Goal: Task Accomplishment & Management: Manage account settings

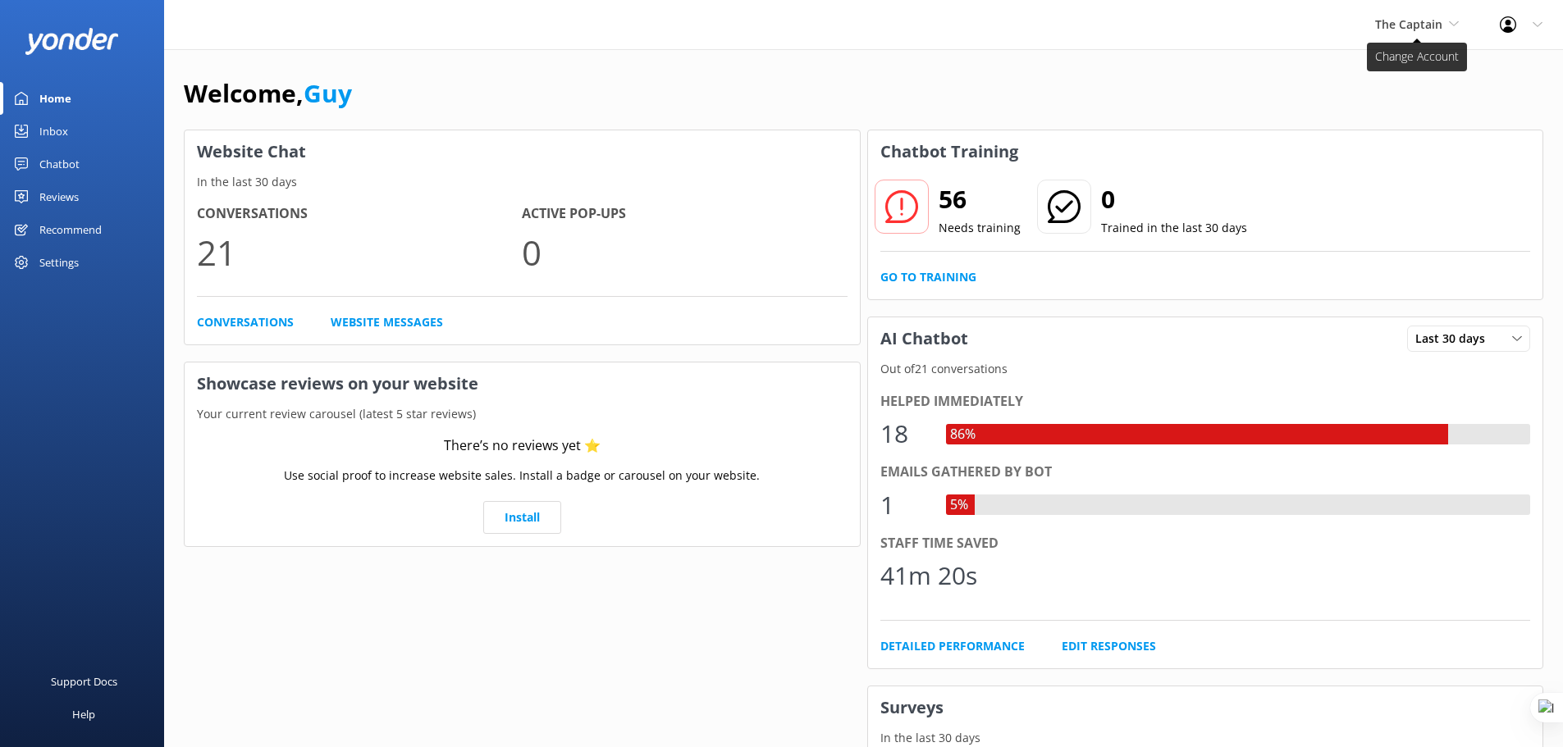
click at [1434, 24] on span "The Captain" at bounding box center [1408, 24] width 67 height 16
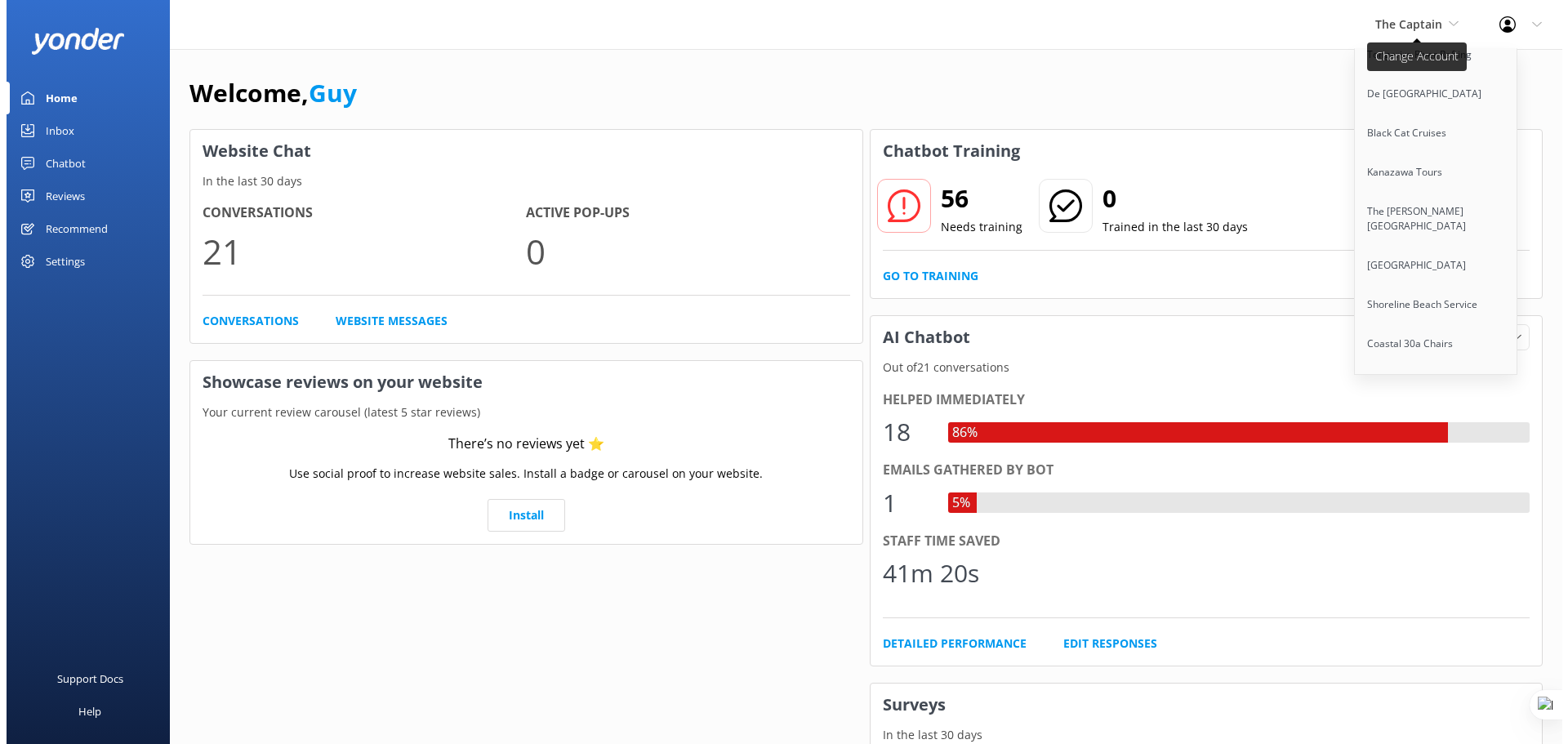
scroll to position [1833, 0]
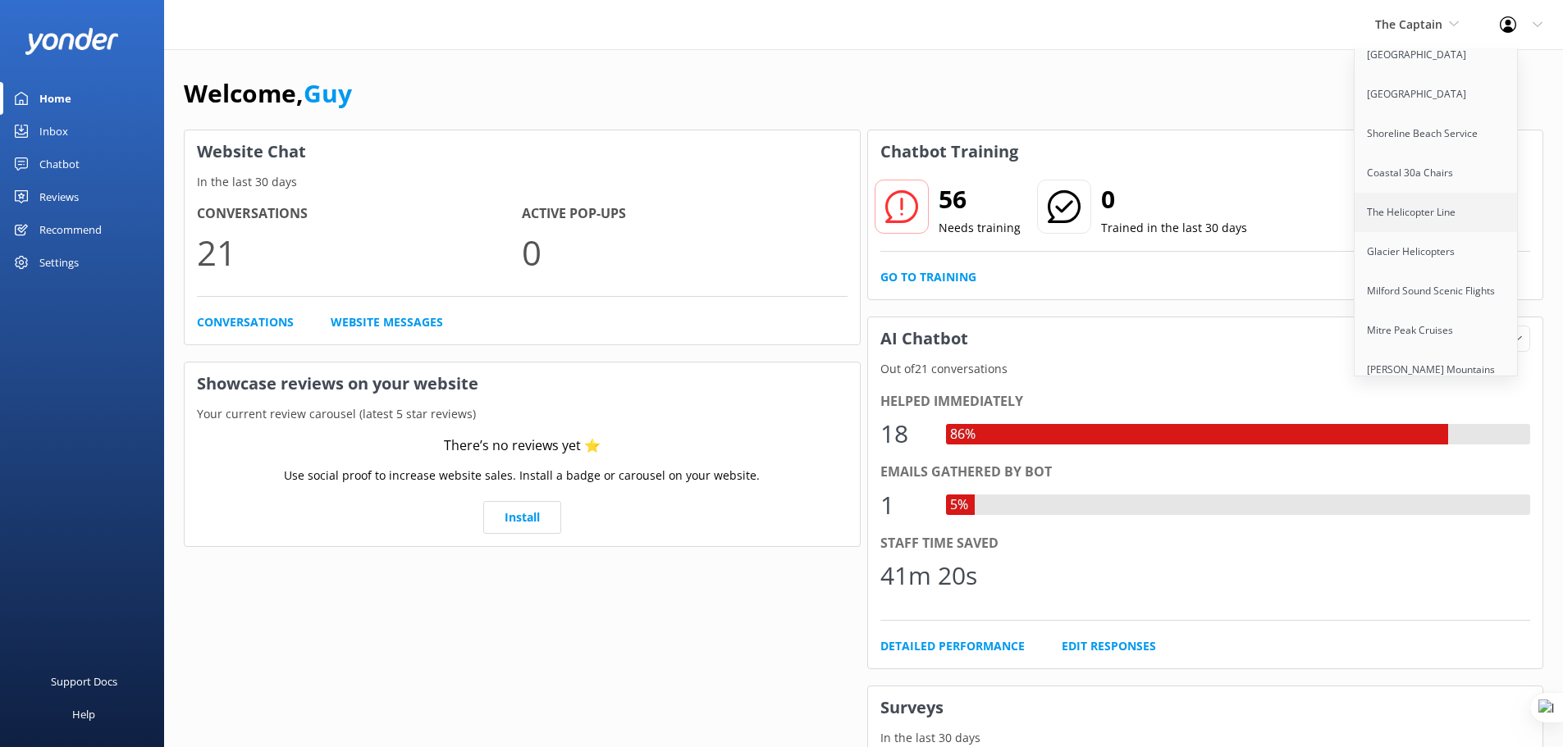
click at [1414, 196] on link "The Helicopter Line" at bounding box center [1436, 212] width 164 height 39
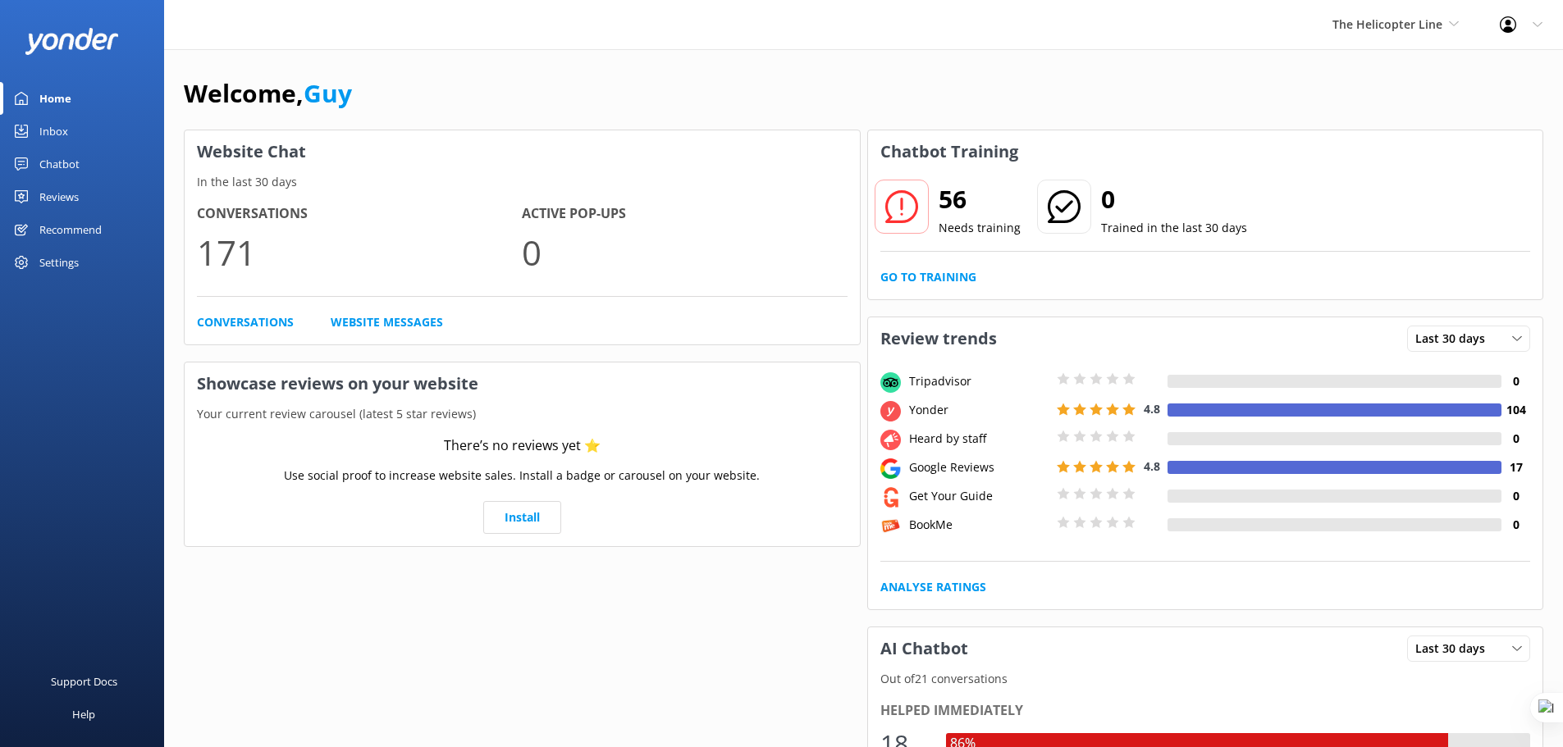
click at [68, 257] on div "Settings" at bounding box center [58, 262] width 39 height 33
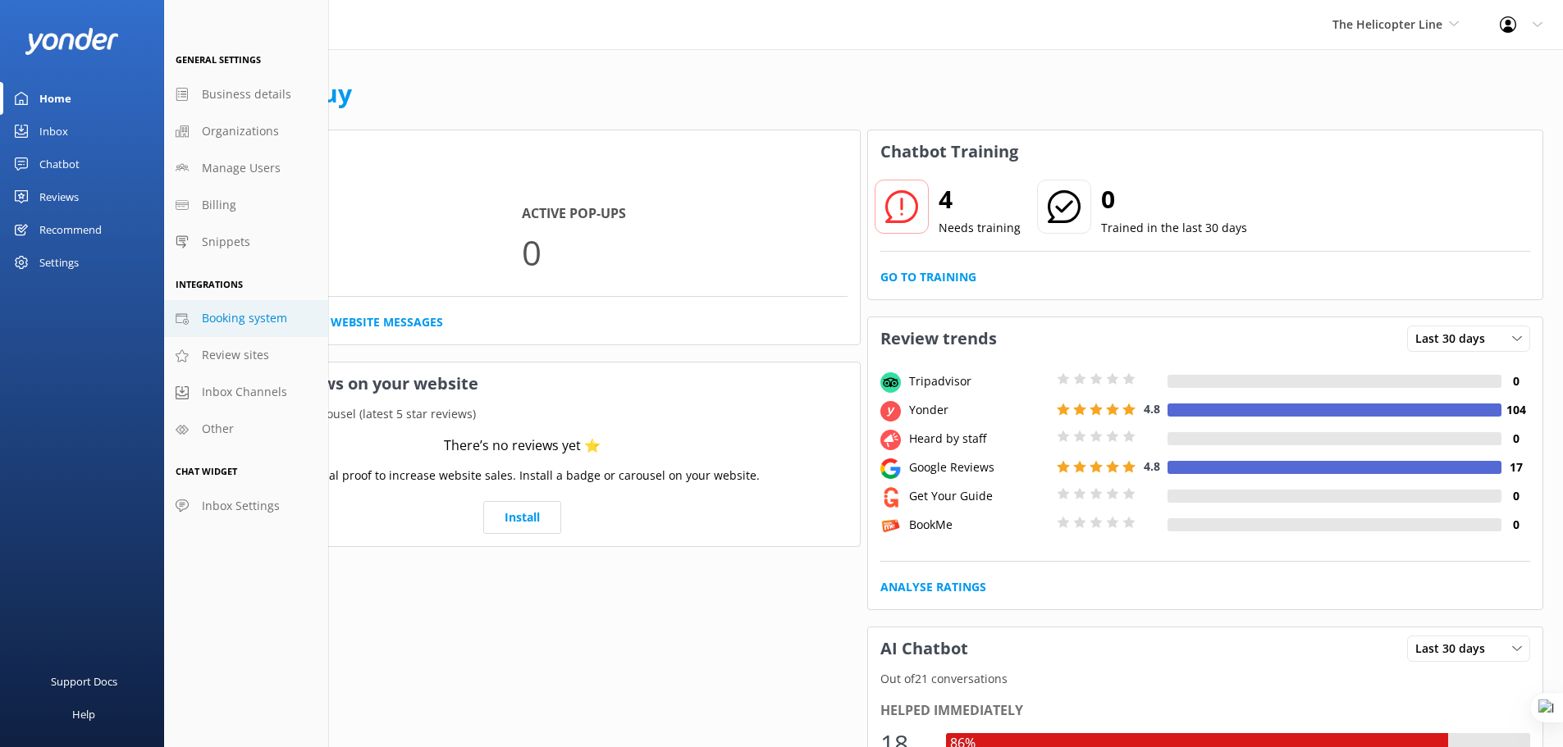
click at [225, 313] on span "Booking system" at bounding box center [244, 318] width 85 height 18
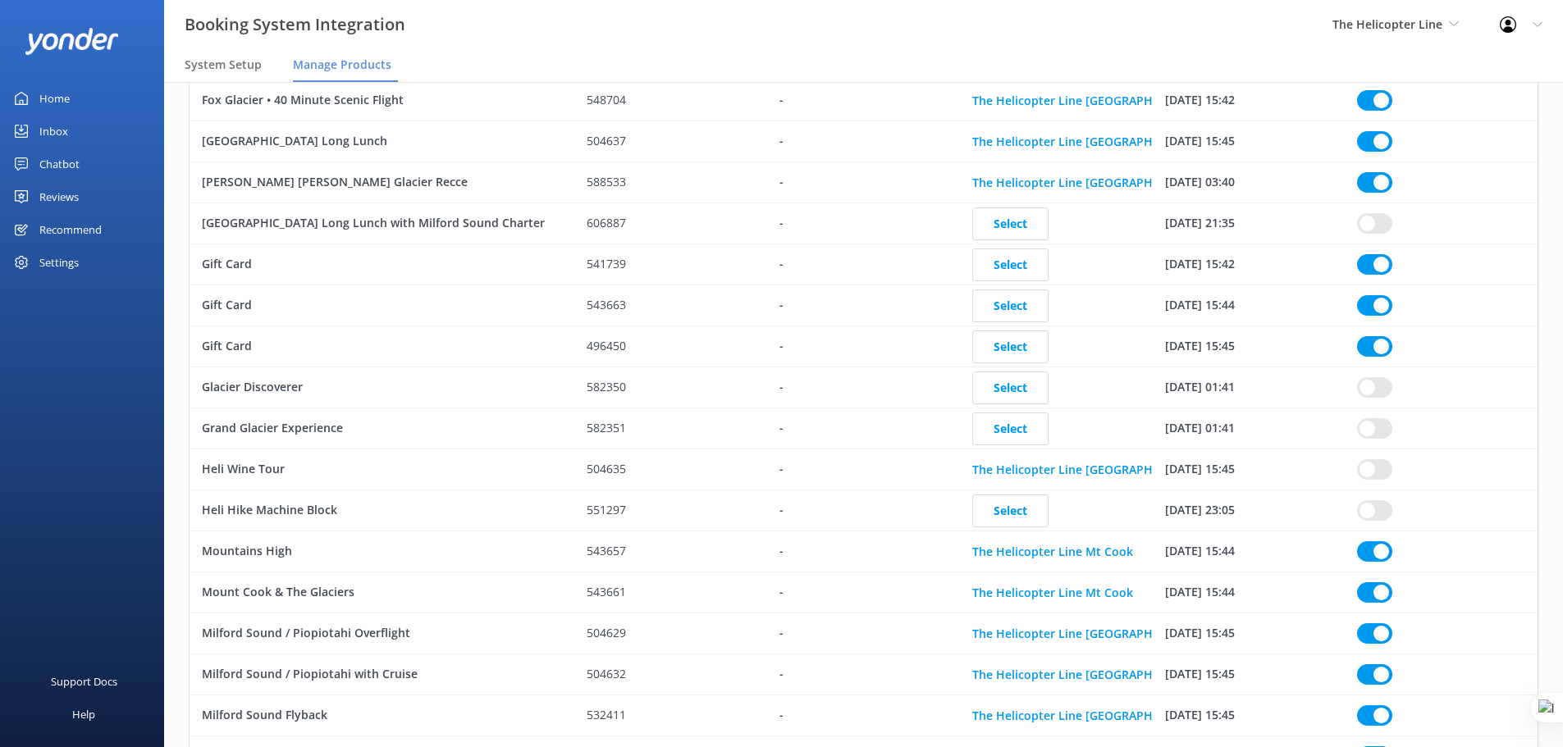
scroll to position [554, 0]
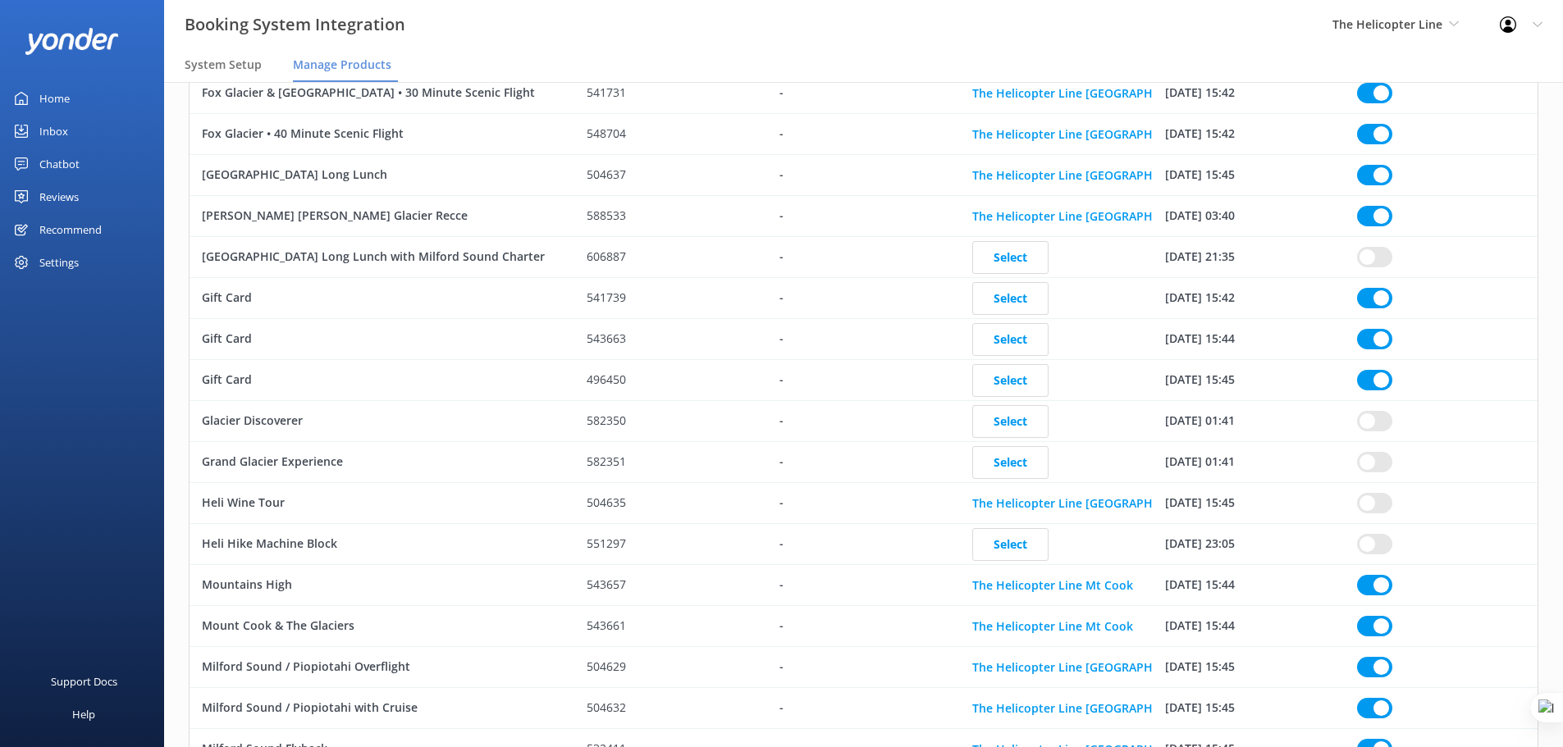
click at [1371, 281] on div "row" at bounding box center [1441, 298] width 193 height 41
checkbox input "true"
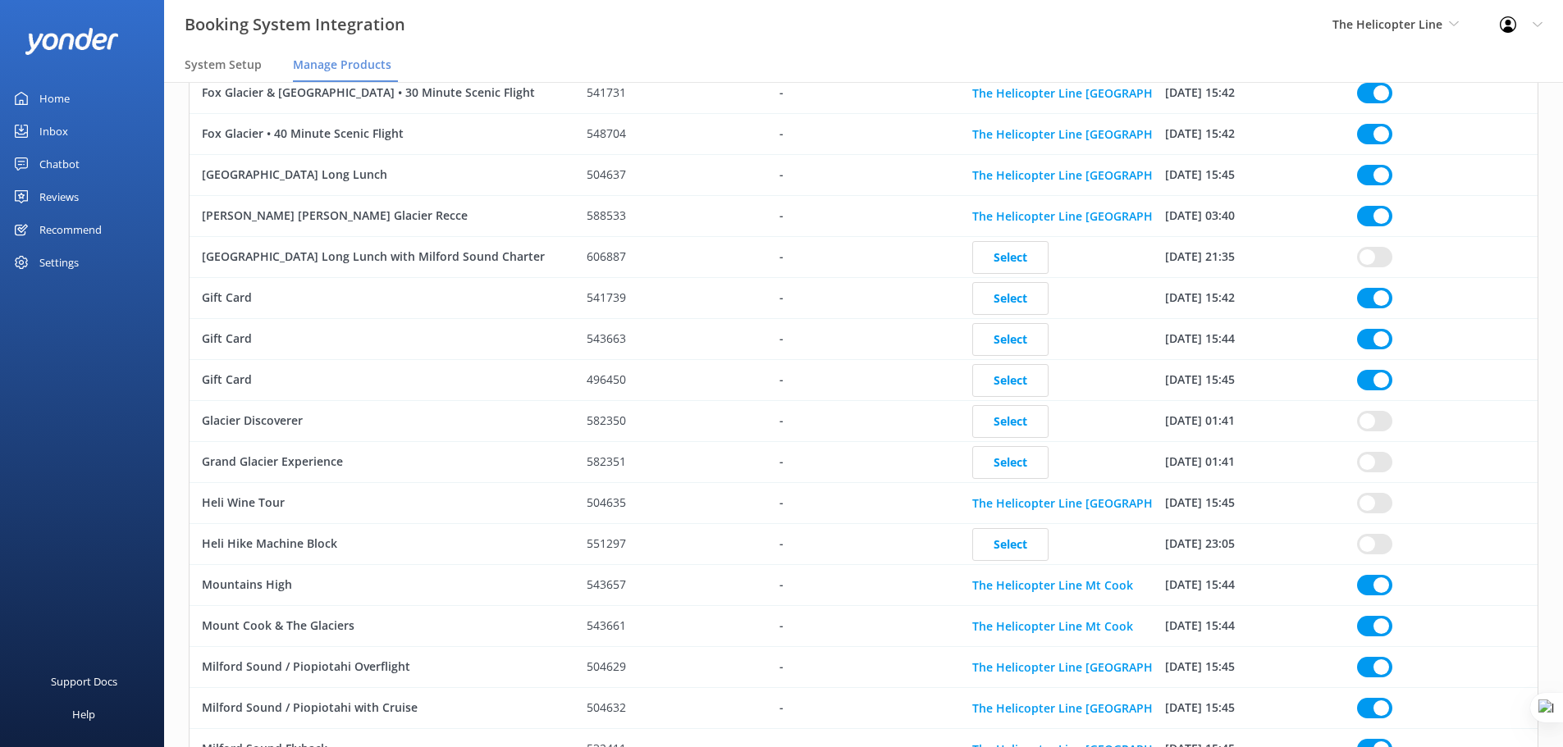
checkbox input "true"
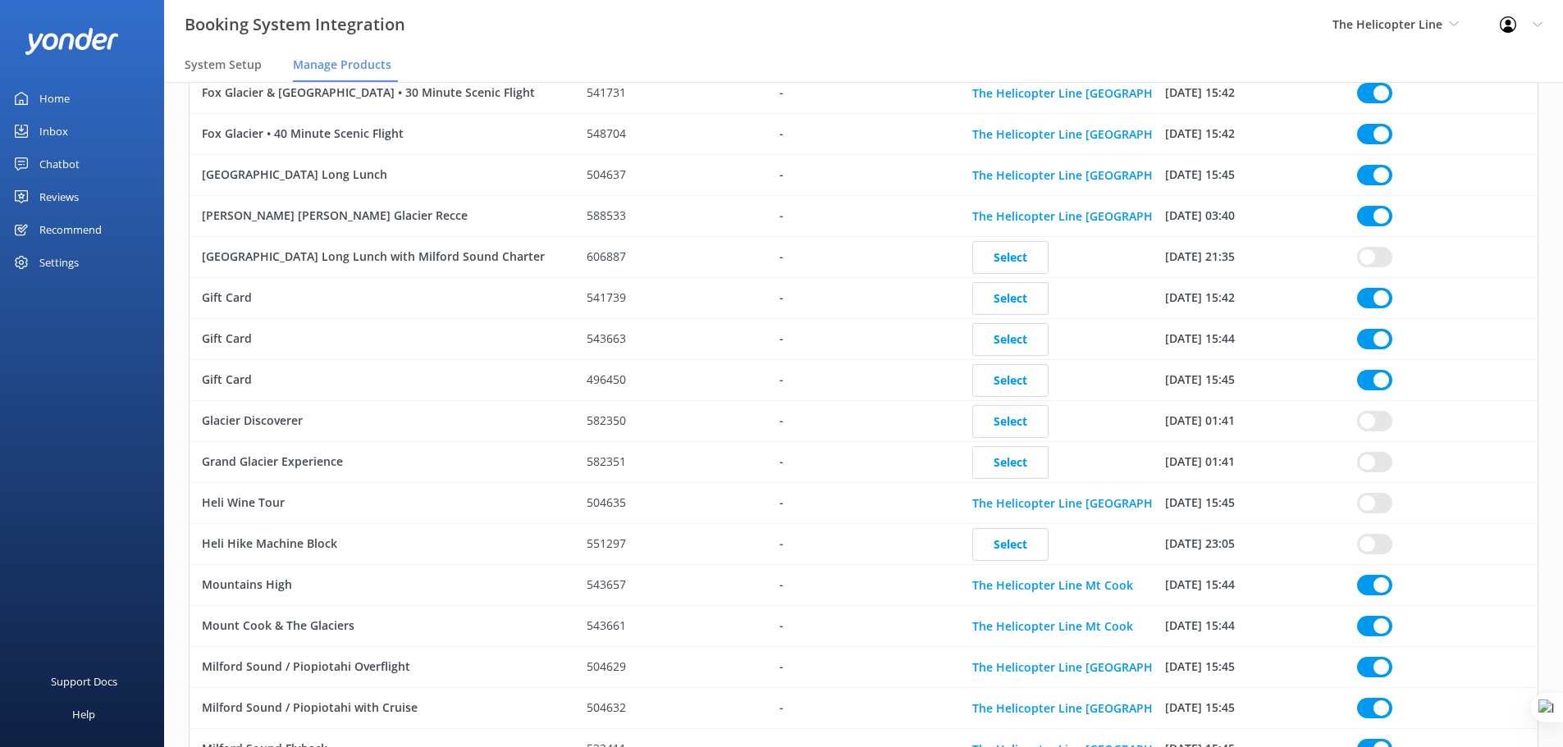
checkbox input "true"
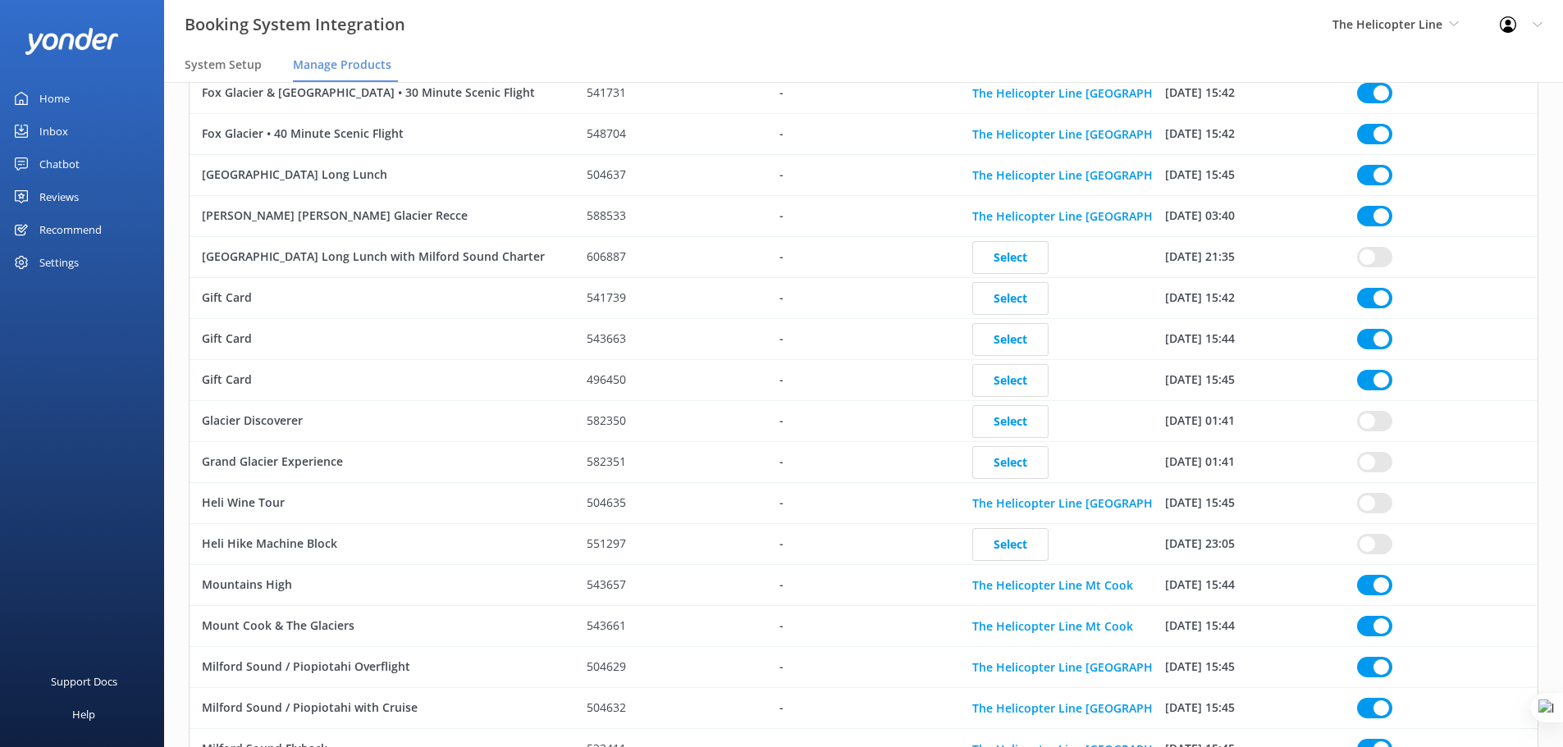
checkbox input "true"
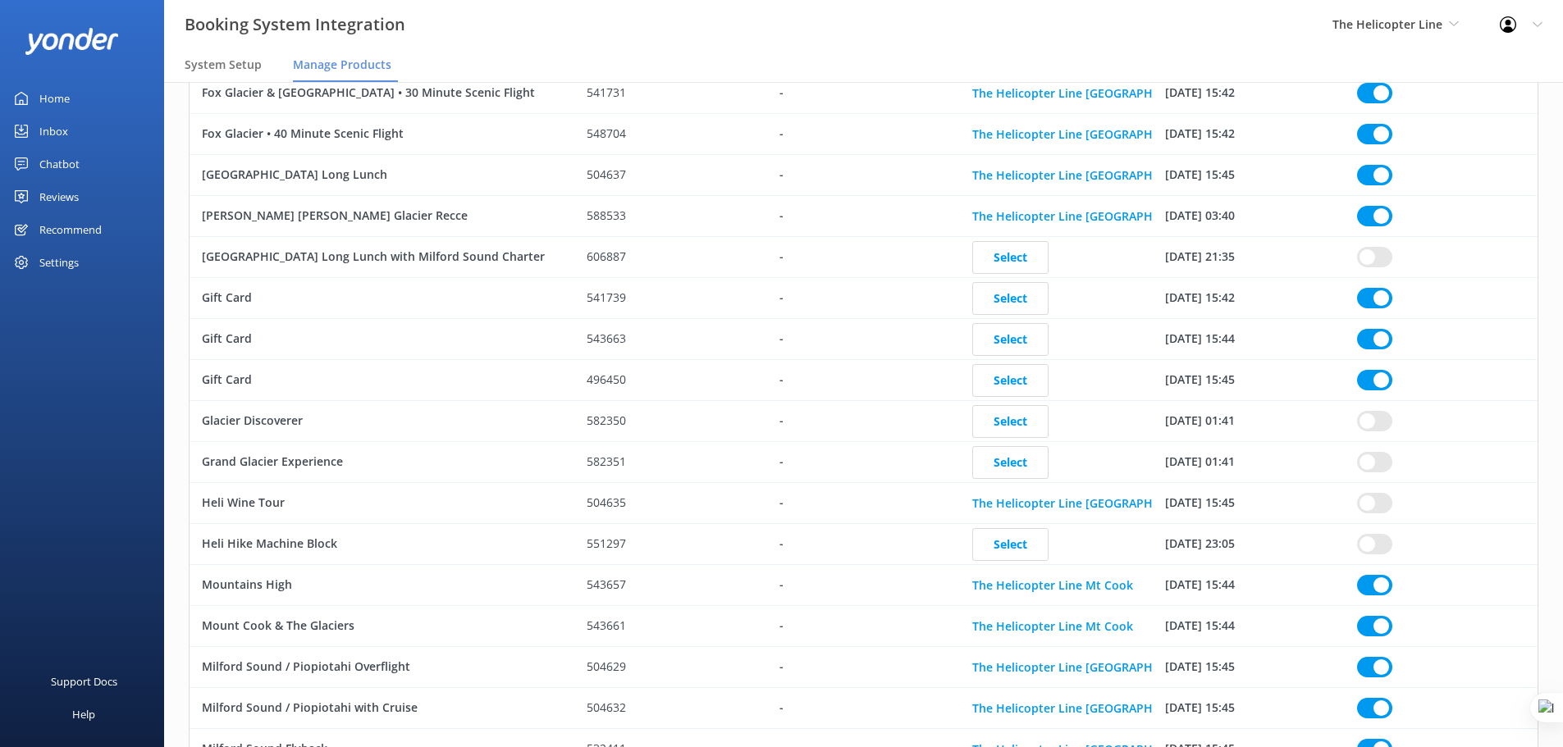
checkbox input "true"
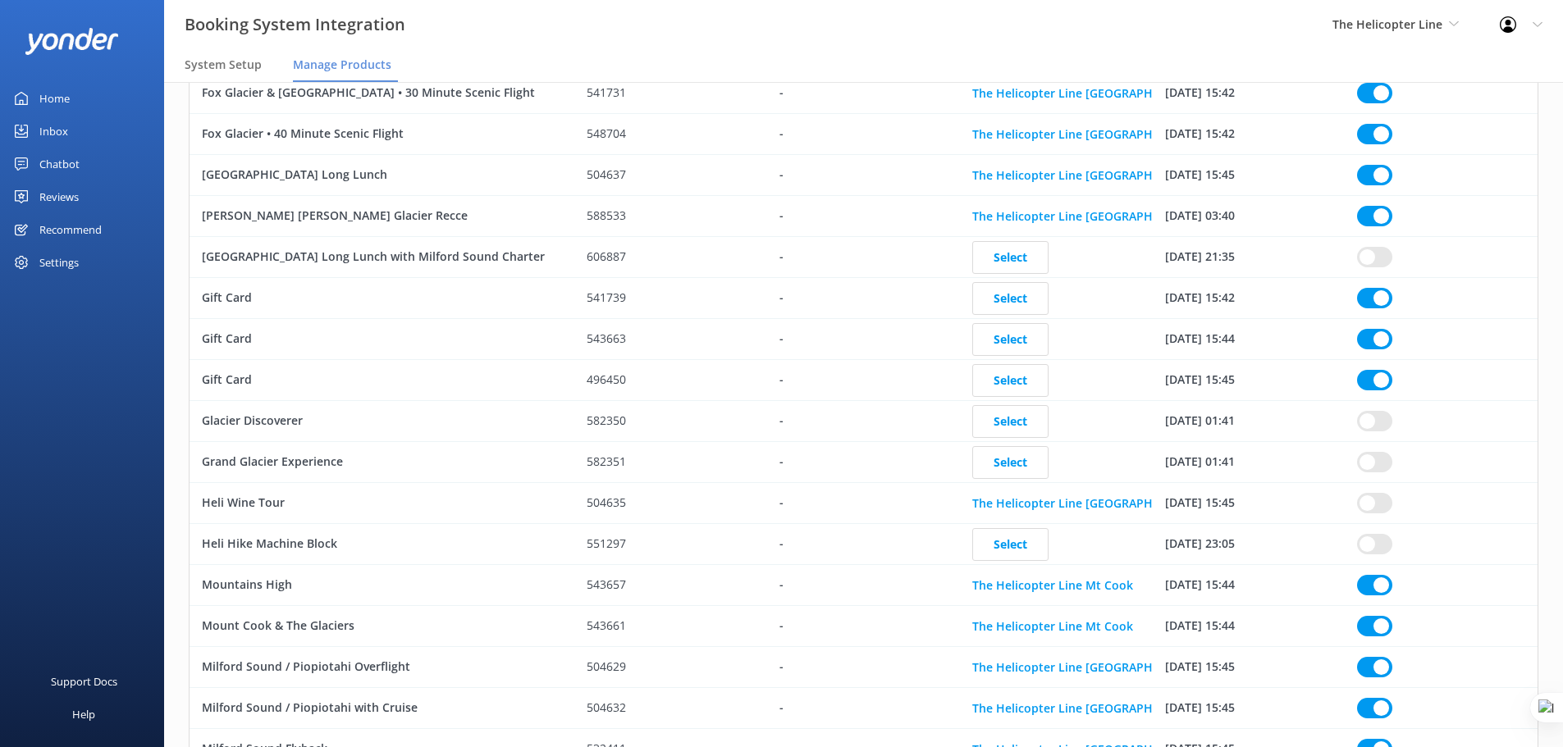
checkbox input "true"
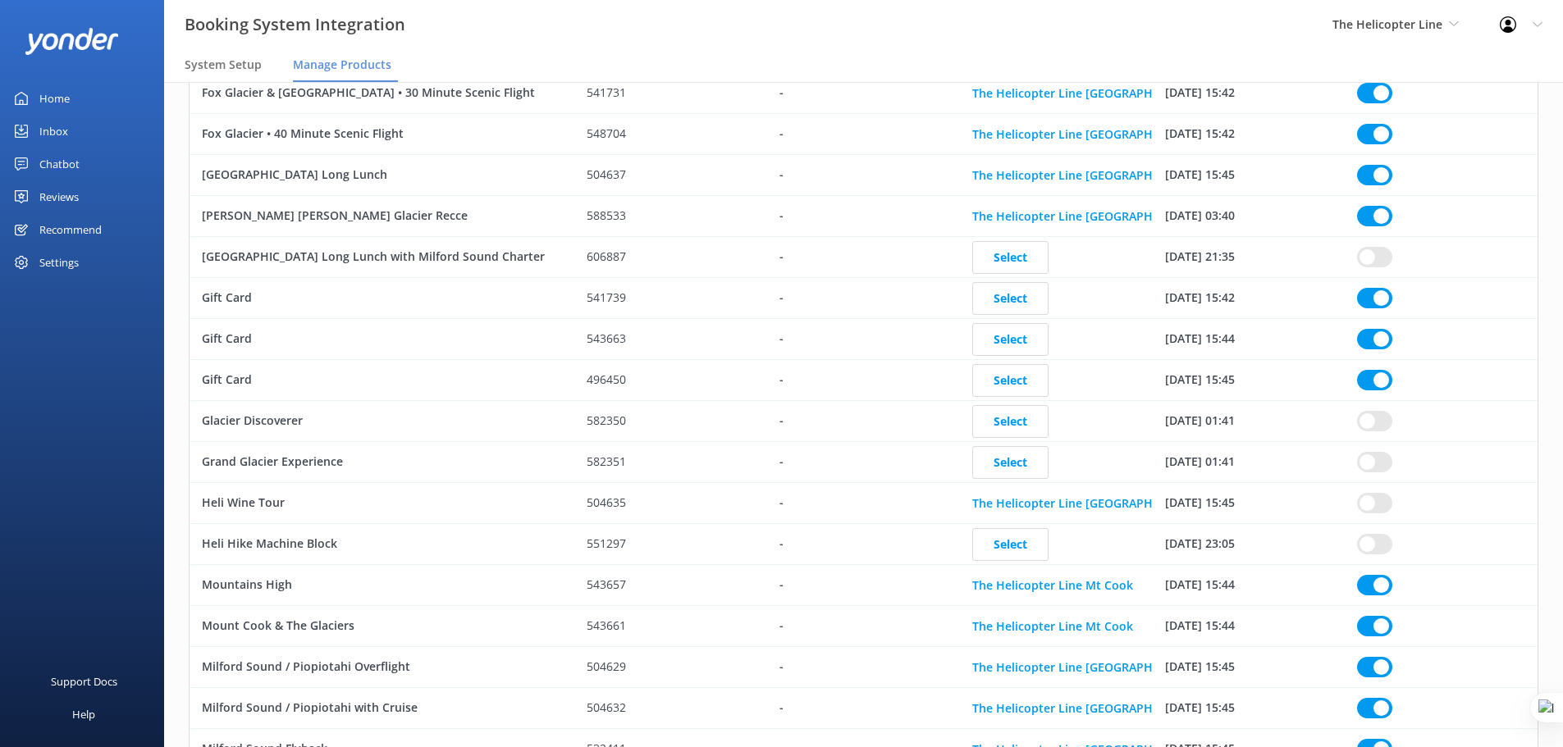
checkbox input "true"
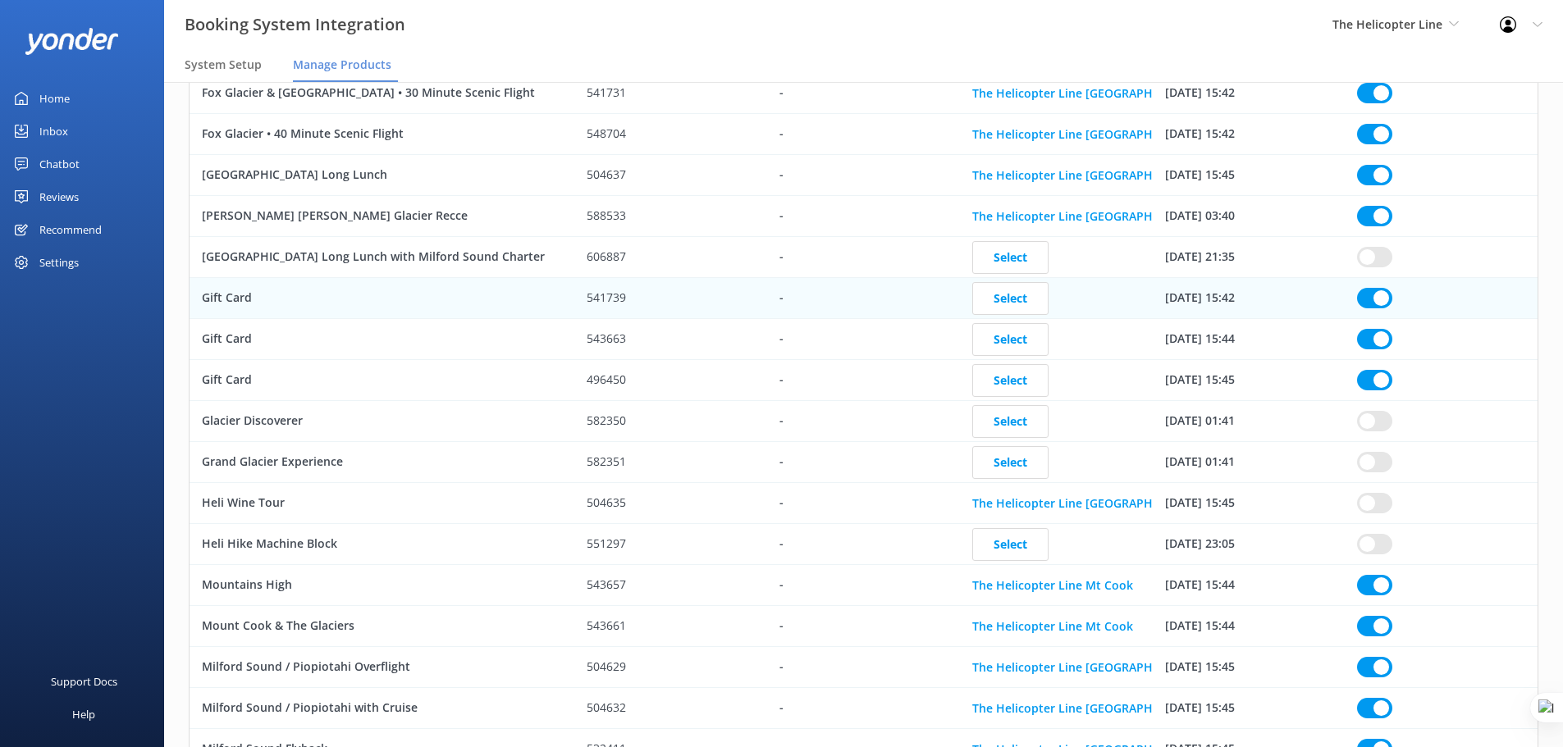
scroll to position [533, 0]
click at [1378, 304] on input "row" at bounding box center [1374, 300] width 35 height 21
checkbox input "true"
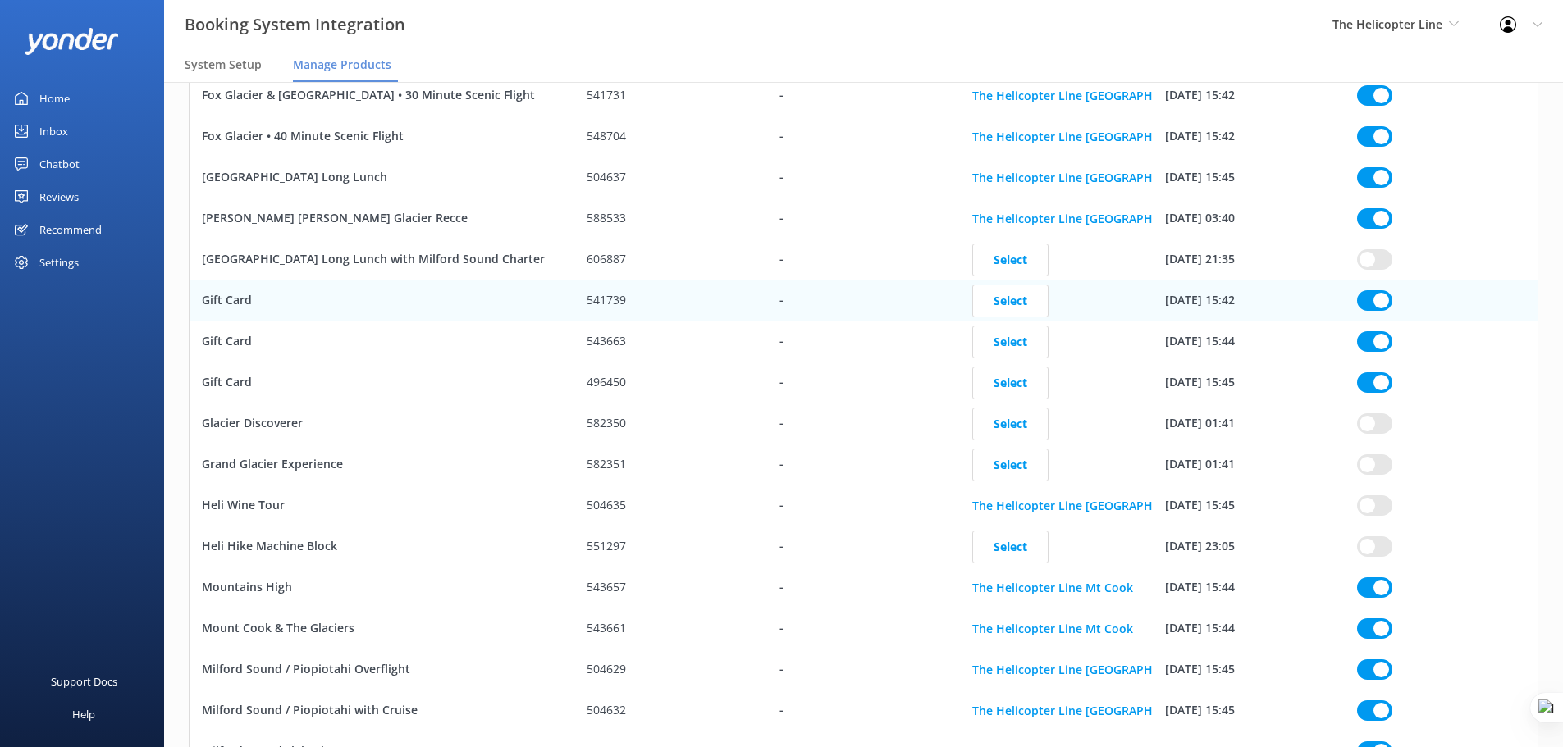
checkbox input "true"
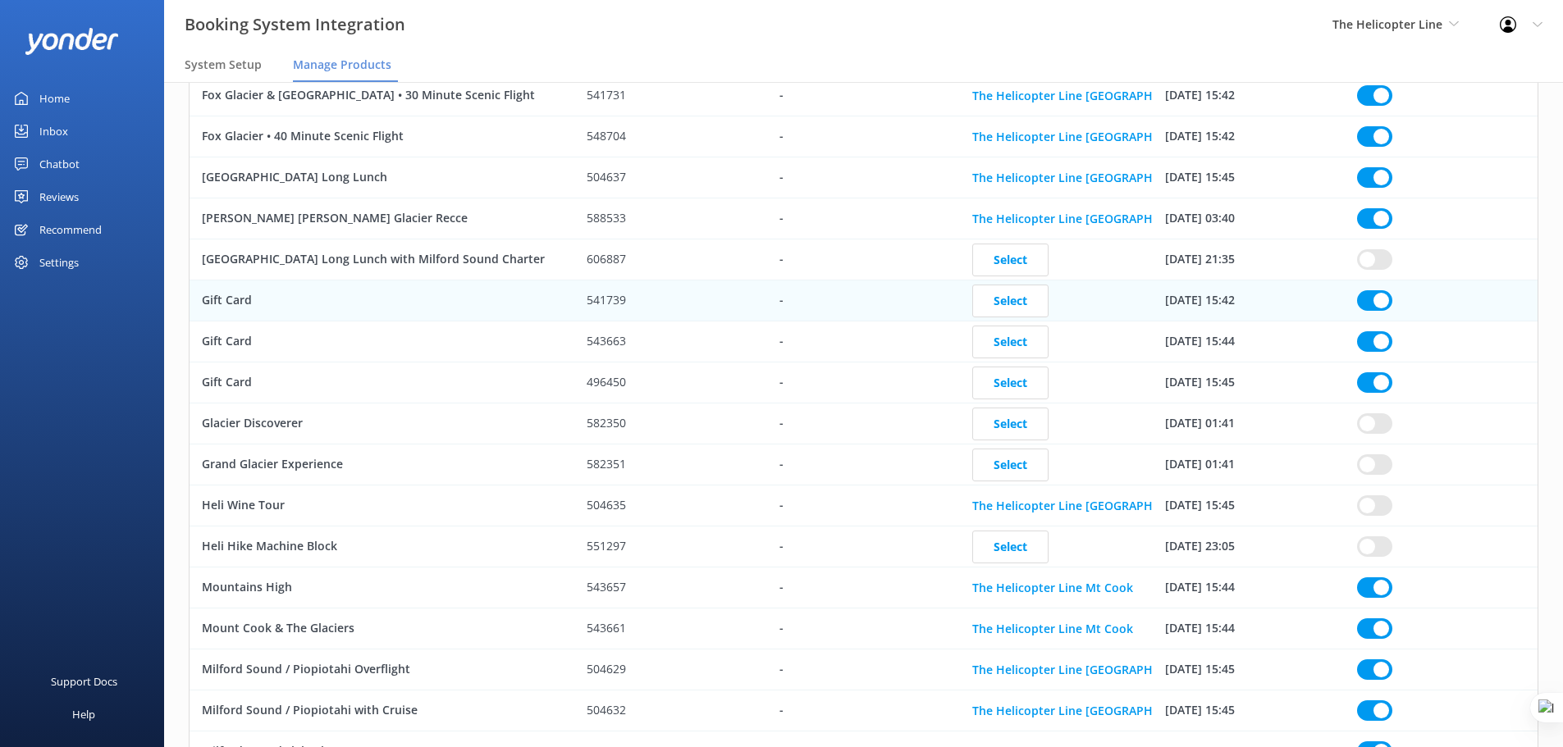
checkbox input "true"
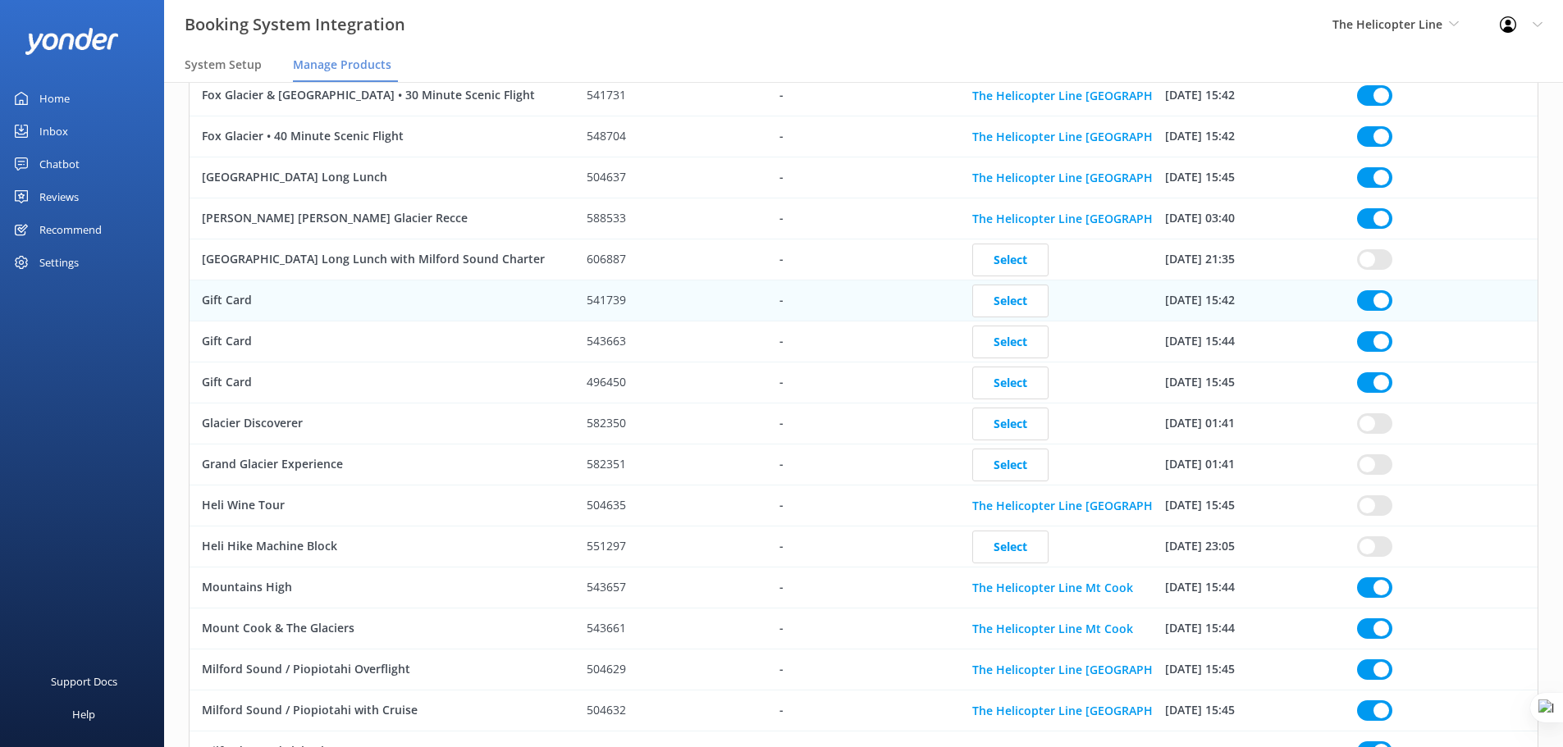
checkbox input "true"
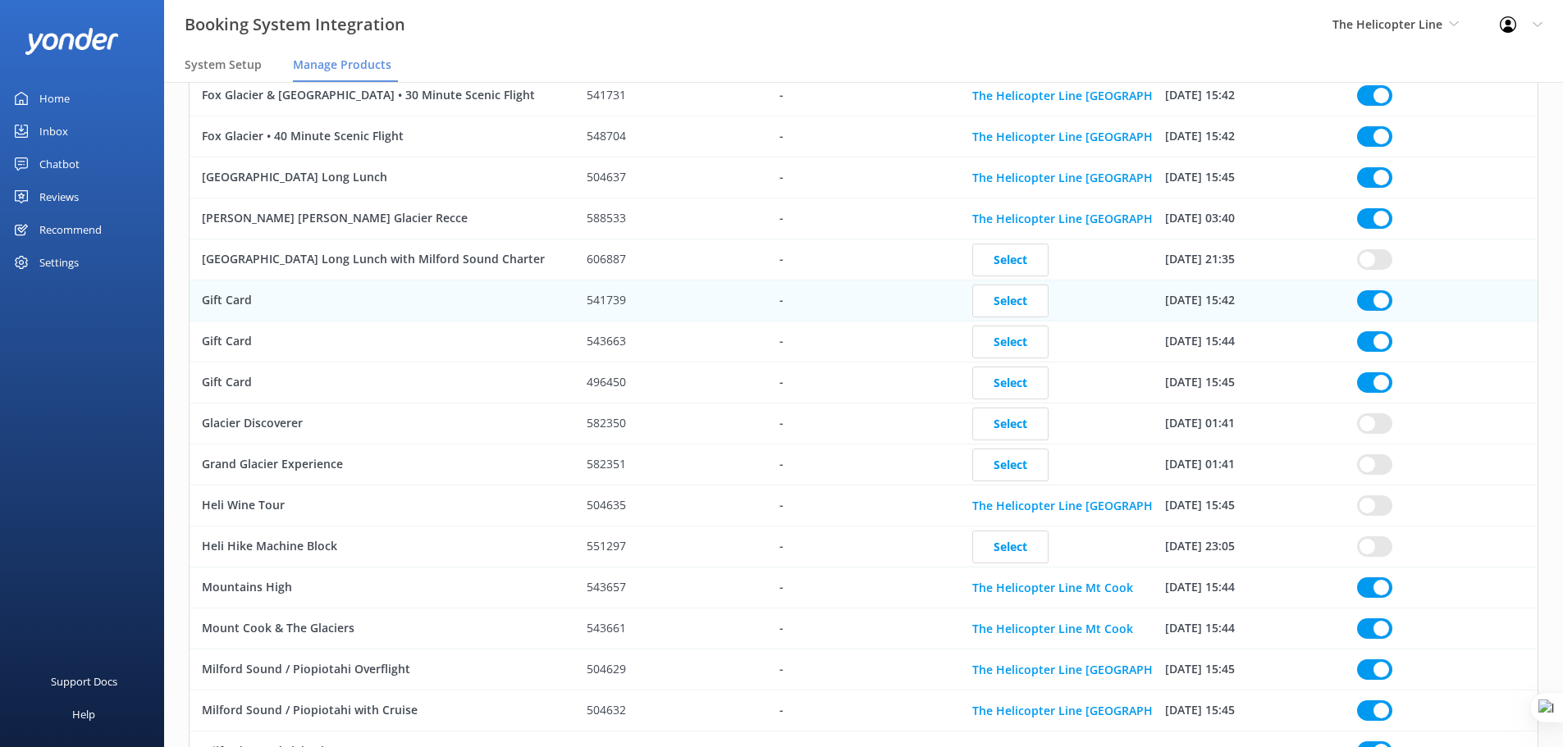
checkbox input "true"
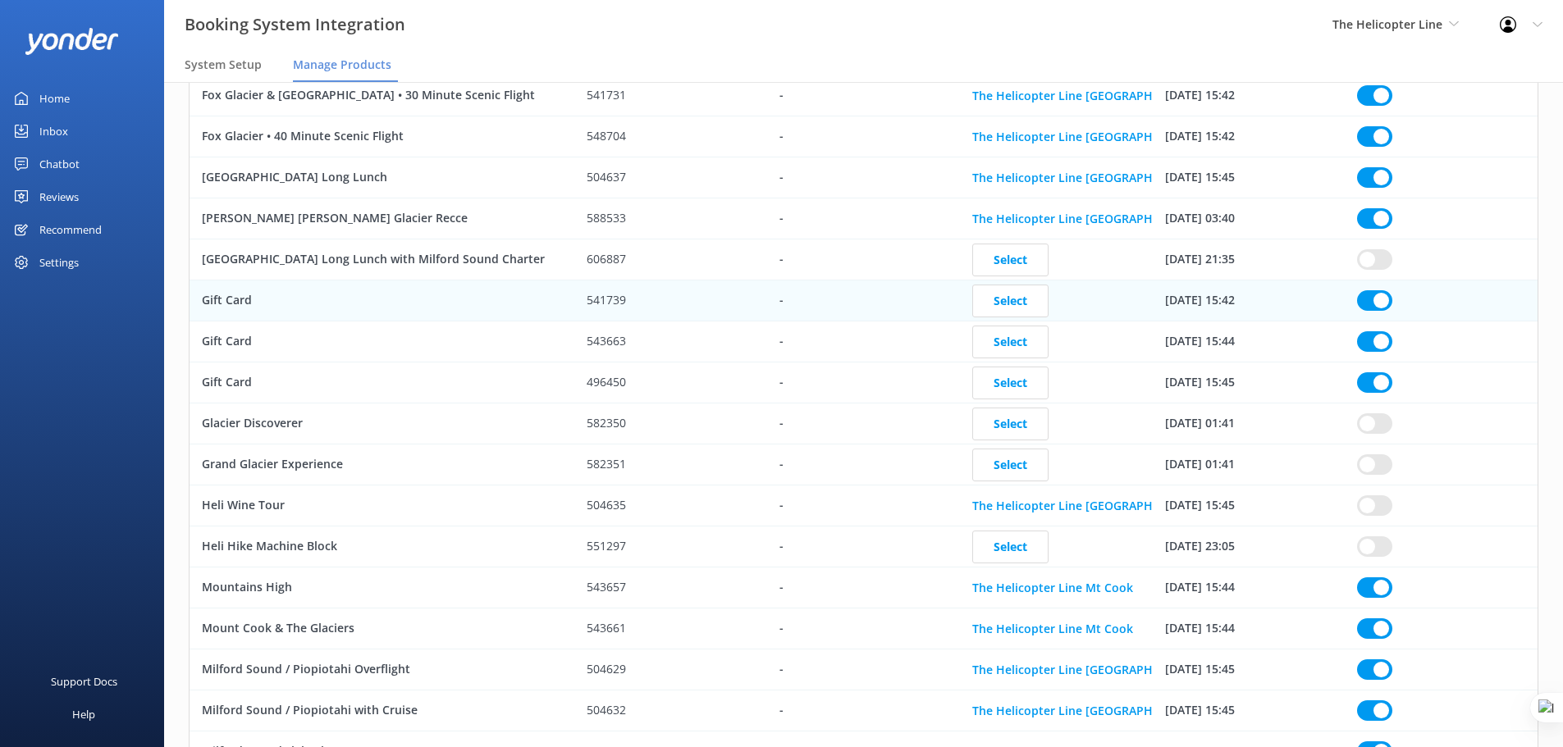
checkbox input "true"
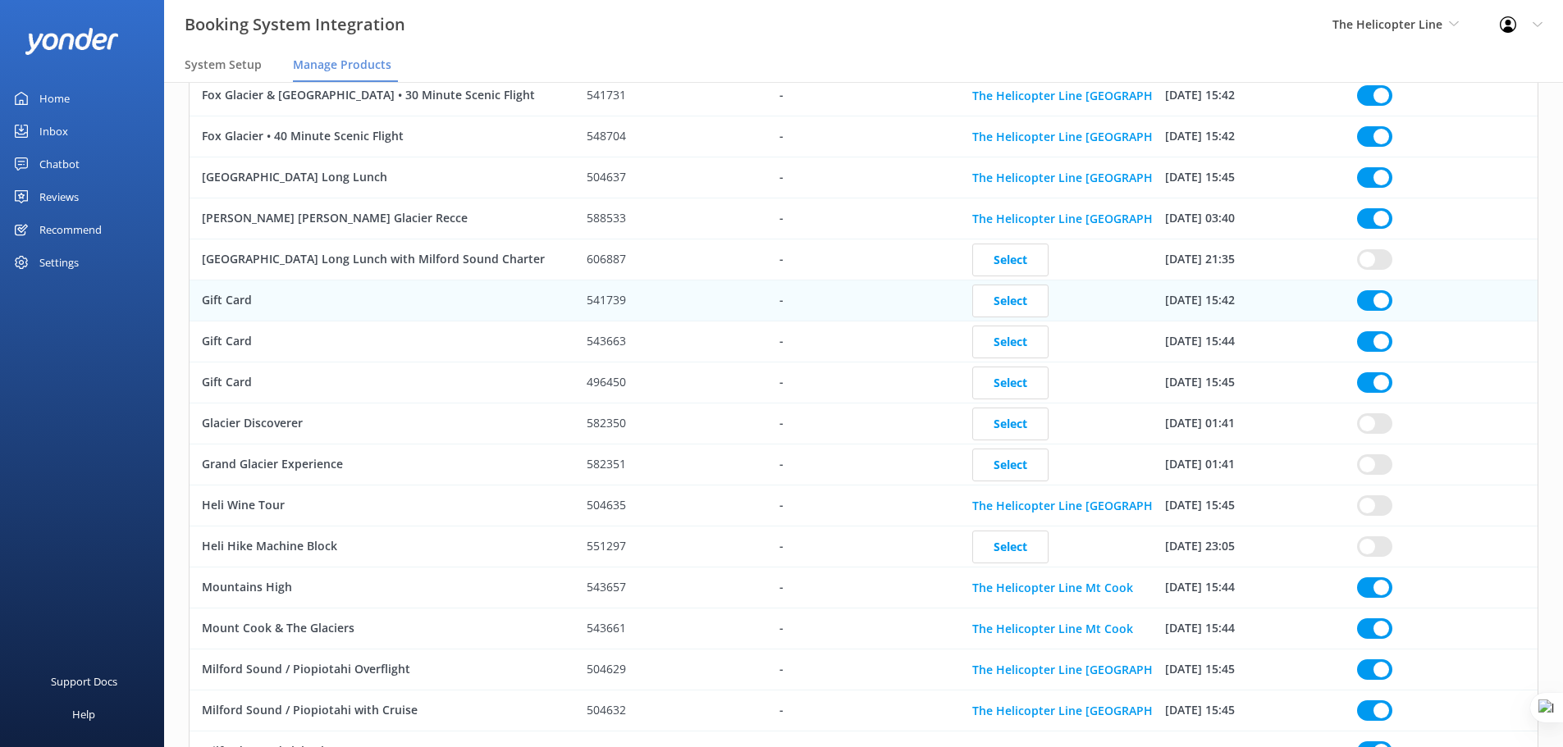
checkbox input "true"
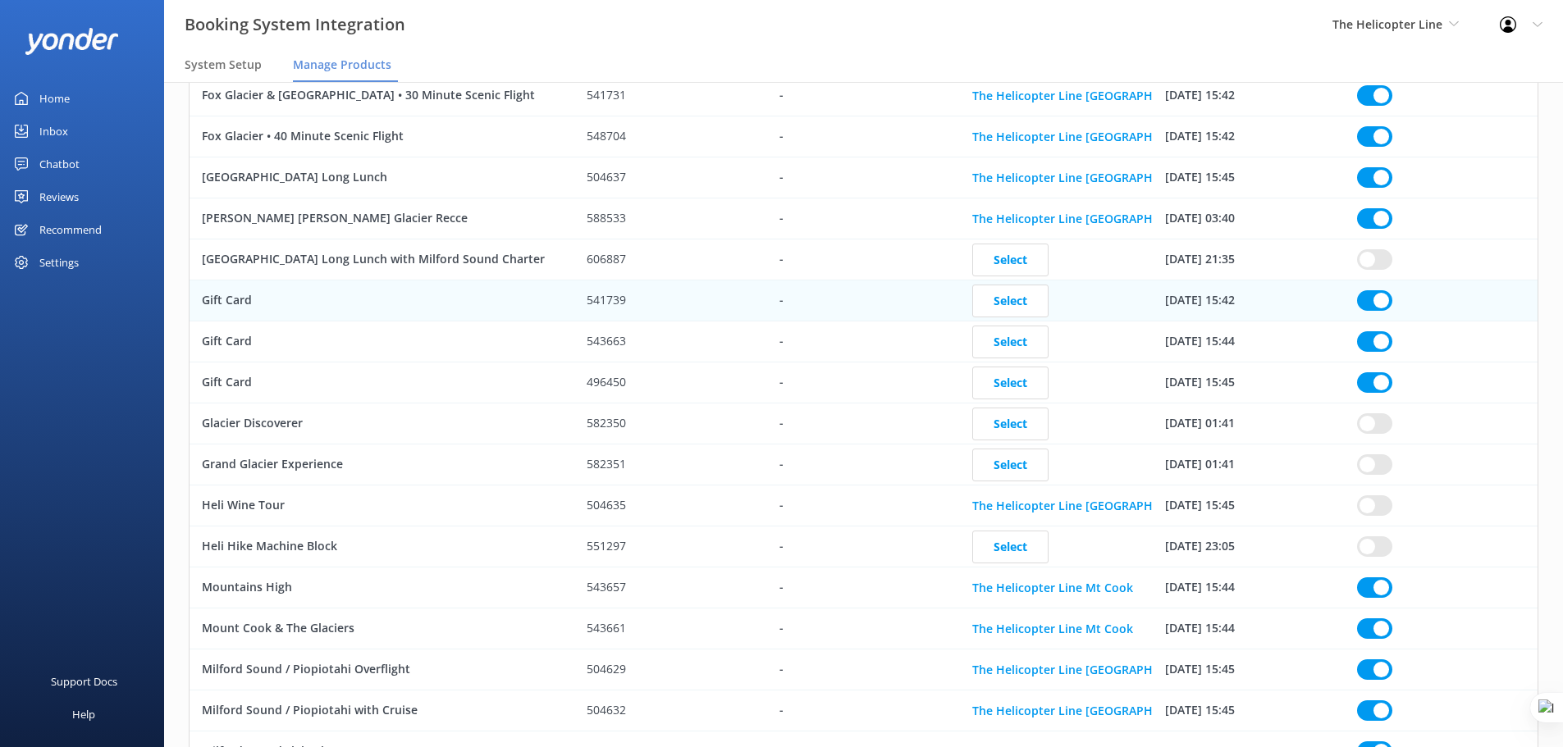
checkbox input "true"
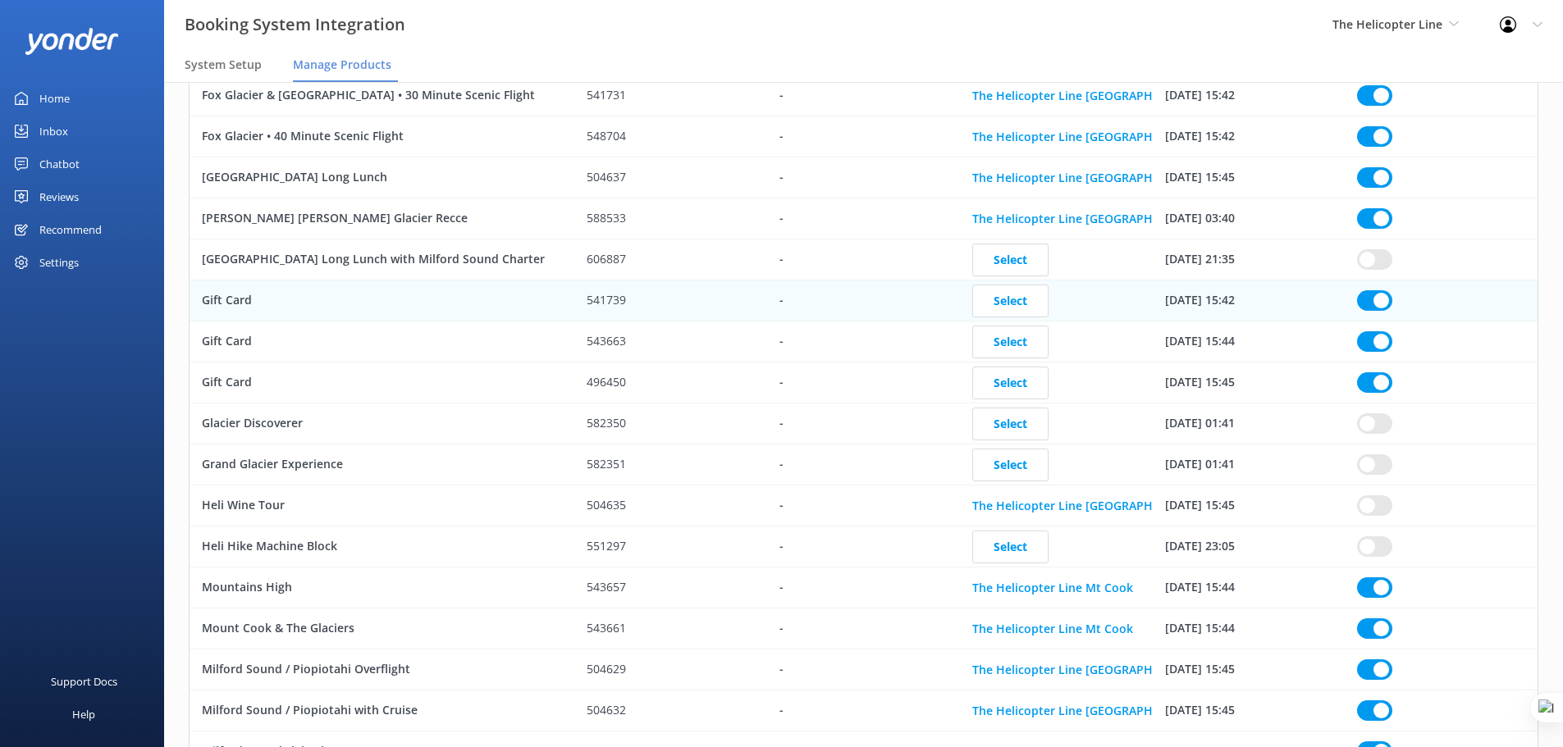
checkbox input "true"
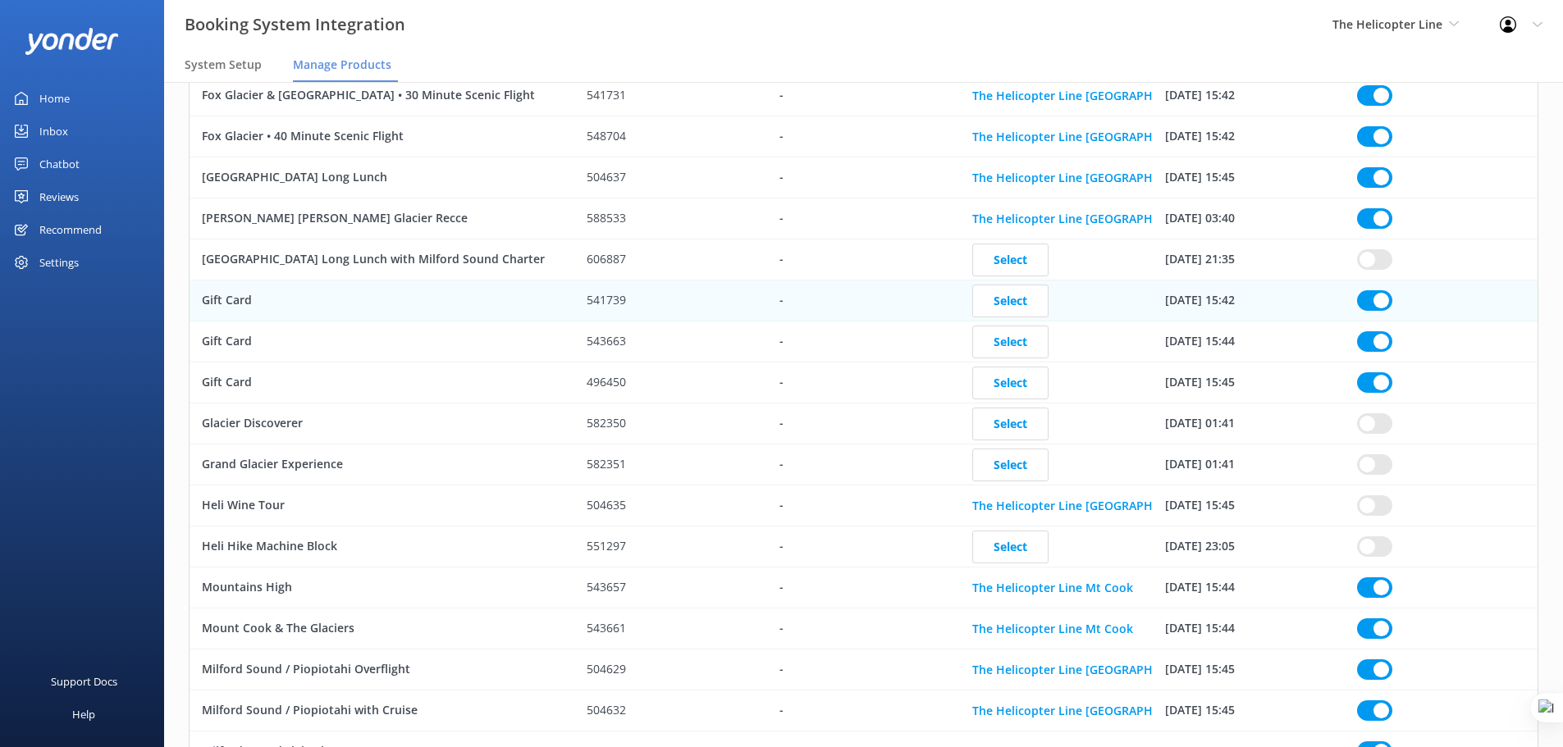
checkbox input "true"
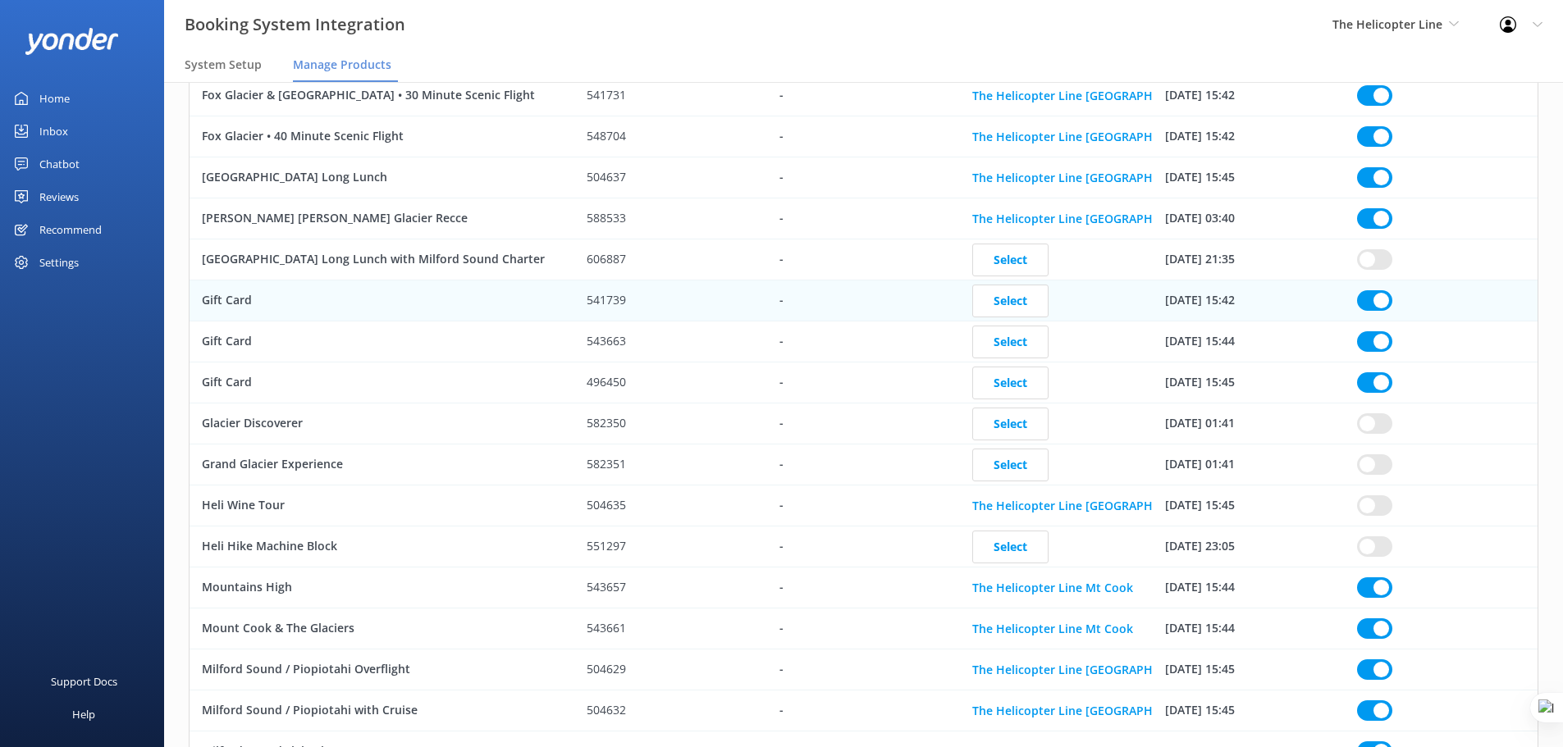
checkbox input "true"
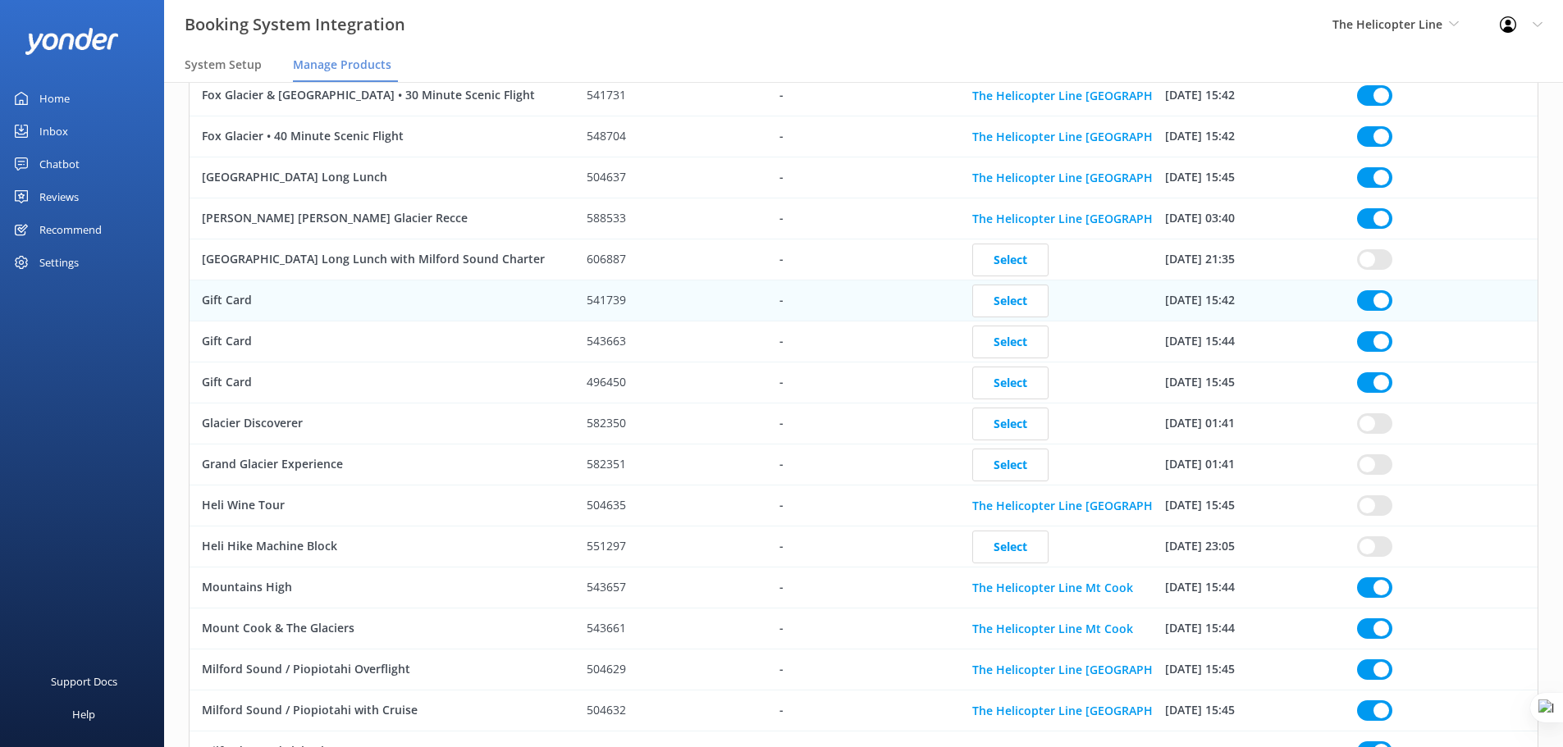
checkbox input "true"
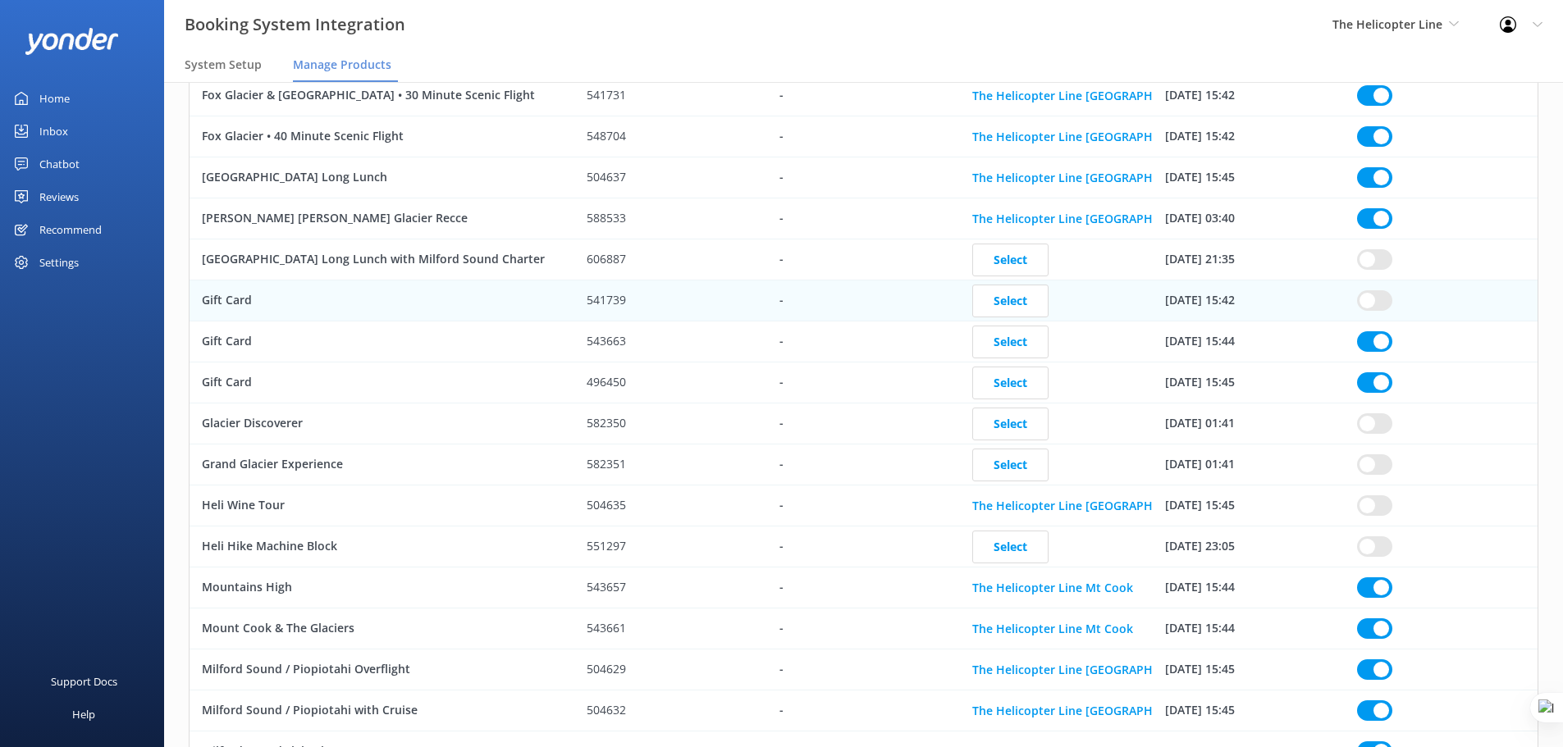
click at [1375, 341] on input "row" at bounding box center [1374, 341] width 35 height 21
checkbox input "true"
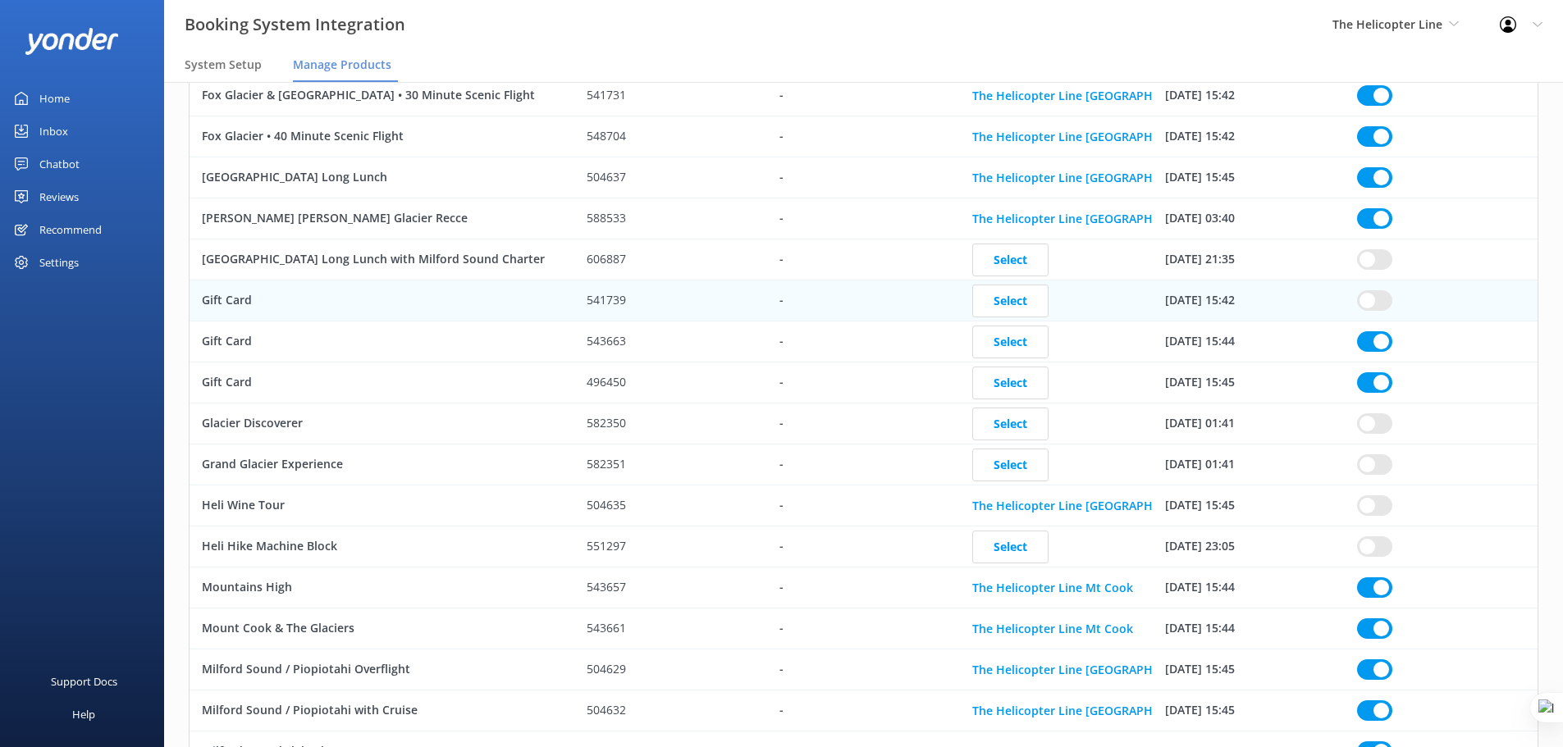
checkbox input "true"
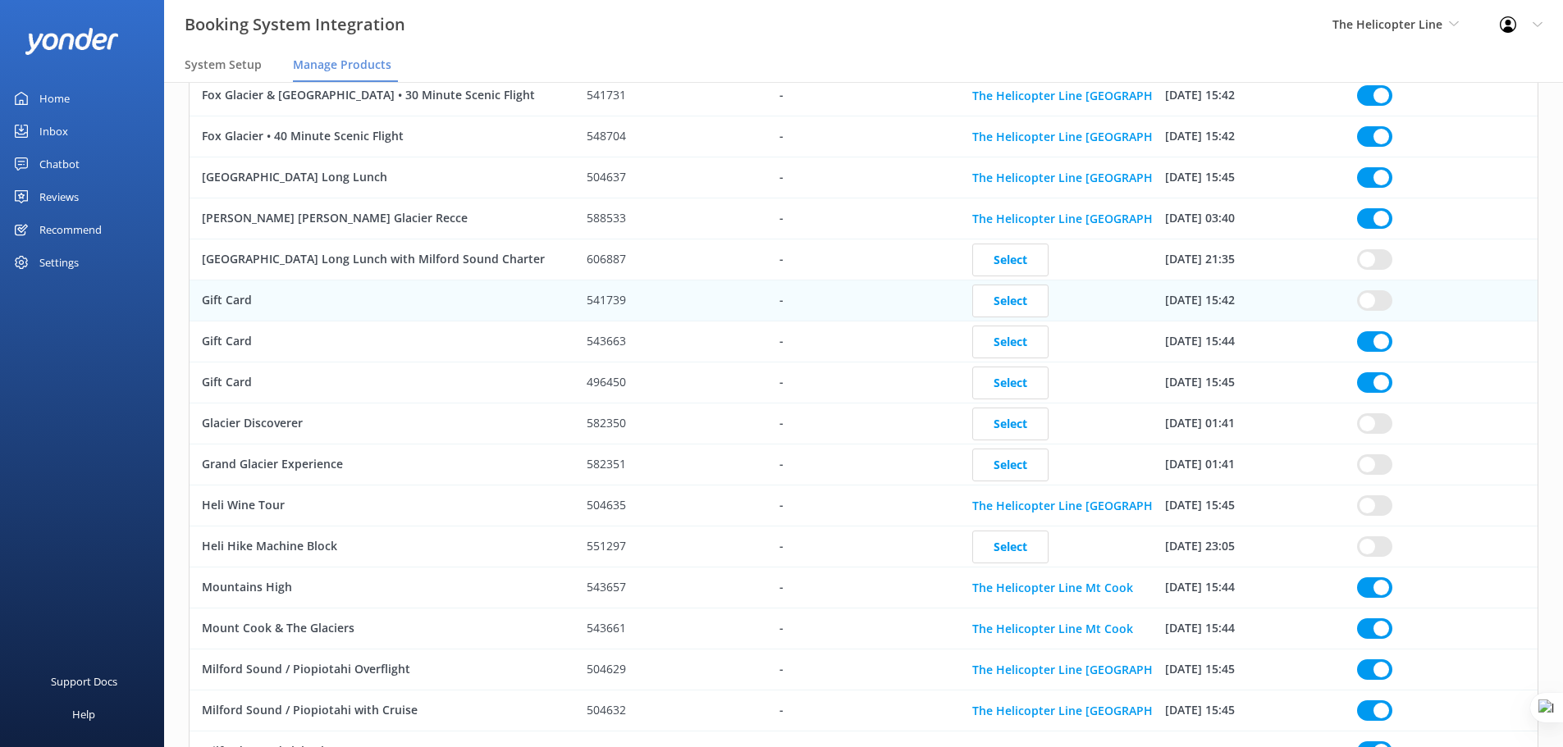
checkbox input "true"
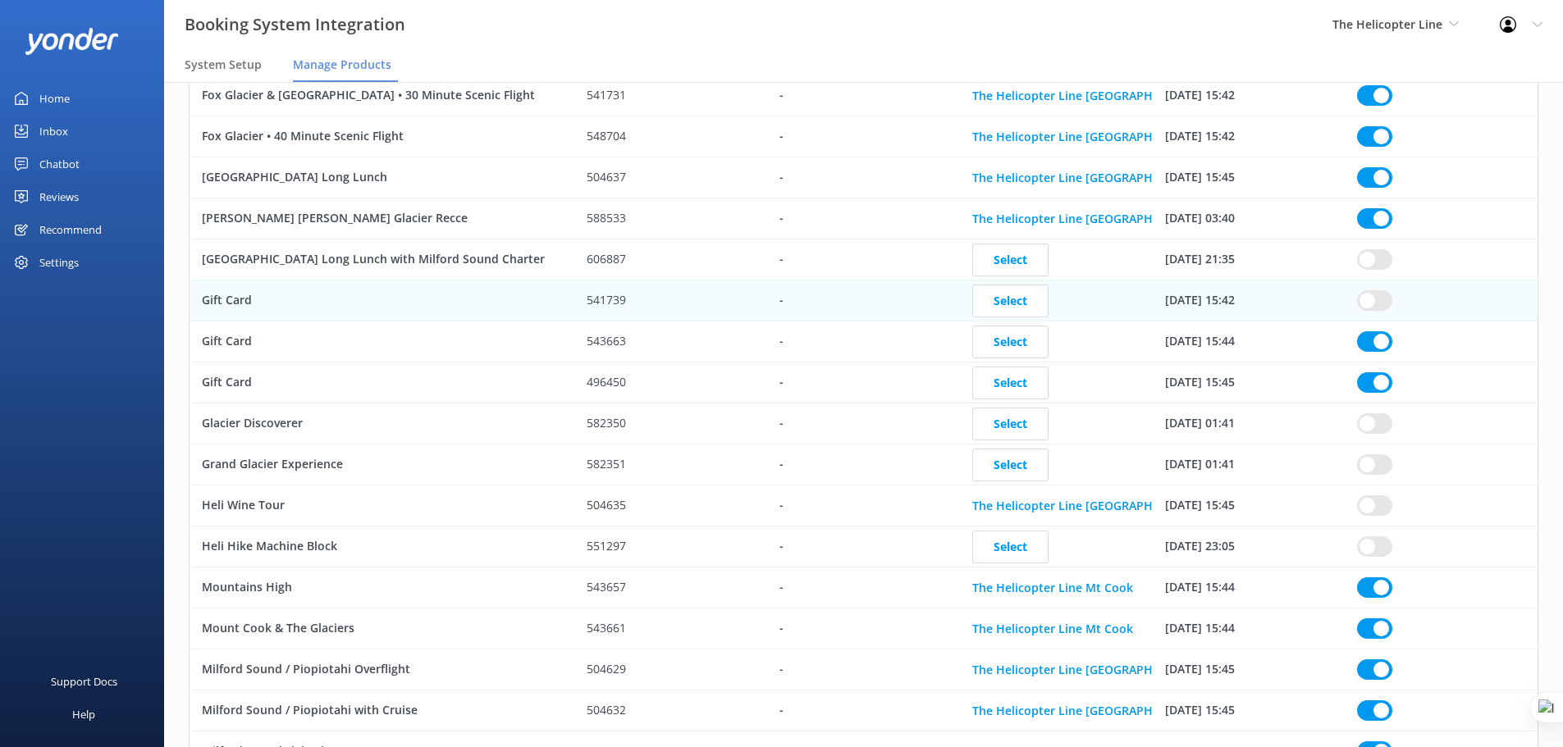
checkbox input "true"
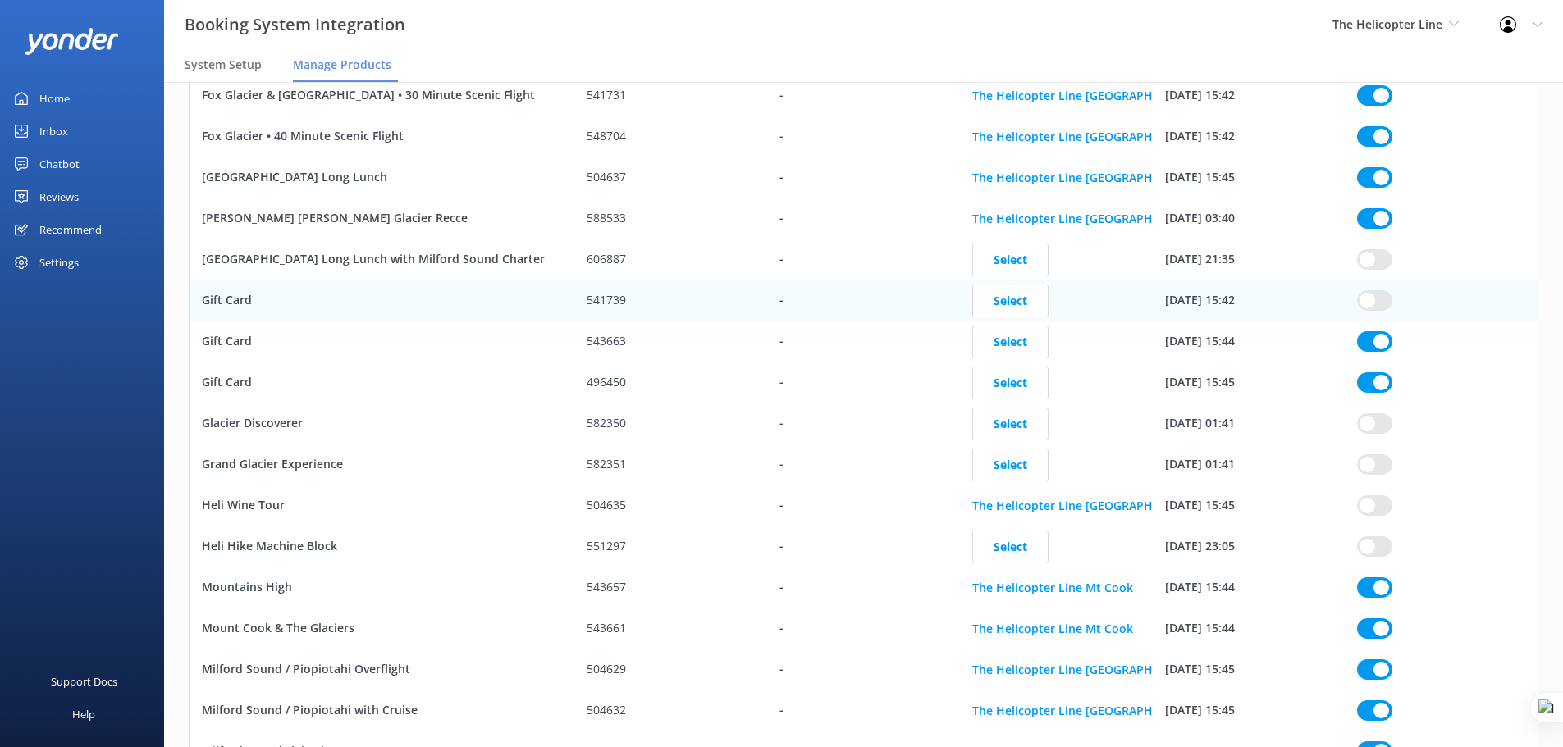
checkbox input "true"
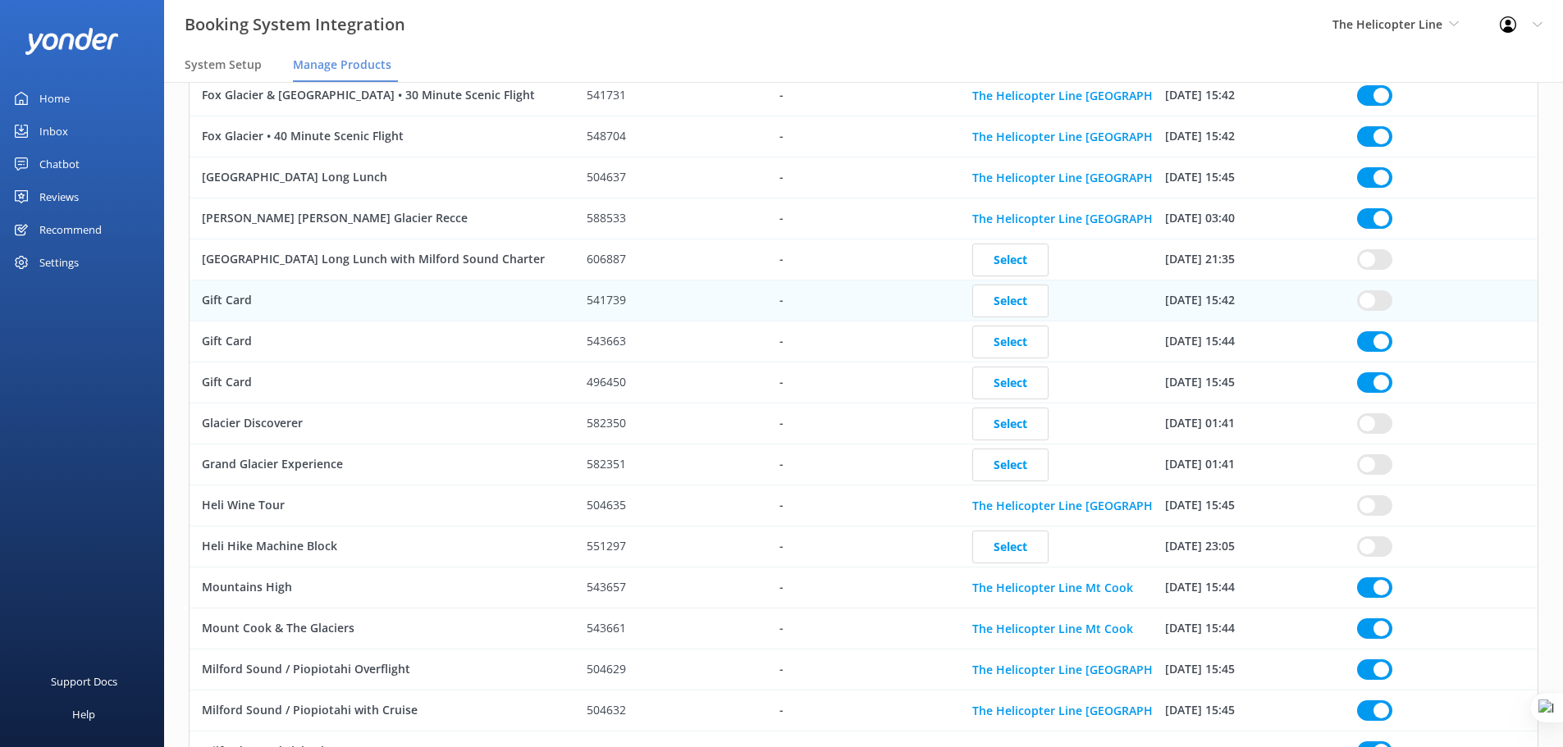
checkbox input "true"
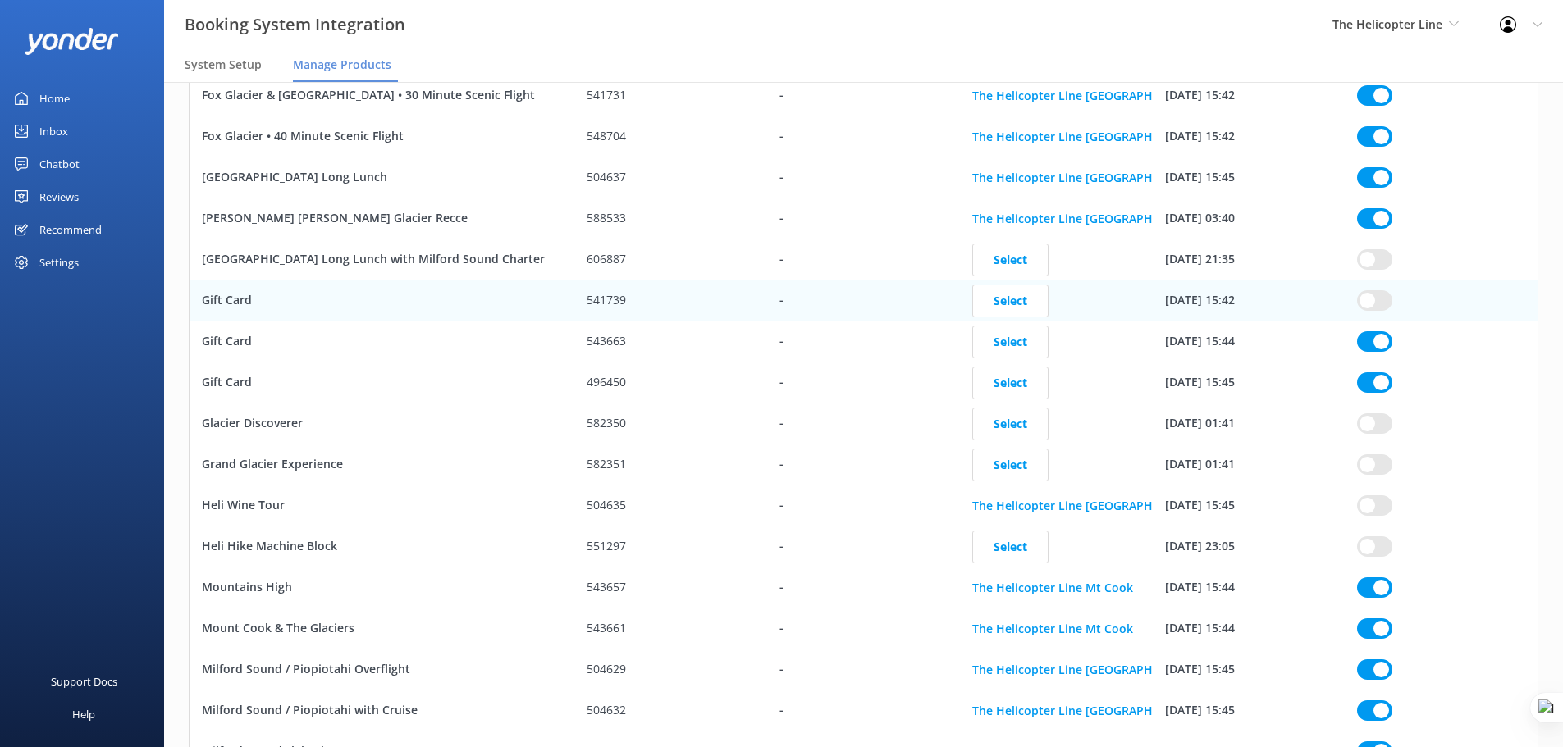
checkbox input "true"
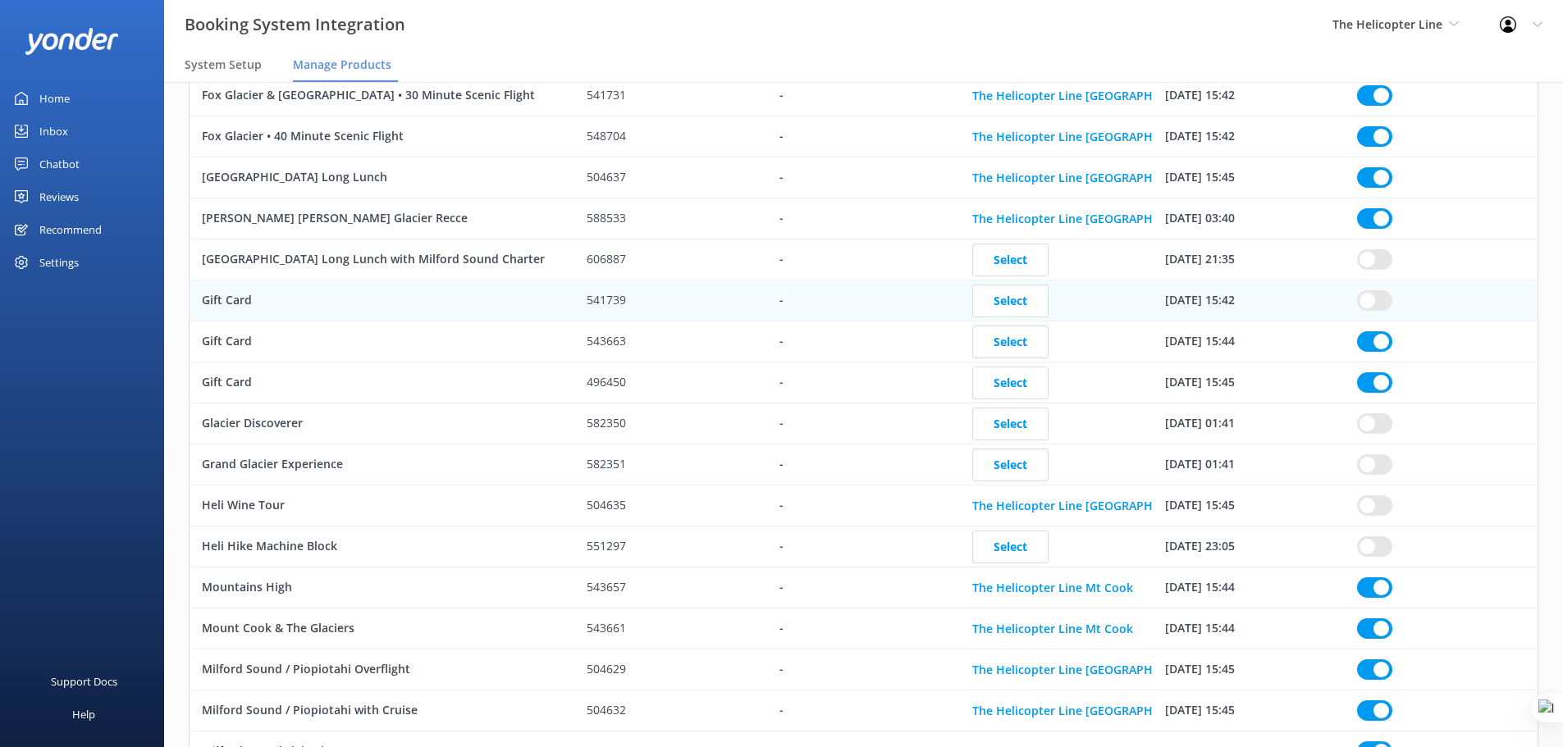
checkbox input "true"
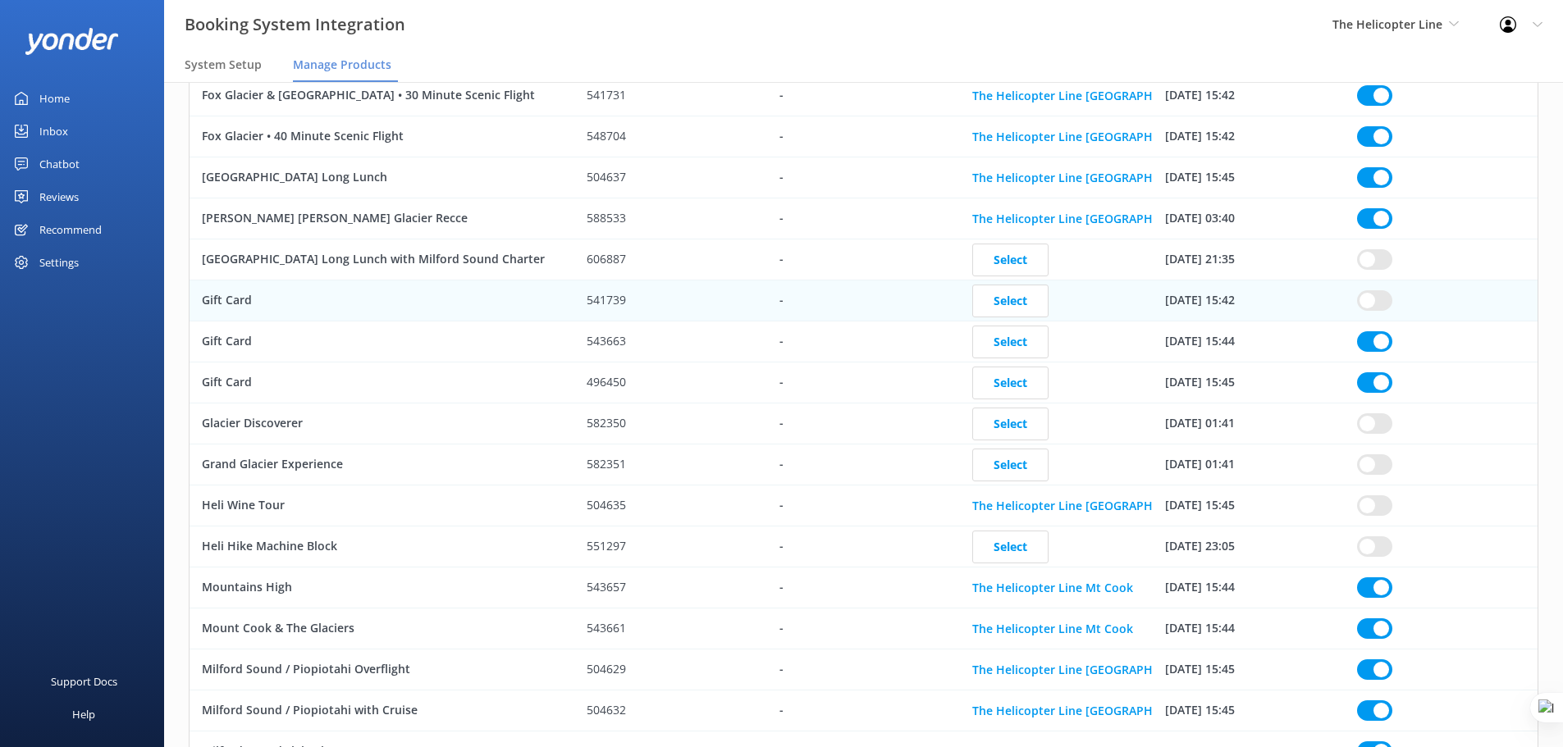
checkbox input "true"
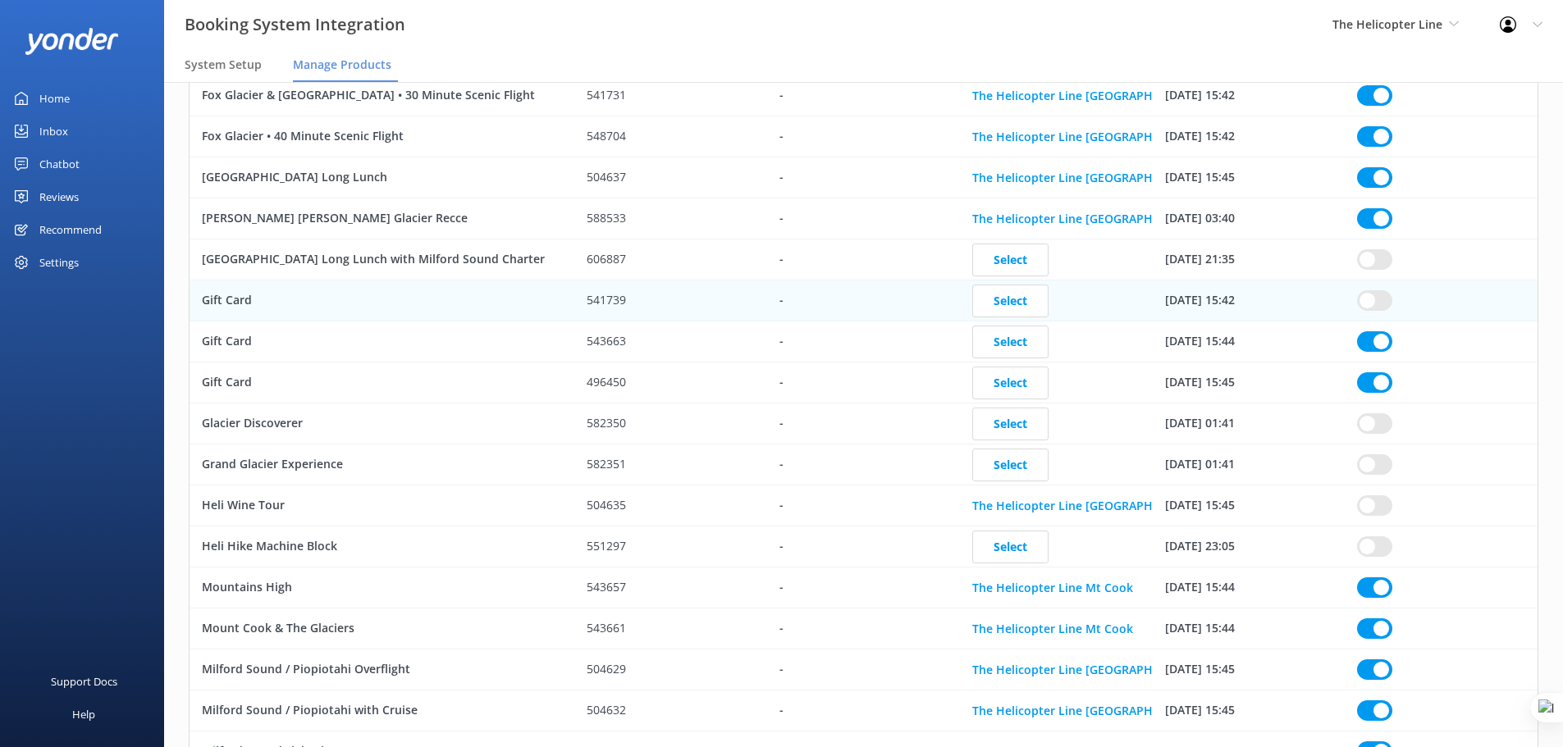
checkbox input "true"
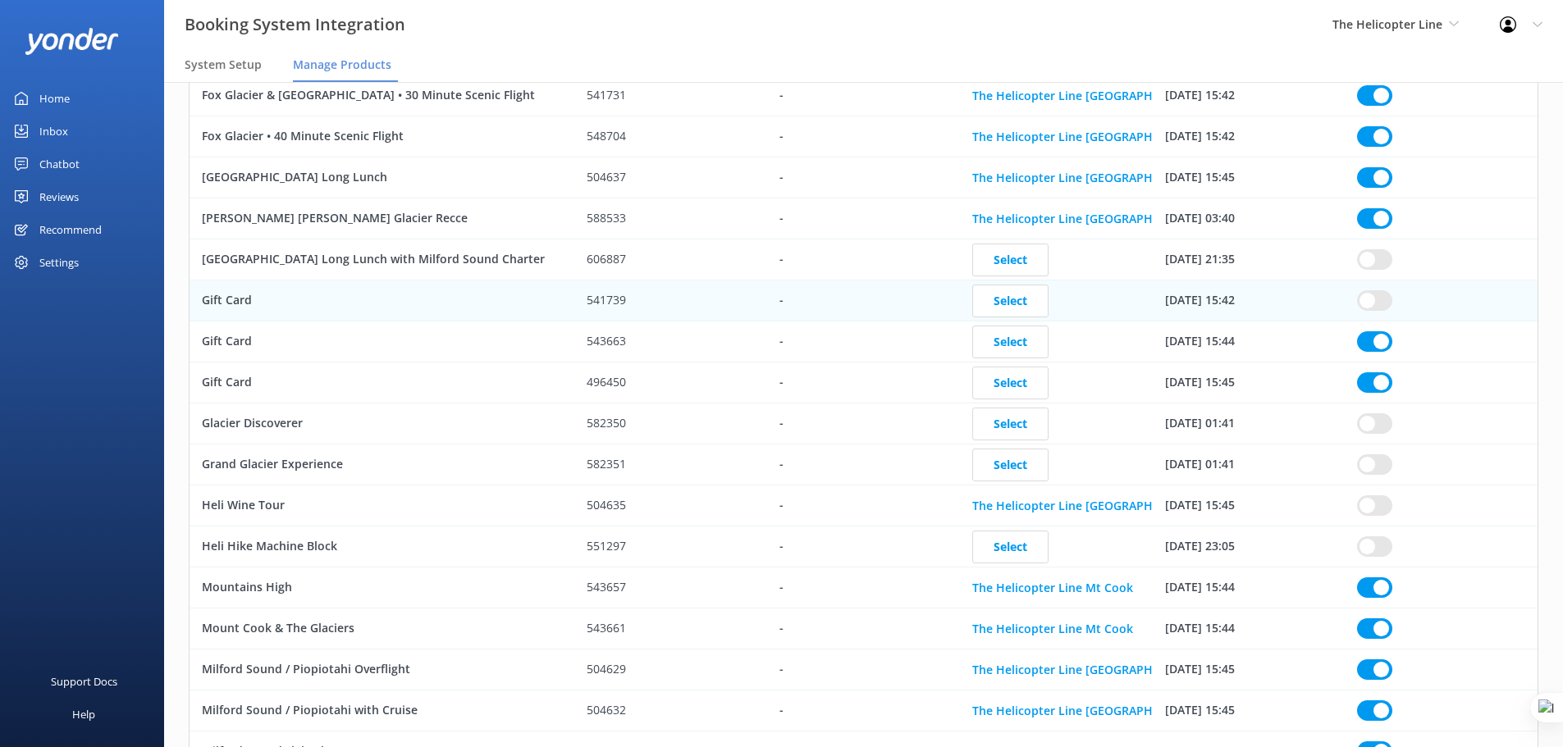
checkbox input "true"
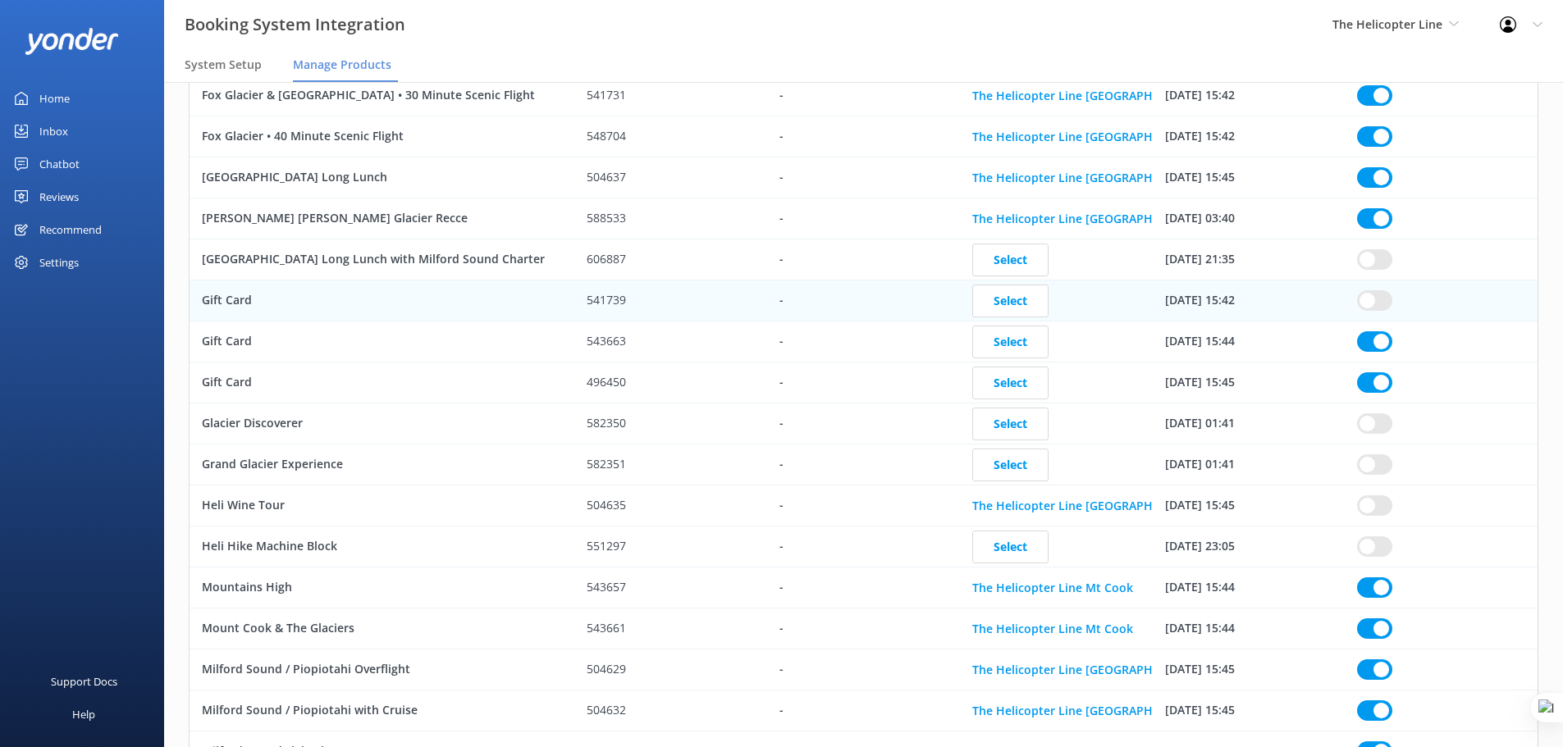
checkbox input "true"
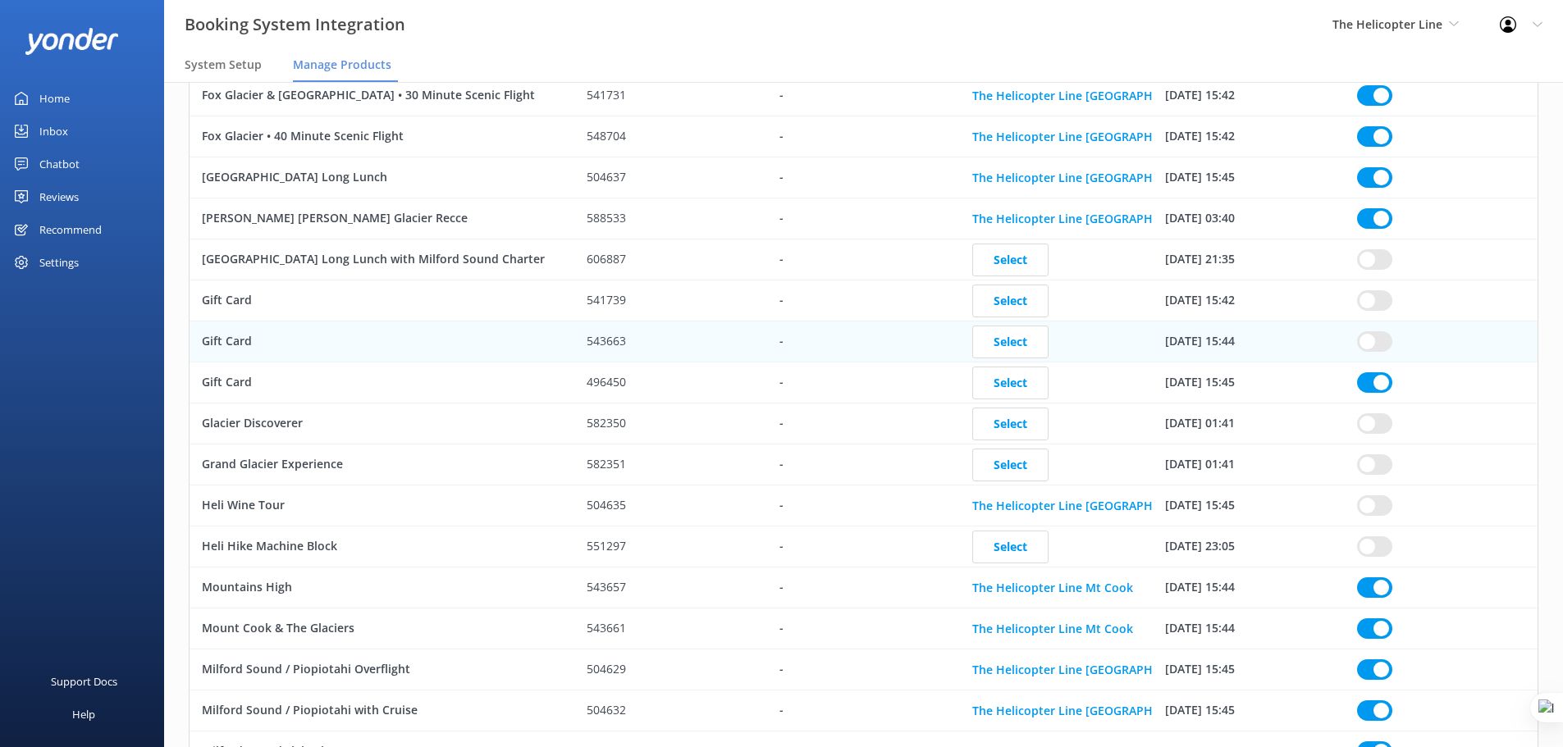
click at [1385, 396] on div "row" at bounding box center [1441, 383] width 193 height 41
checkbox input "true"
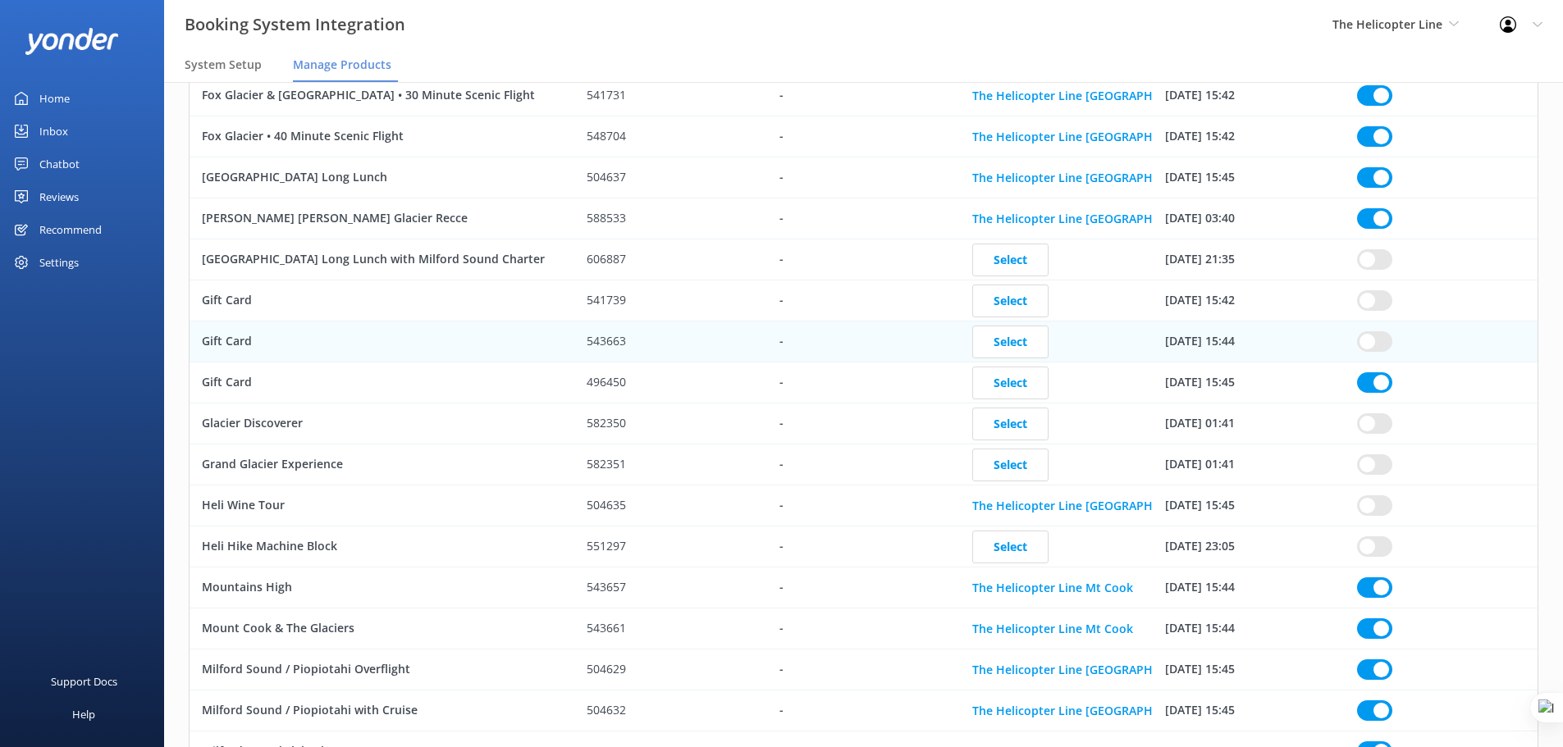
checkbox input "true"
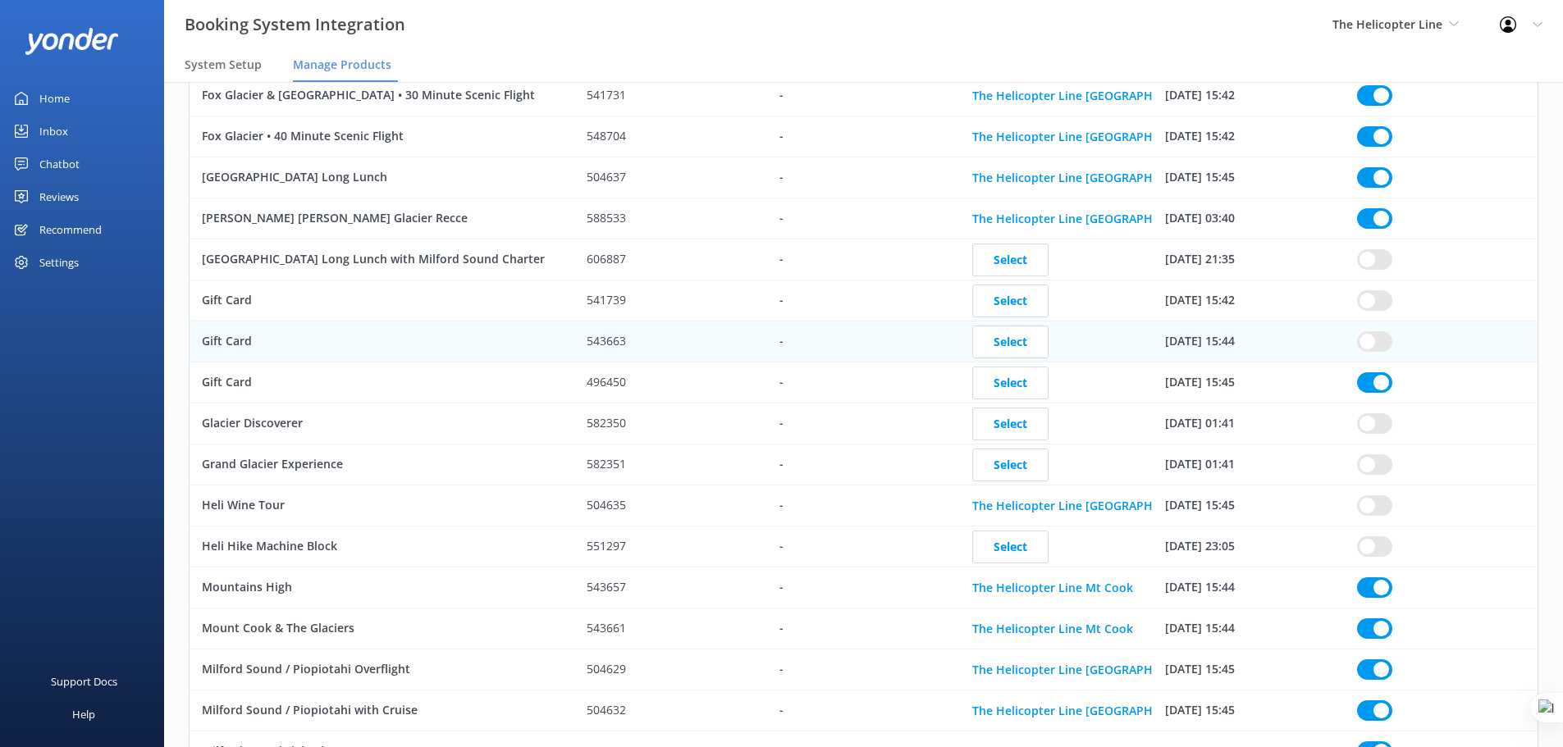
checkbox input "true"
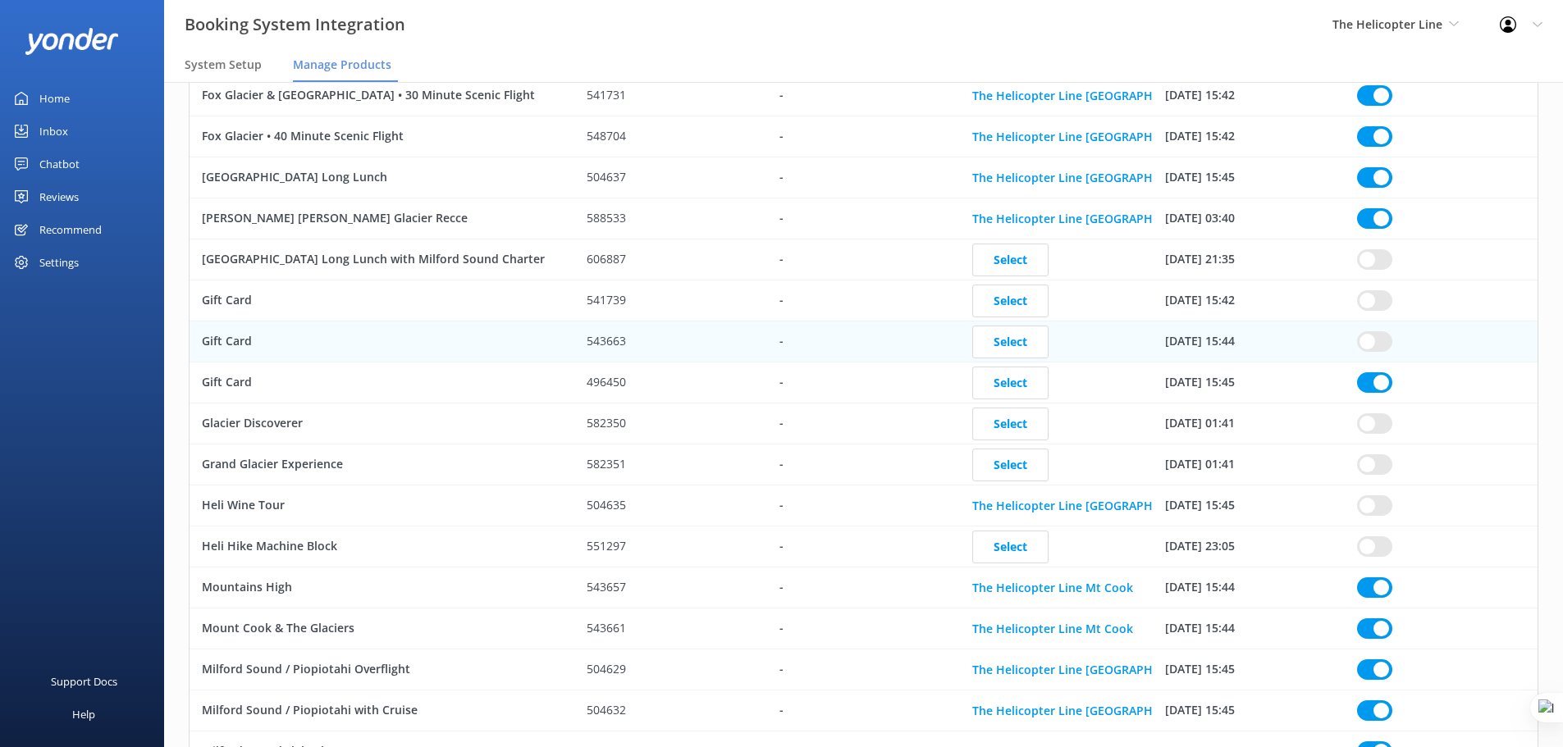
checkbox input "true"
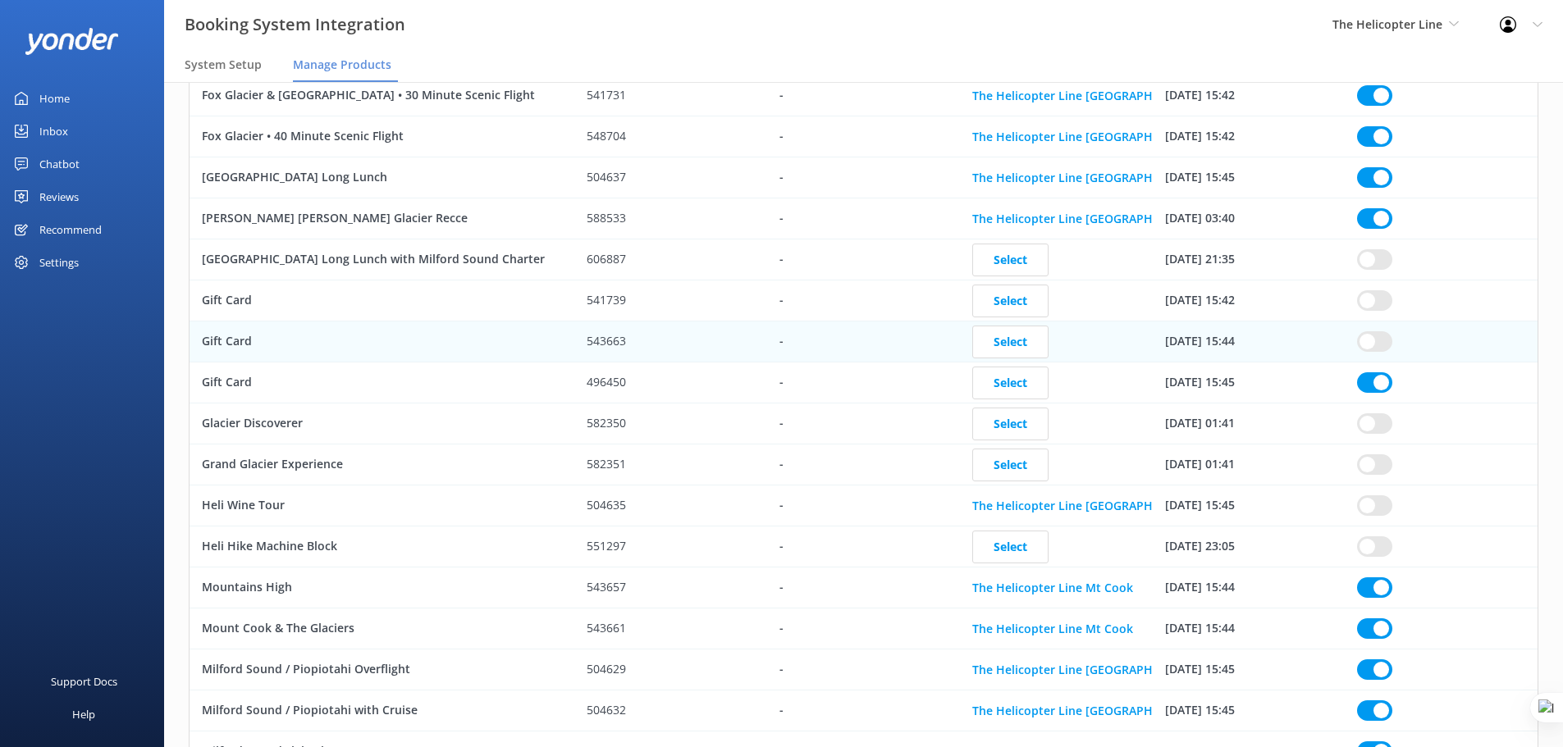
checkbox input "true"
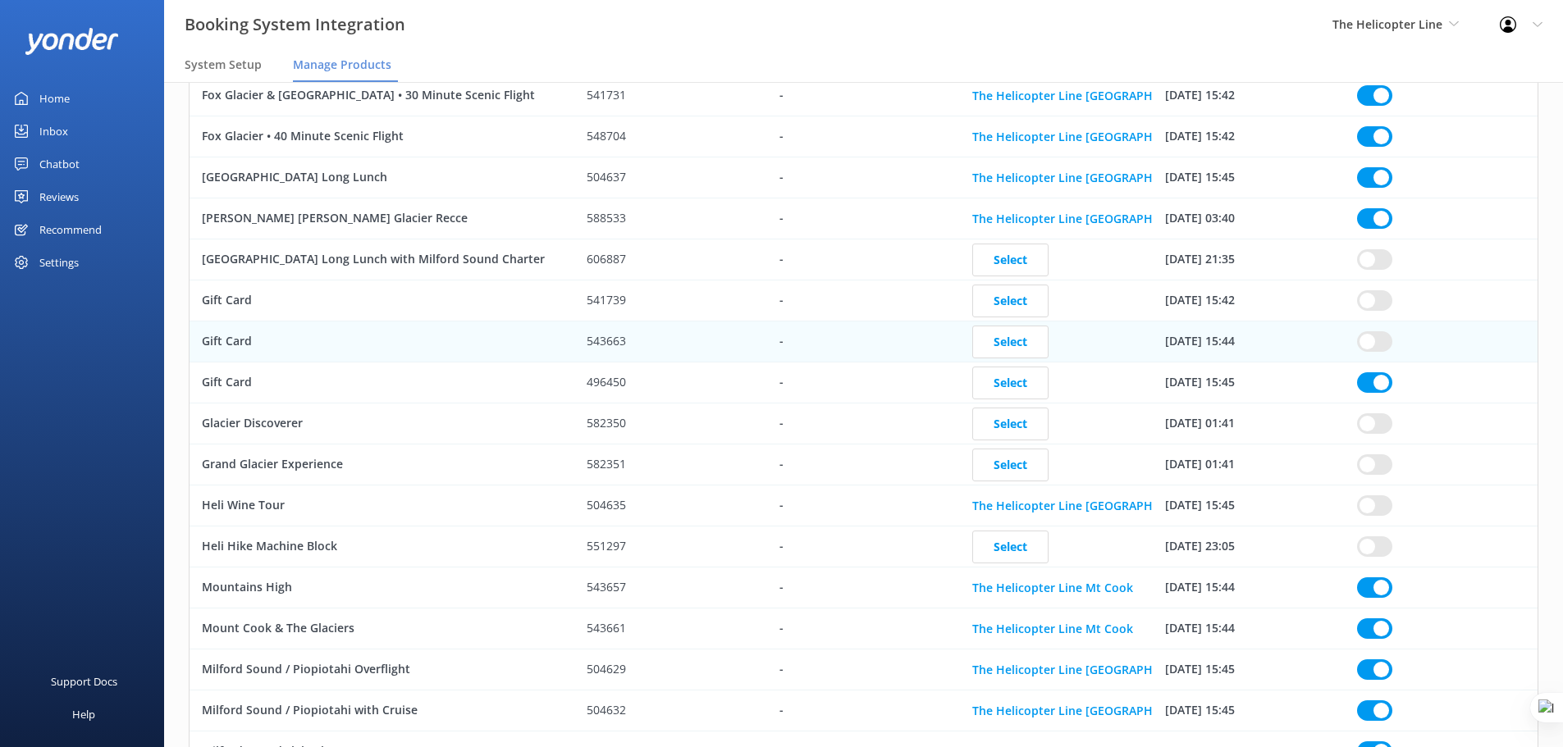
checkbox input "true"
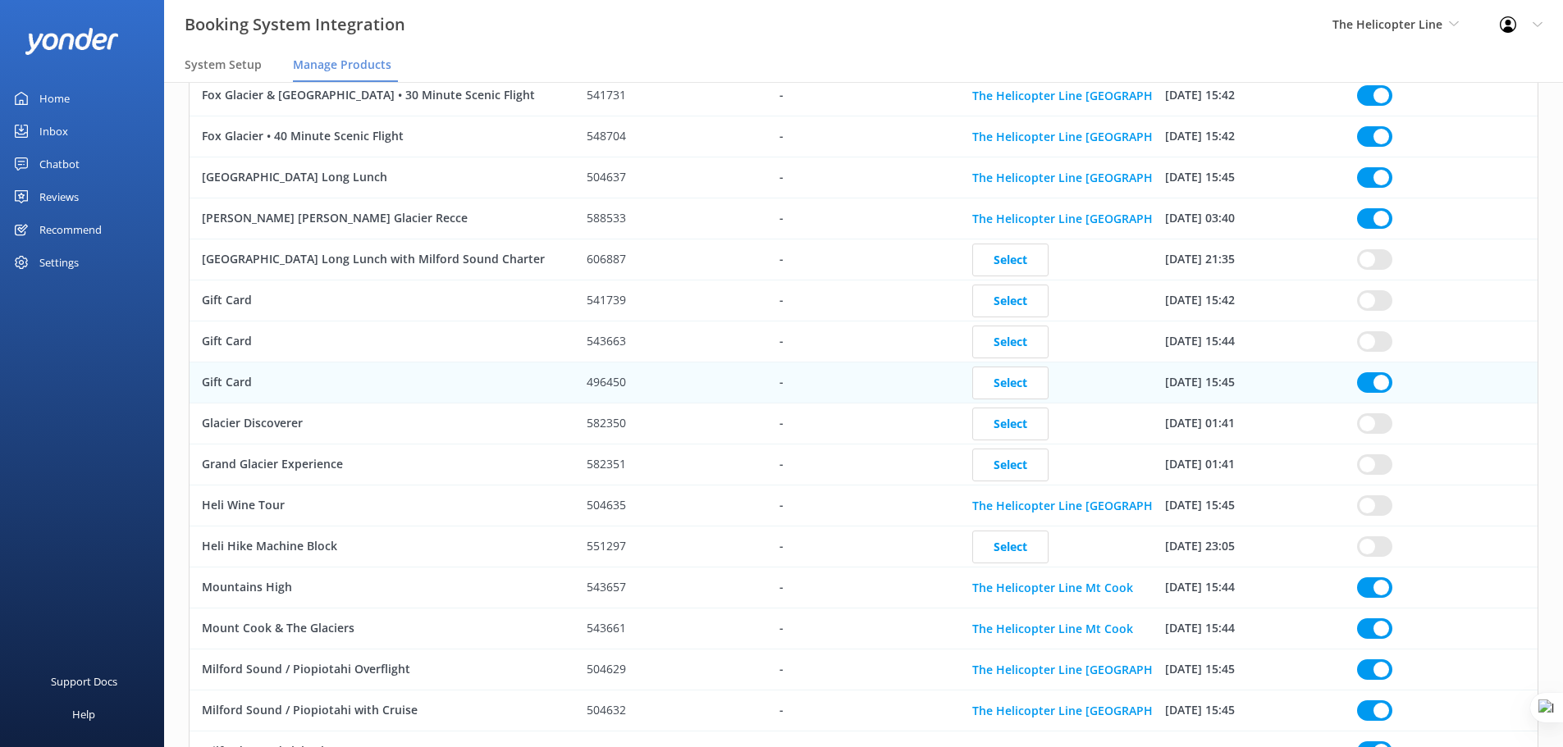
click at [1384, 389] on input "row" at bounding box center [1374, 382] width 35 height 21
checkbox input "true"
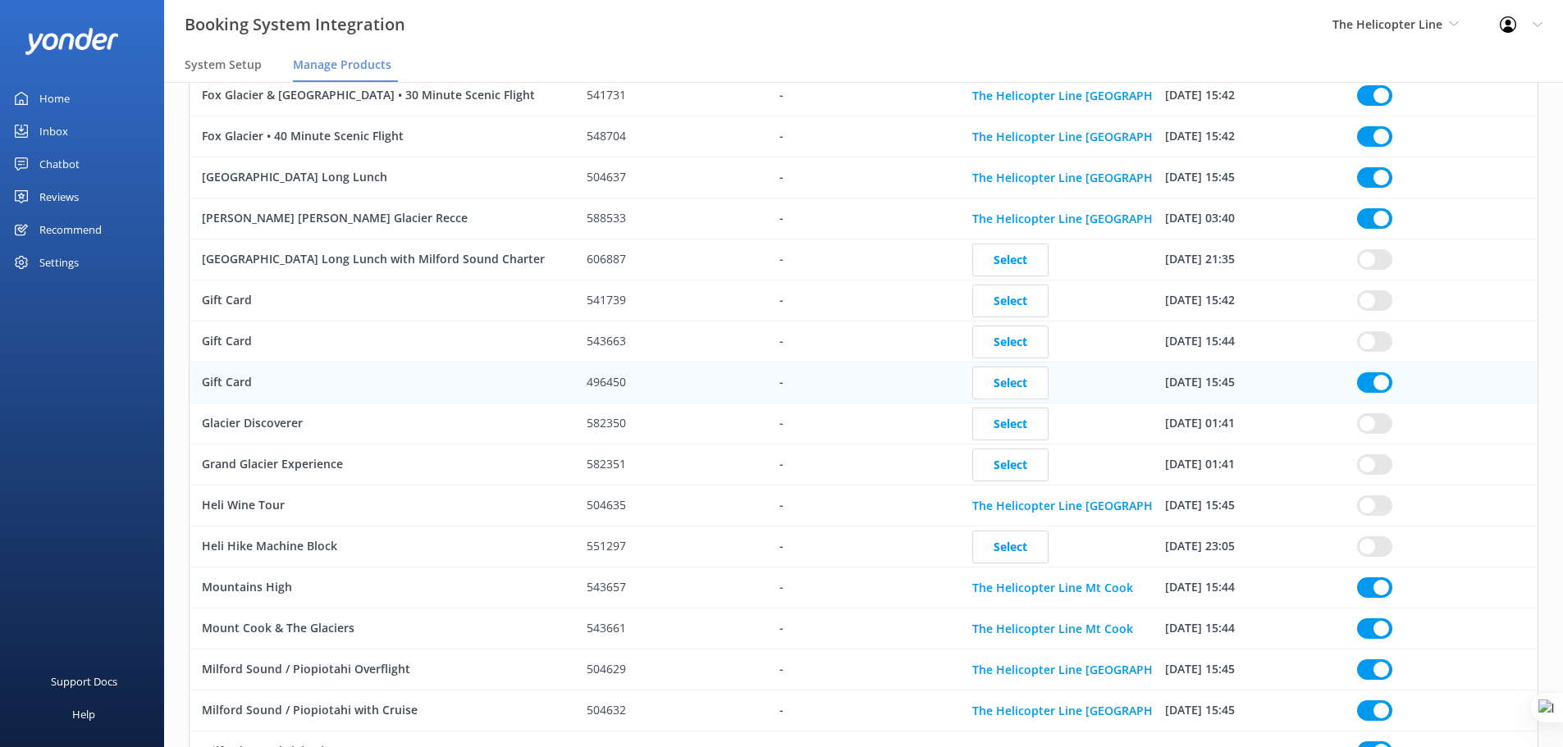
checkbox input "true"
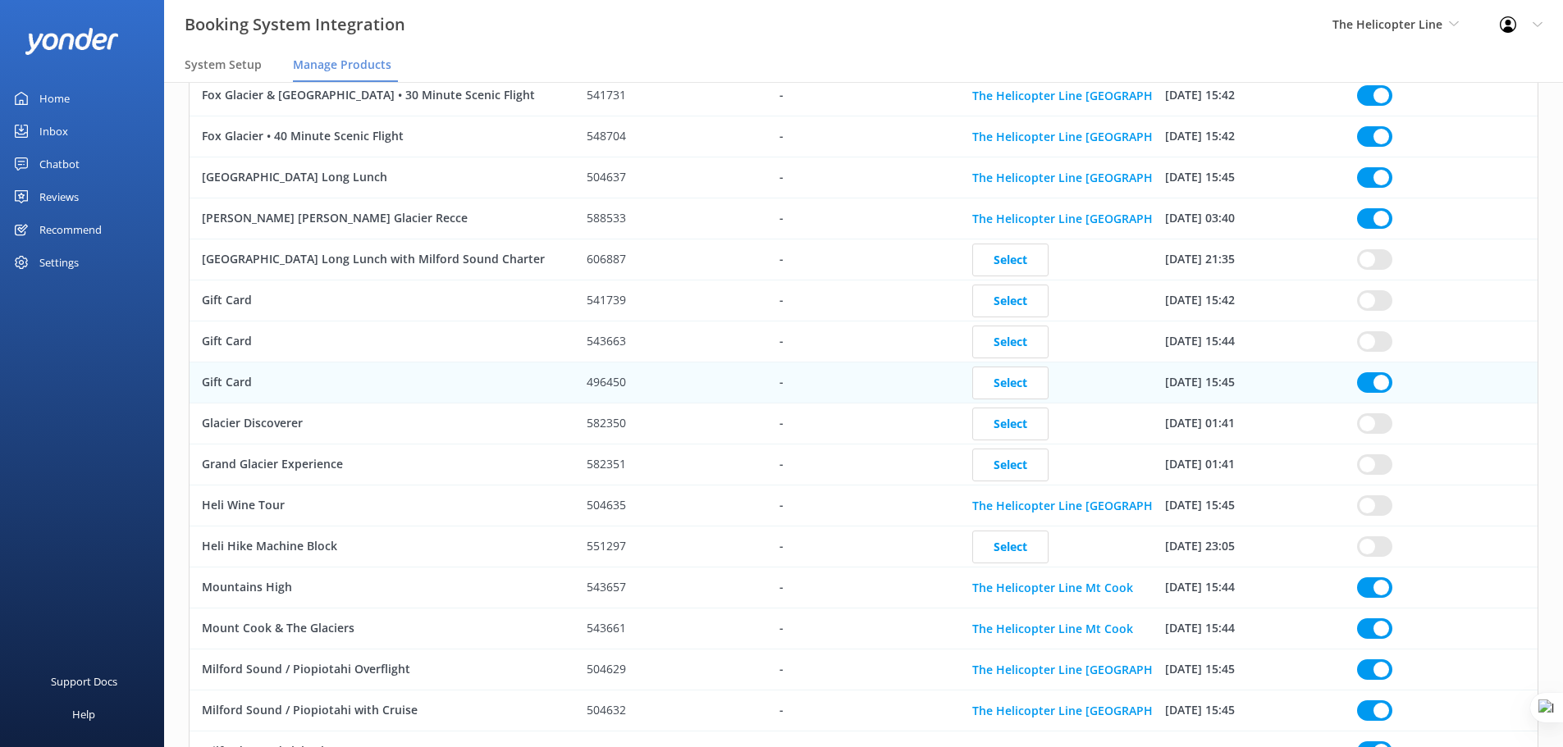
checkbox input "true"
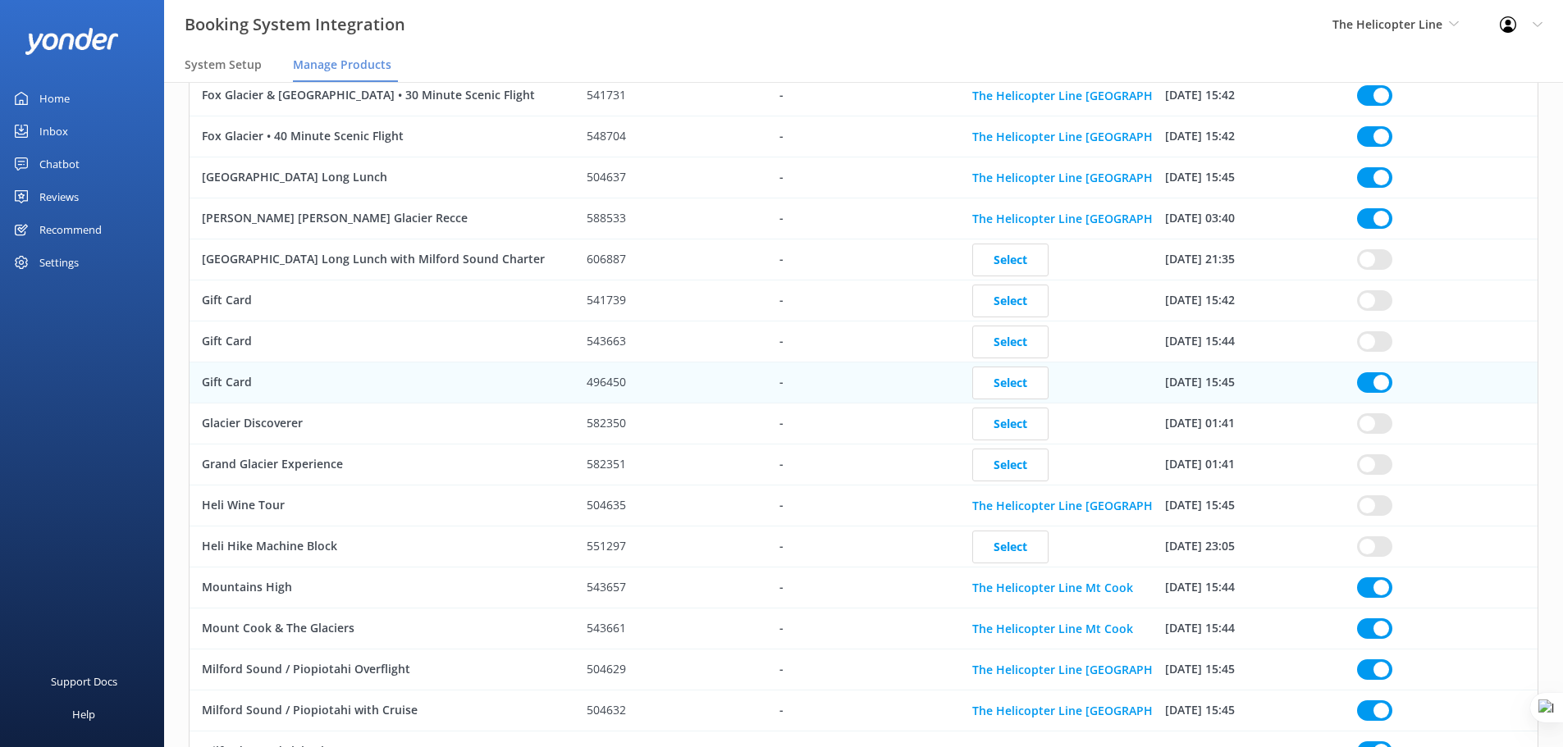
checkbox input "true"
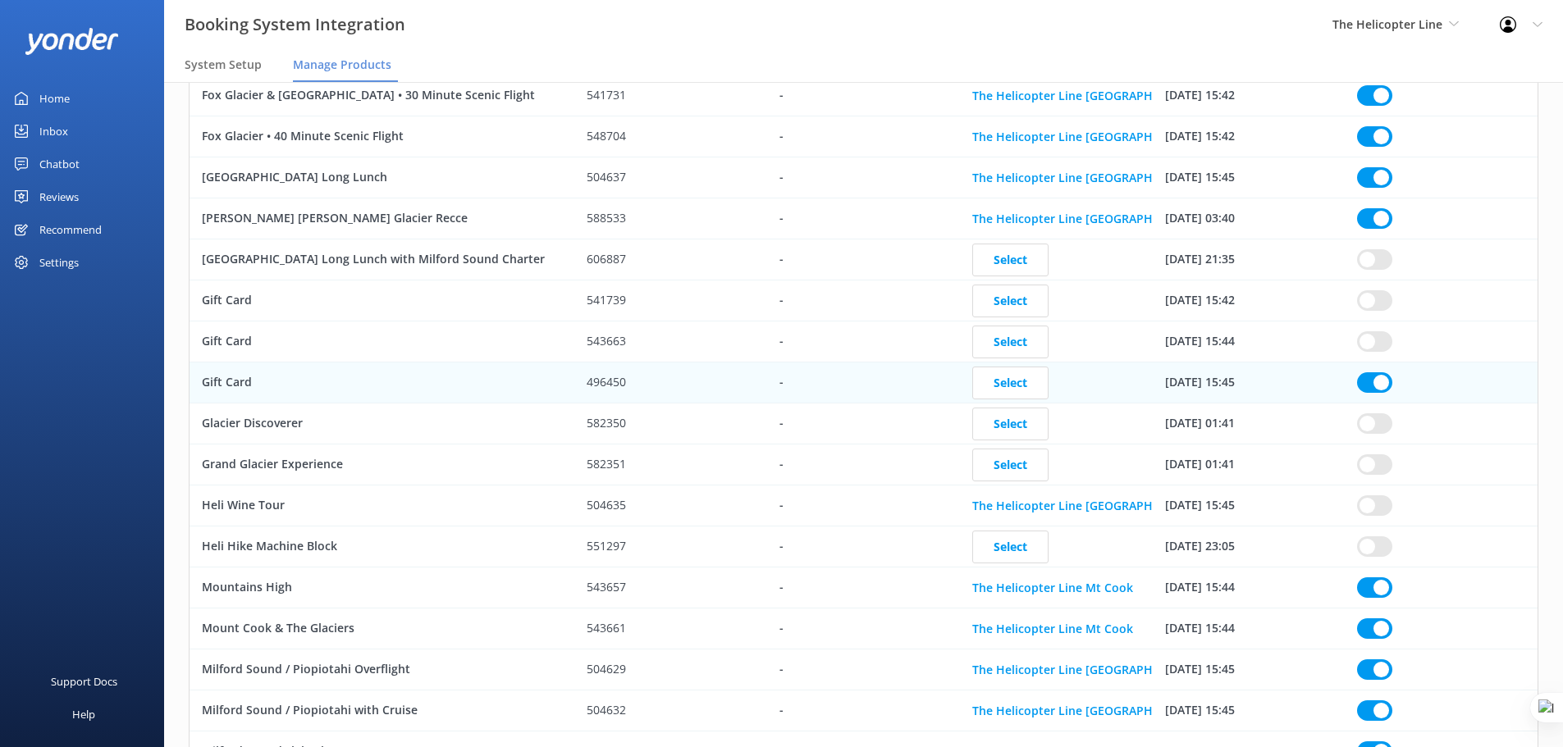
checkbox input "true"
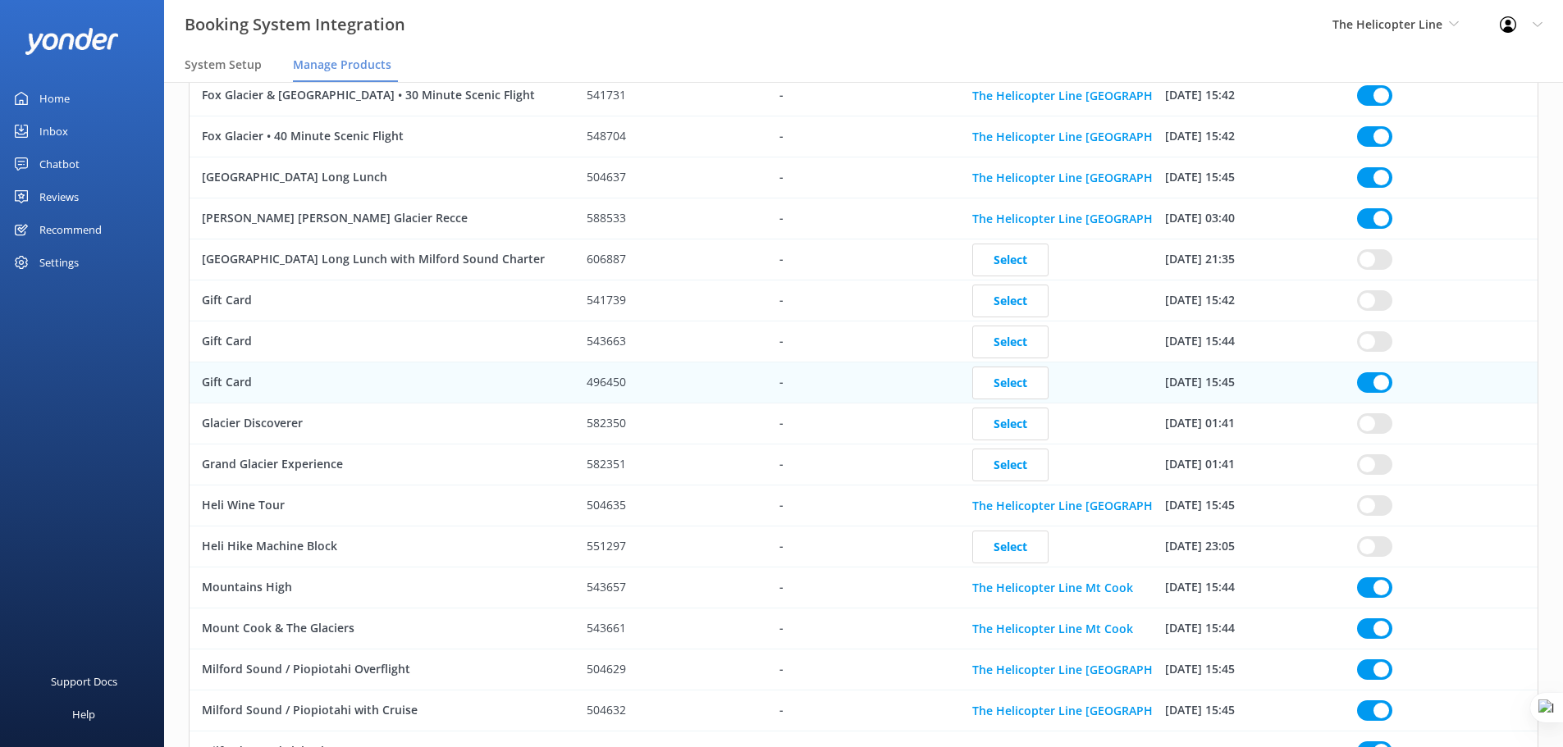
checkbox input "true"
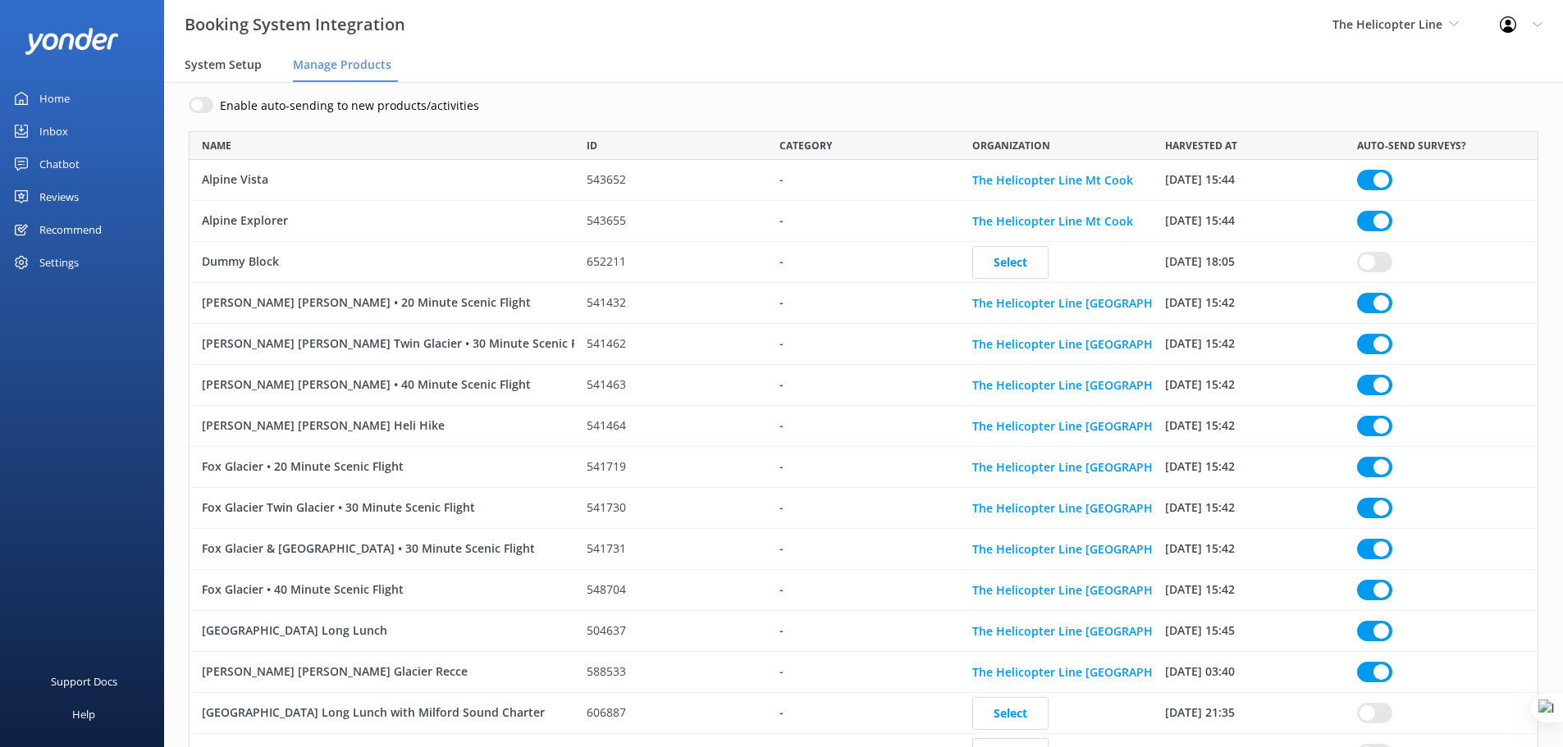
scroll to position [77, 0]
click at [201, 63] on span "System Setup" at bounding box center [223, 65] width 77 height 16
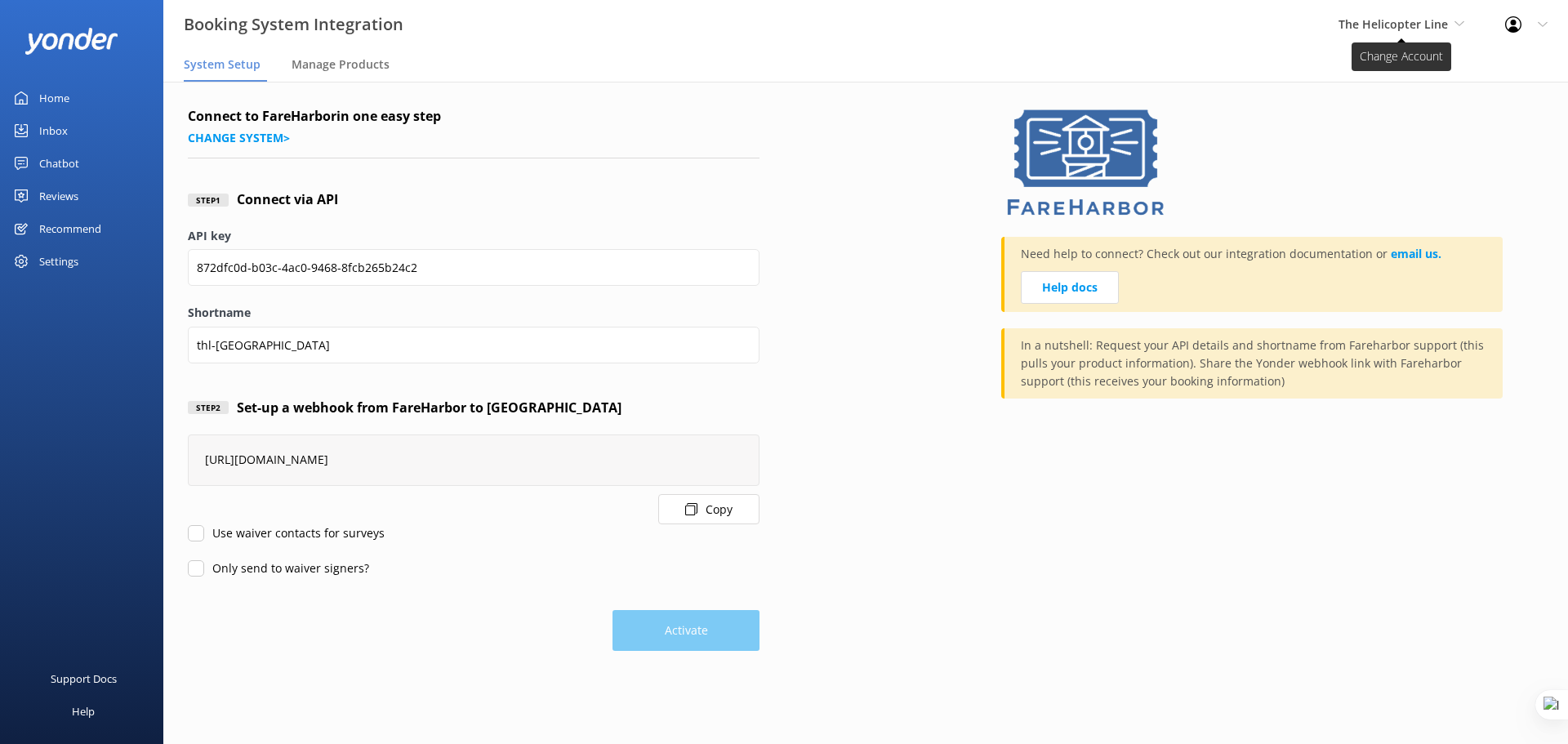
click at [1417, 25] on span "The Helicopter Line" at bounding box center [1394, 24] width 110 height 16
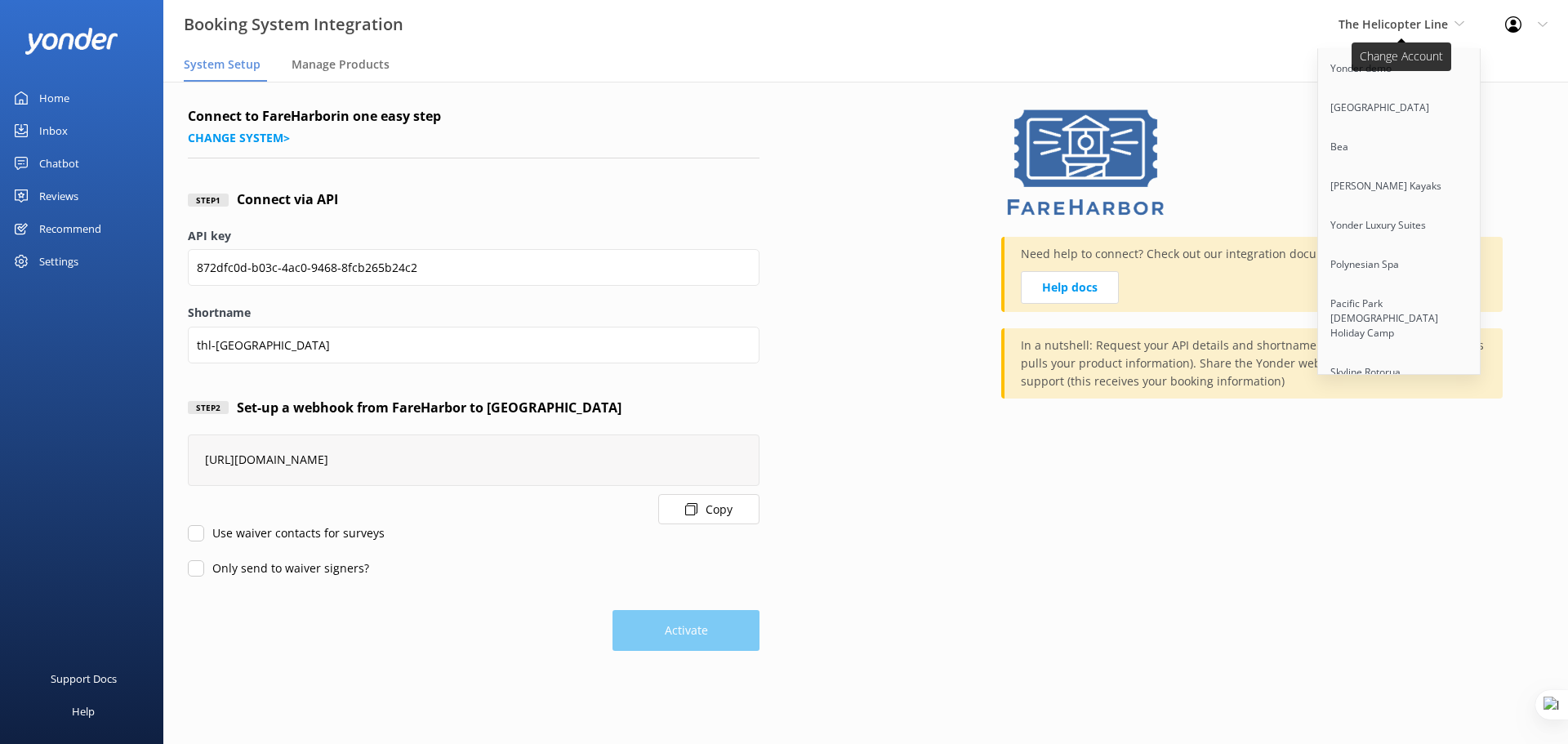
scroll to position [4382, 0]
click at [1392, 325] on link "[US_STATE] Safari Jeep Tours" at bounding box center [1400, 344] width 163 height 39
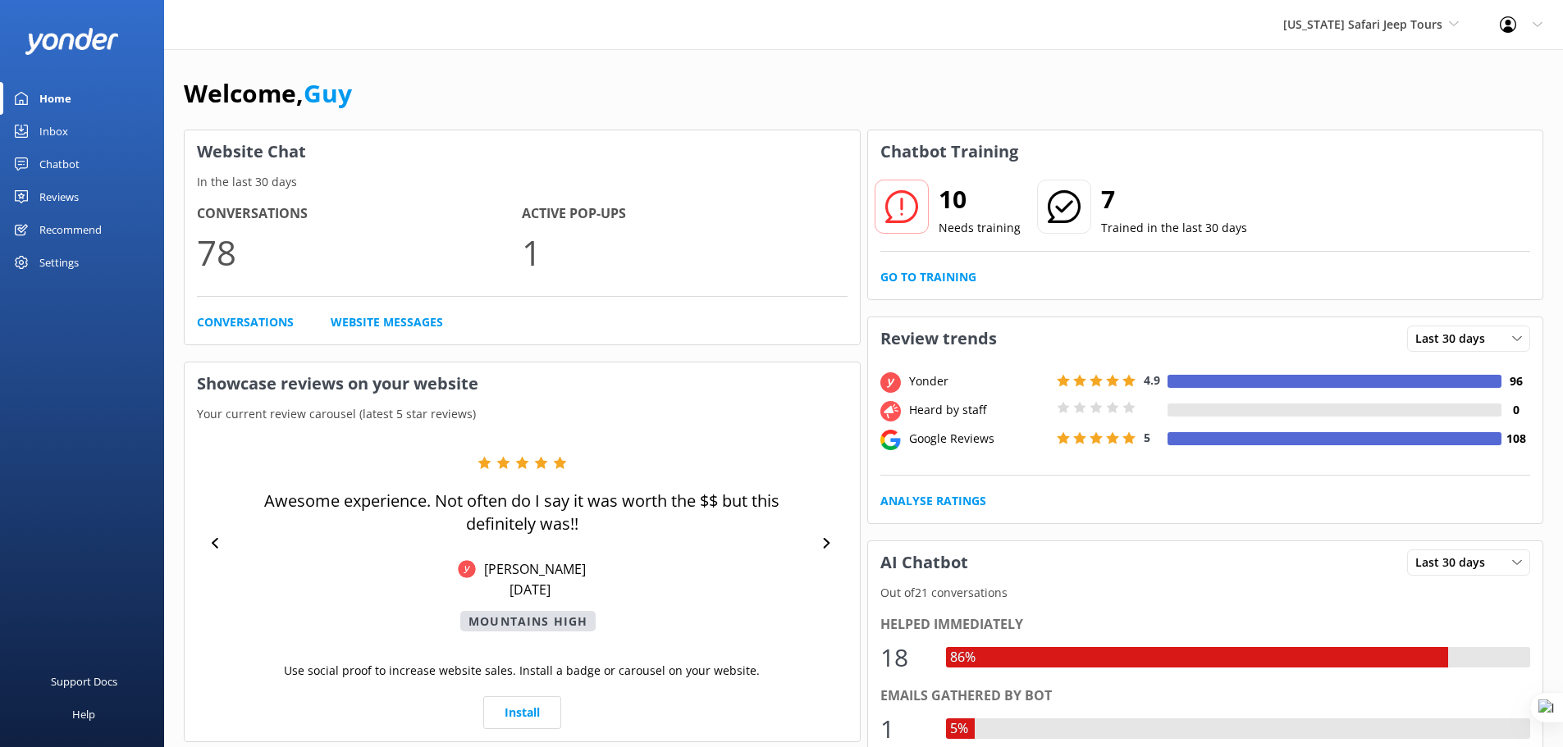
click at [62, 263] on div "Settings" at bounding box center [58, 262] width 39 height 33
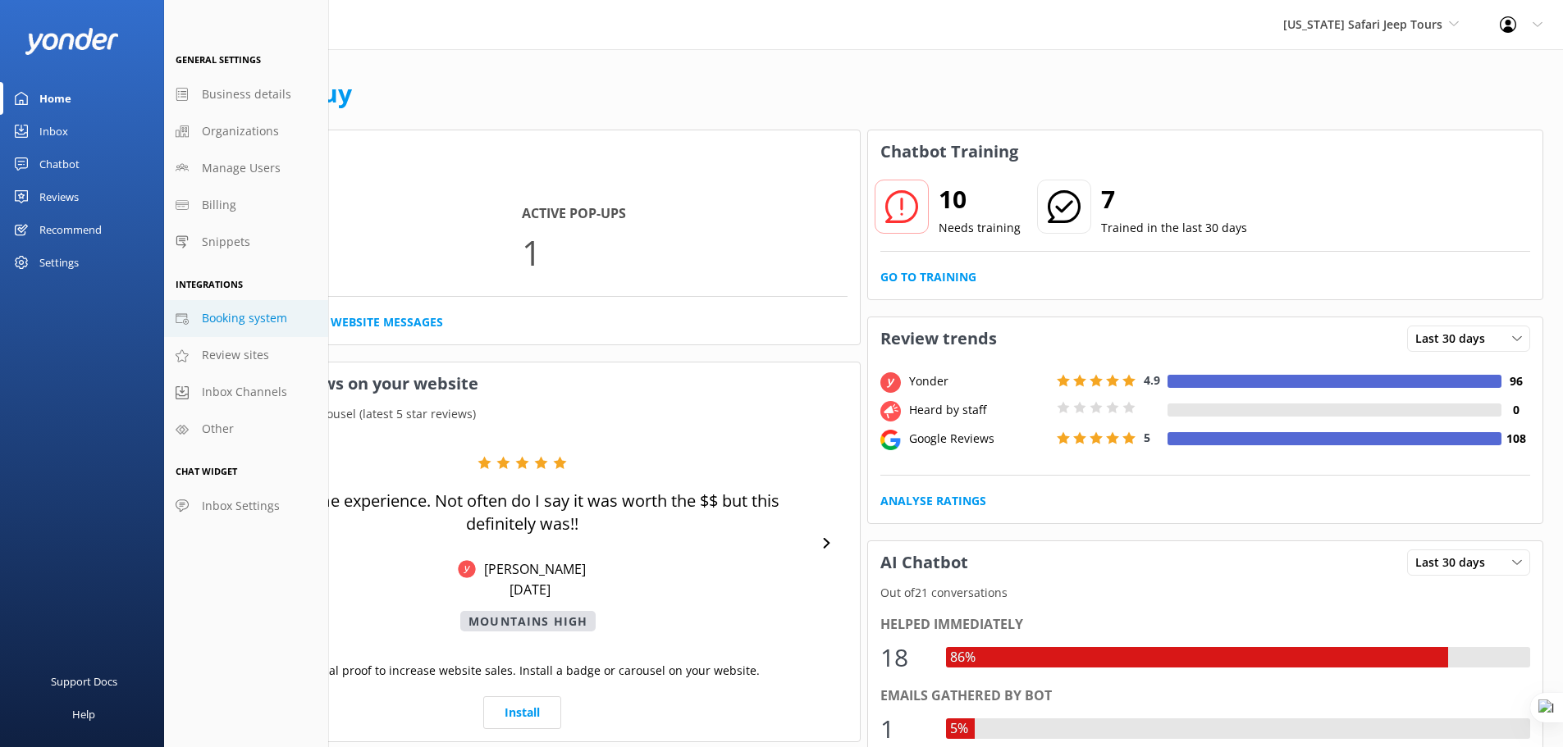
click at [253, 319] on span "Booking system" at bounding box center [244, 318] width 85 height 18
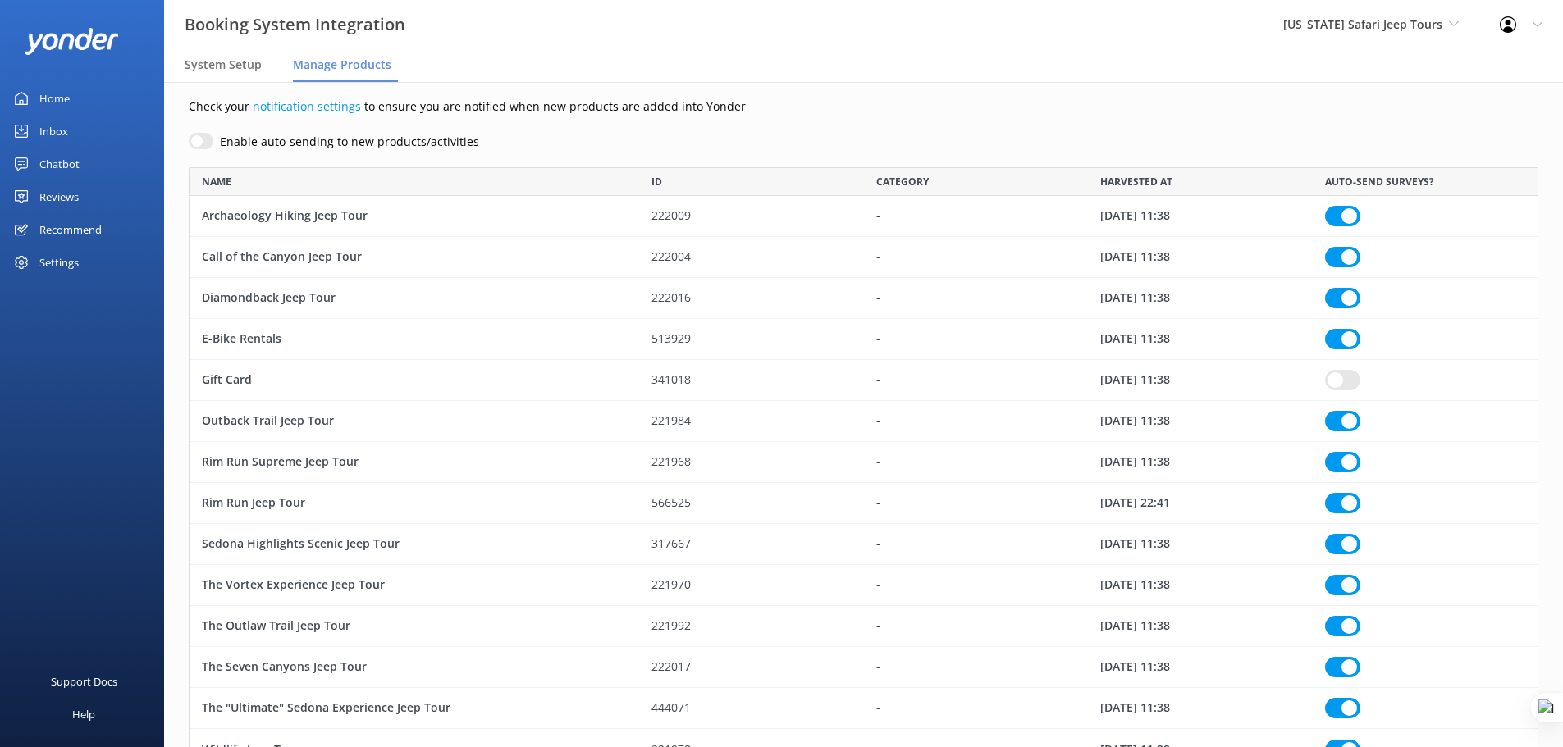
scroll to position [118, 0]
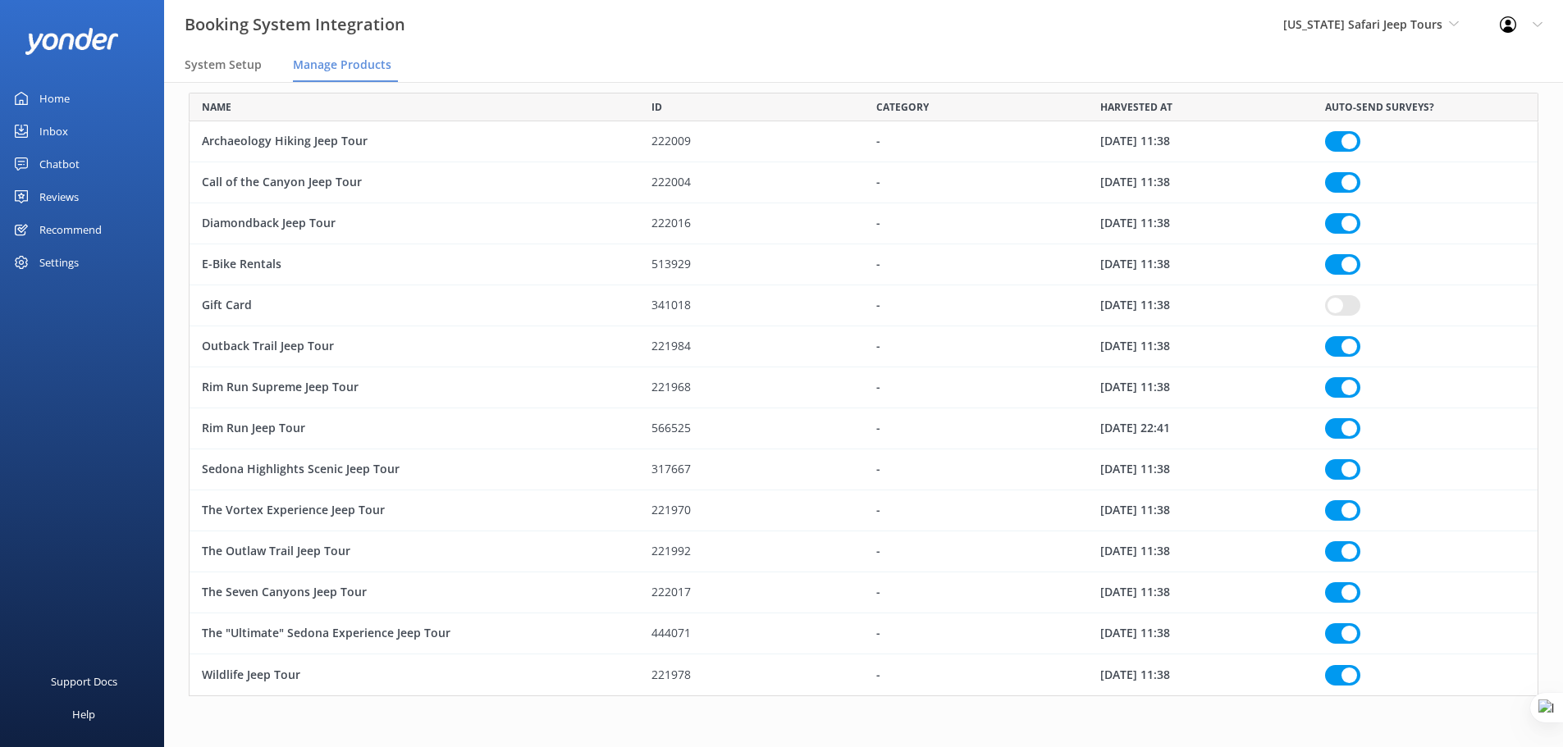
click at [62, 261] on div "Settings" at bounding box center [58, 262] width 39 height 33
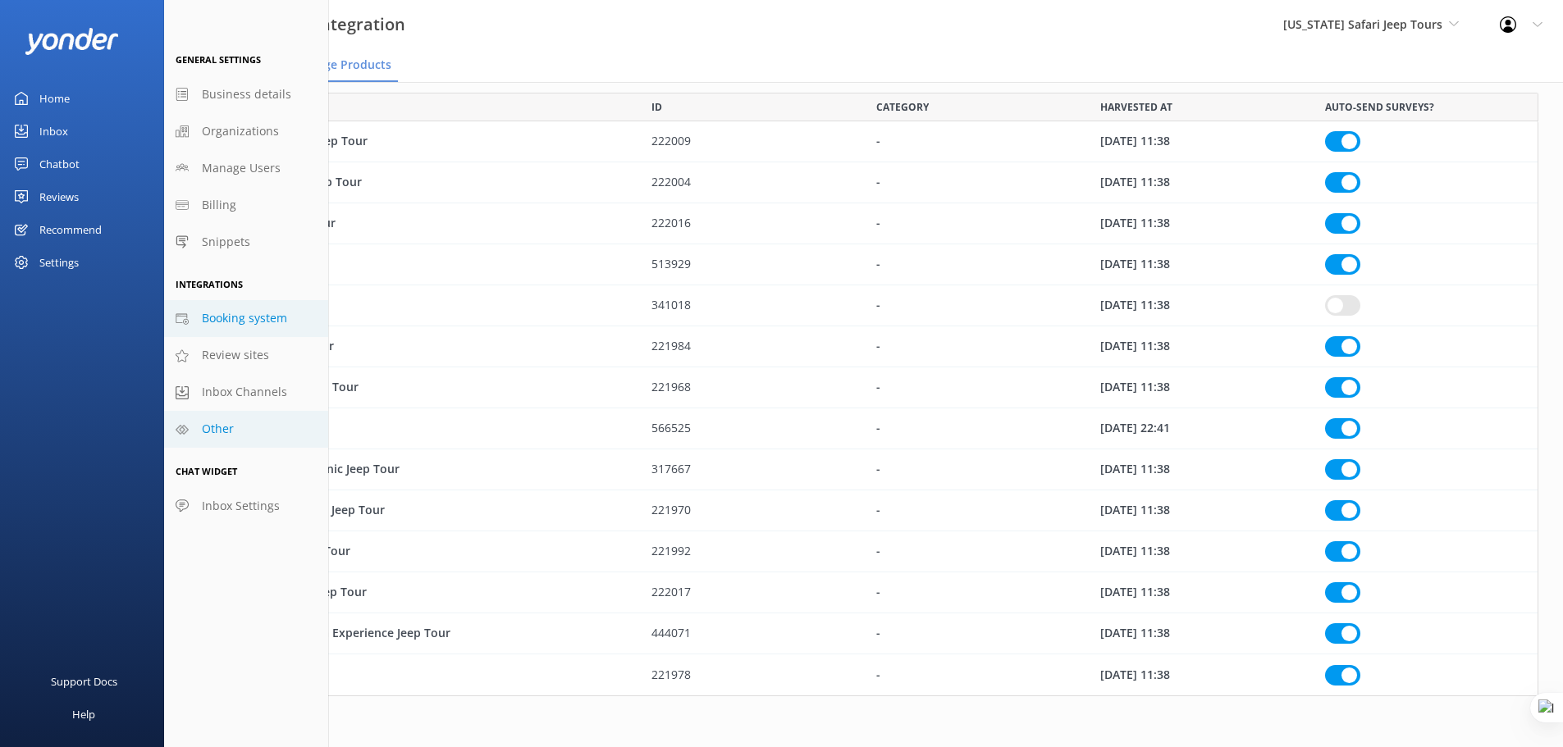
click at [239, 422] on link "Other" at bounding box center [246, 429] width 164 height 37
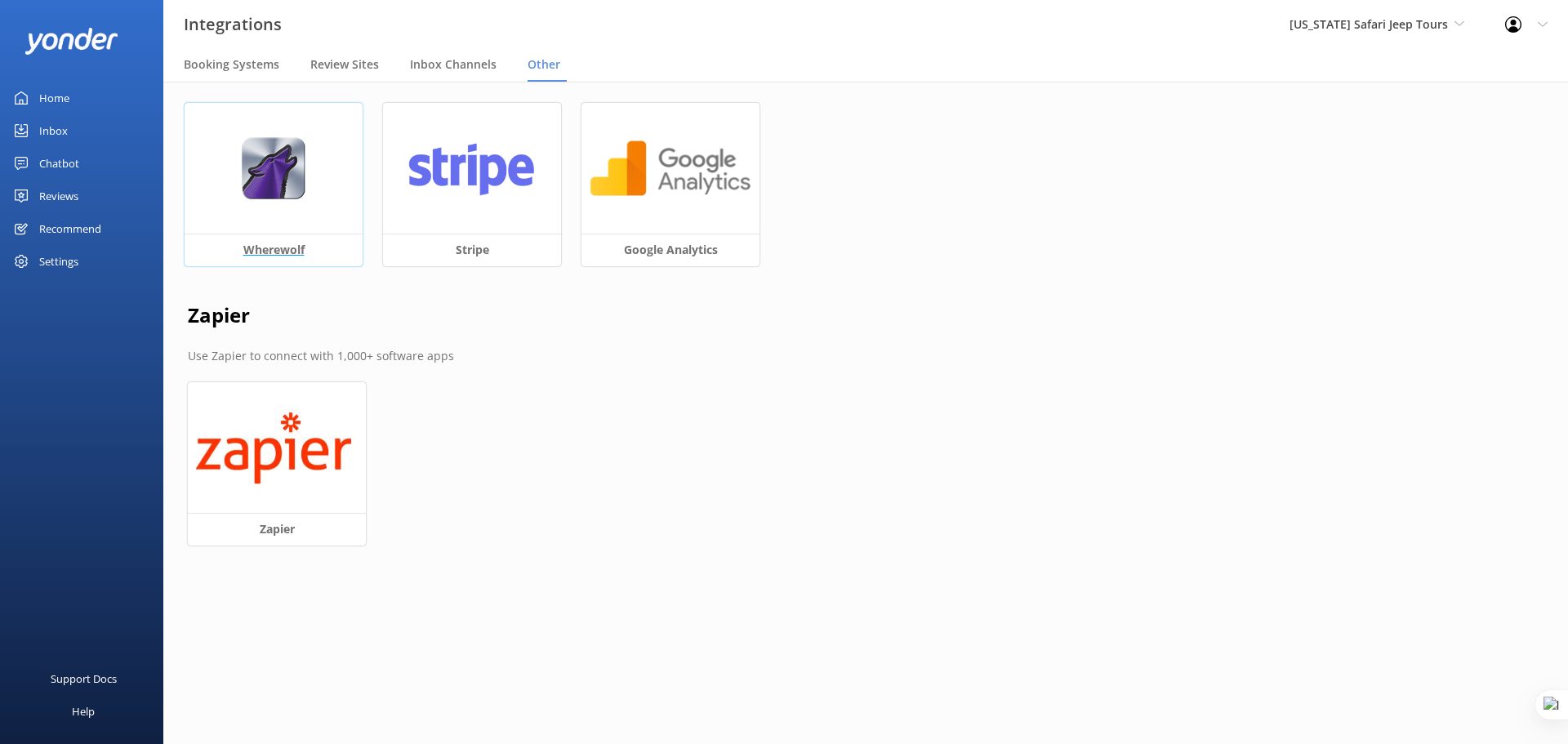
click at [297, 180] on img at bounding box center [273, 168] width 65 height 63
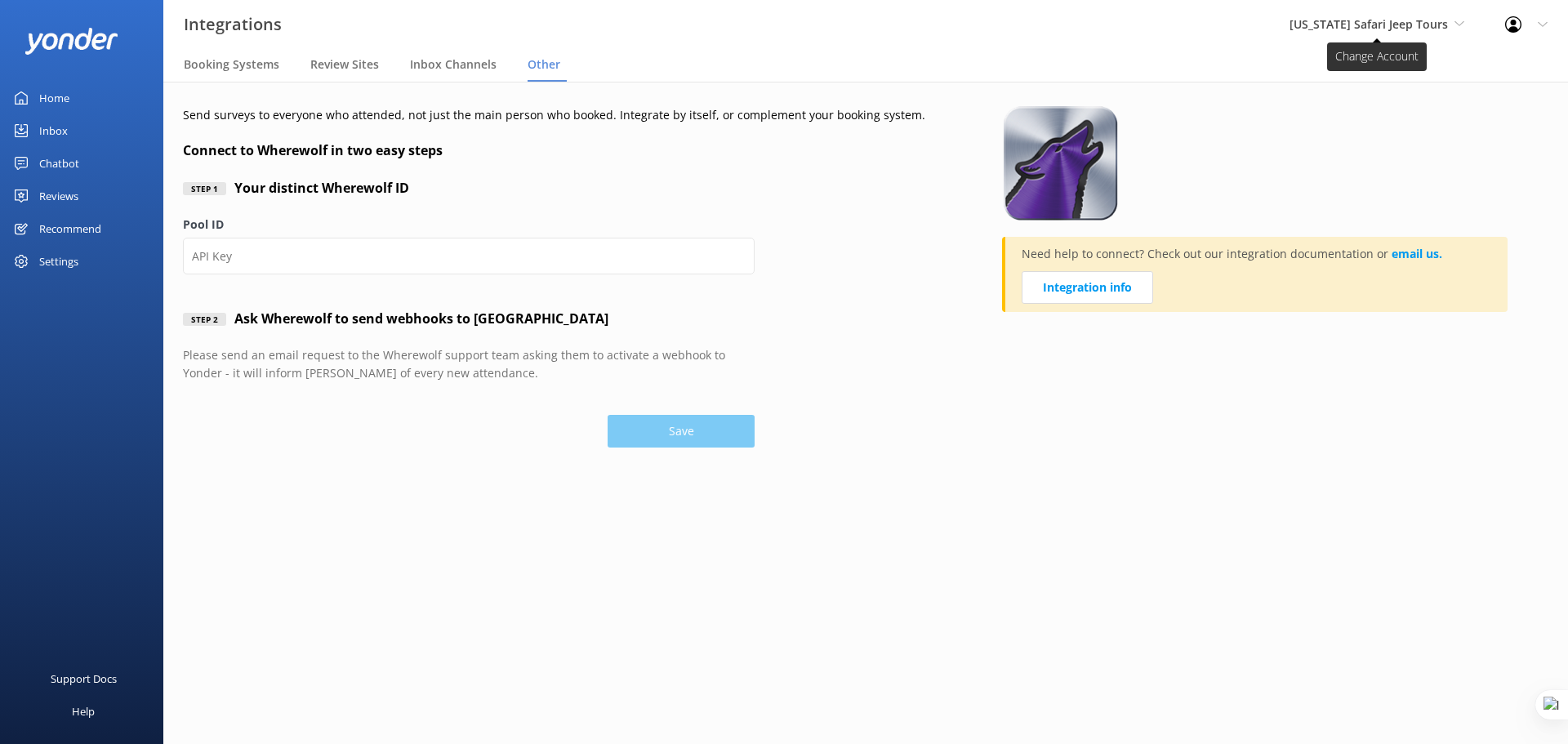
click at [1406, 18] on span "[US_STATE] Safari Jeep Tours" at bounding box center [1368, 24] width 158 height 16
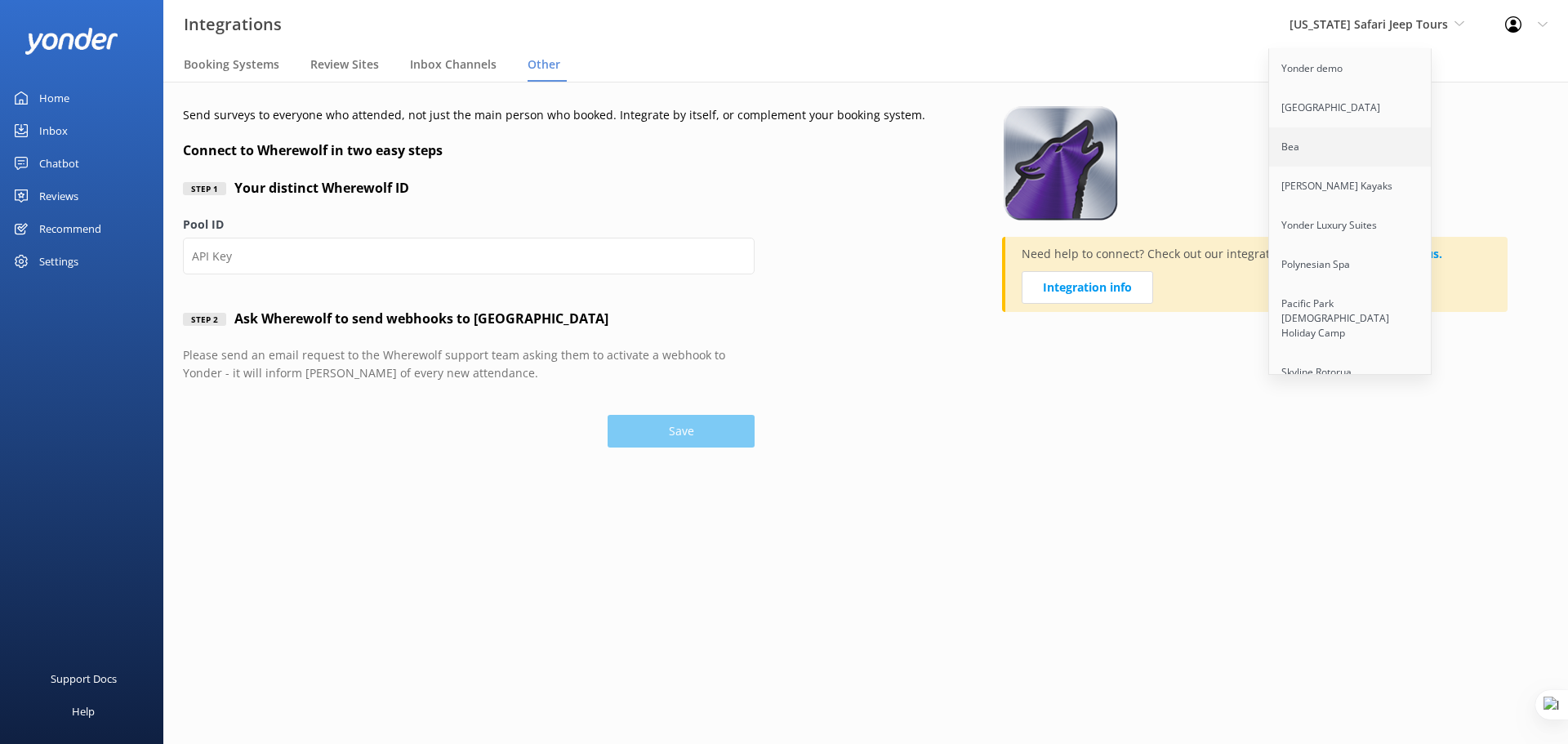
scroll to position [4421, 0]
click at [1392, 325] on link "[GEOGRAPHIC_DATA]" at bounding box center [1351, 344] width 163 height 39
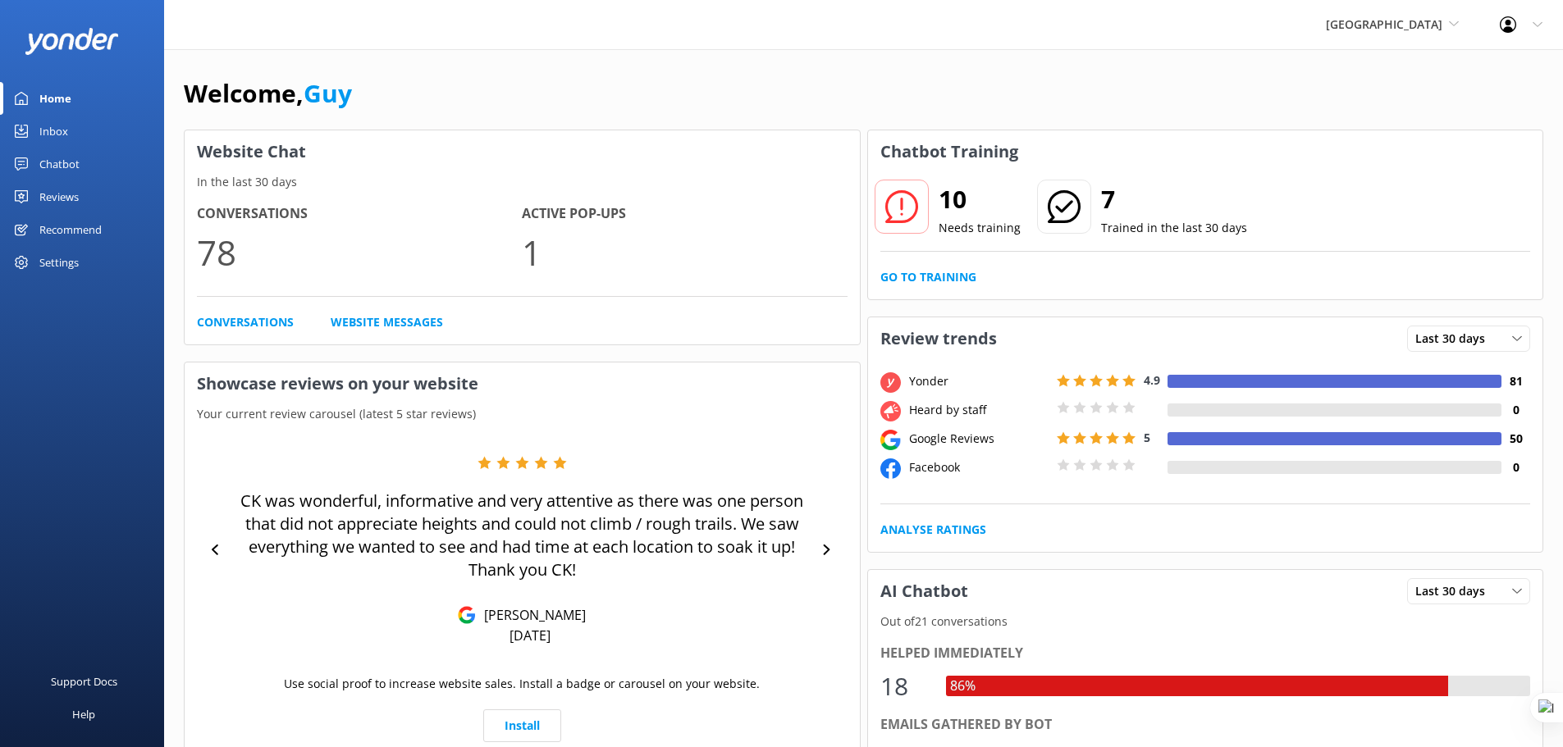
click at [76, 258] on div "Settings" at bounding box center [58, 262] width 39 height 33
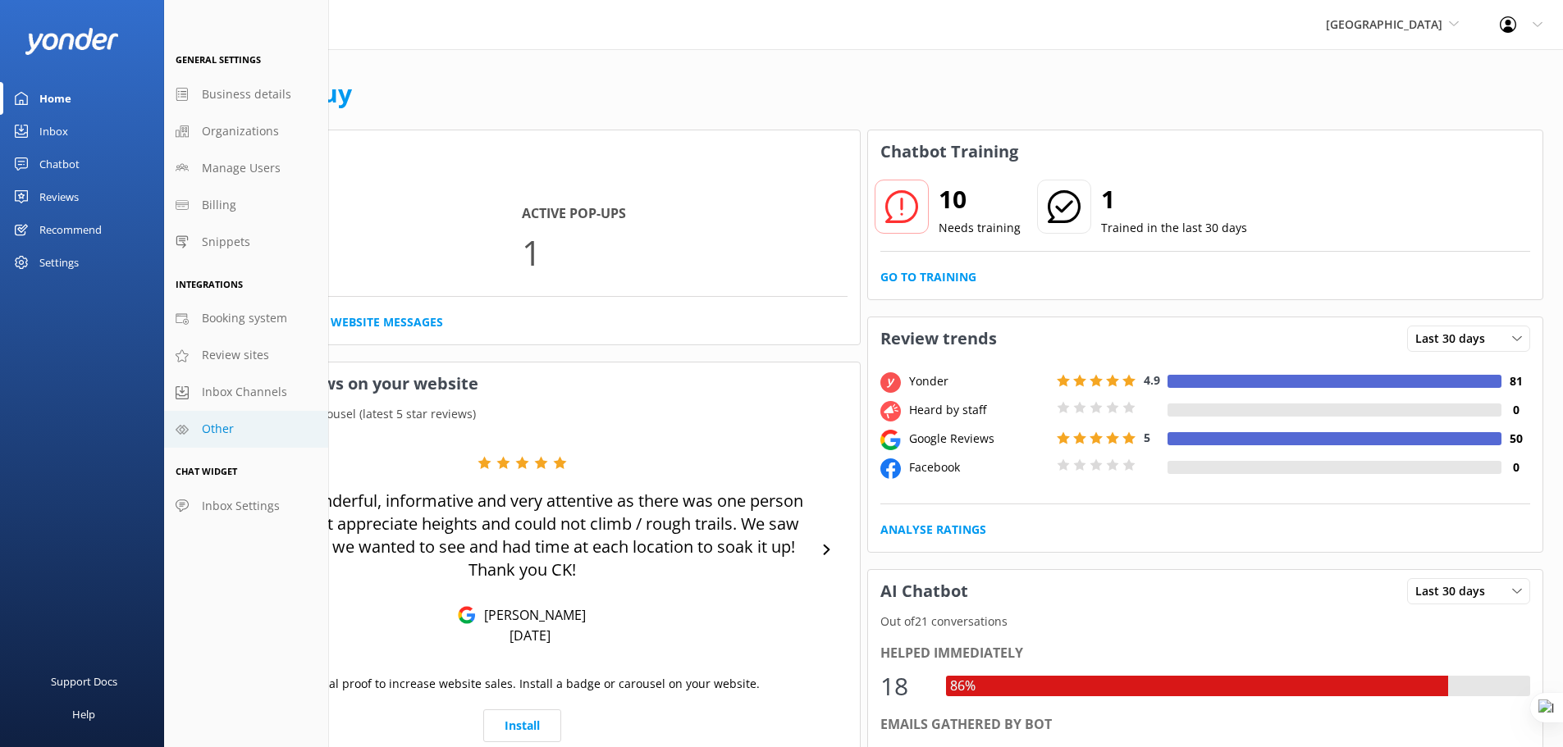
click at [211, 426] on span "Other" at bounding box center [218, 429] width 32 height 18
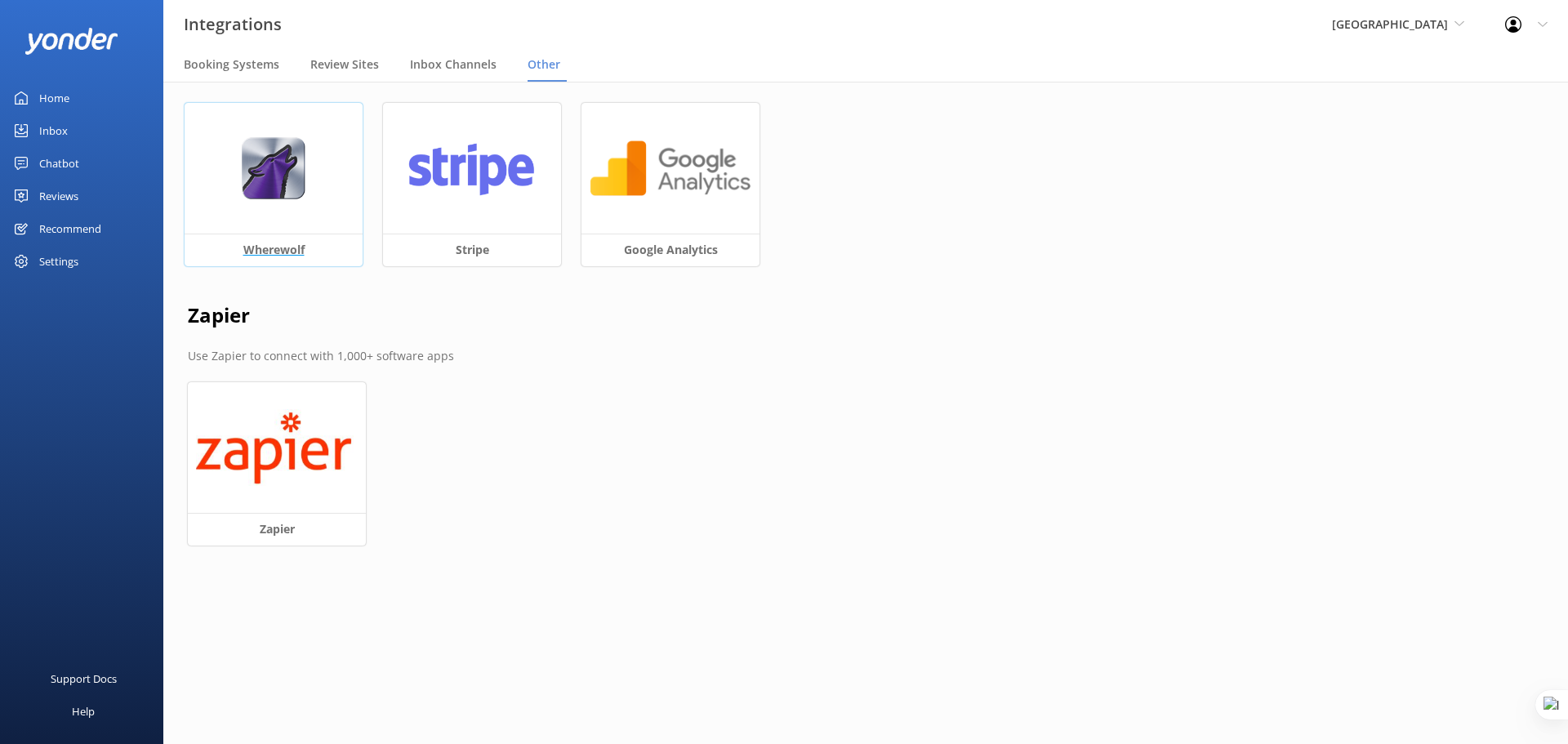
click at [279, 194] on img at bounding box center [273, 168] width 65 height 63
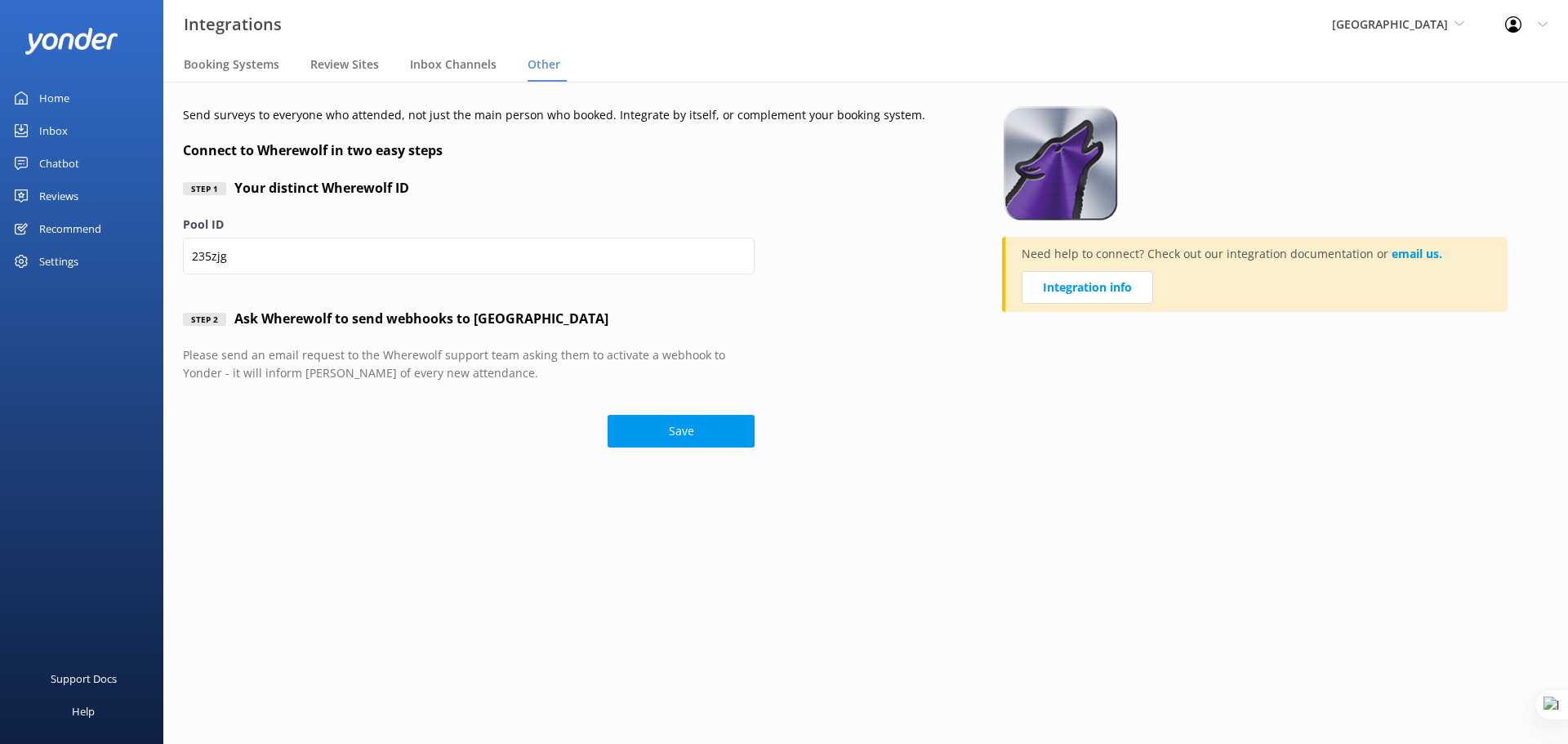
click at [86, 266] on div "Settings" at bounding box center [82, 261] width 163 height 33
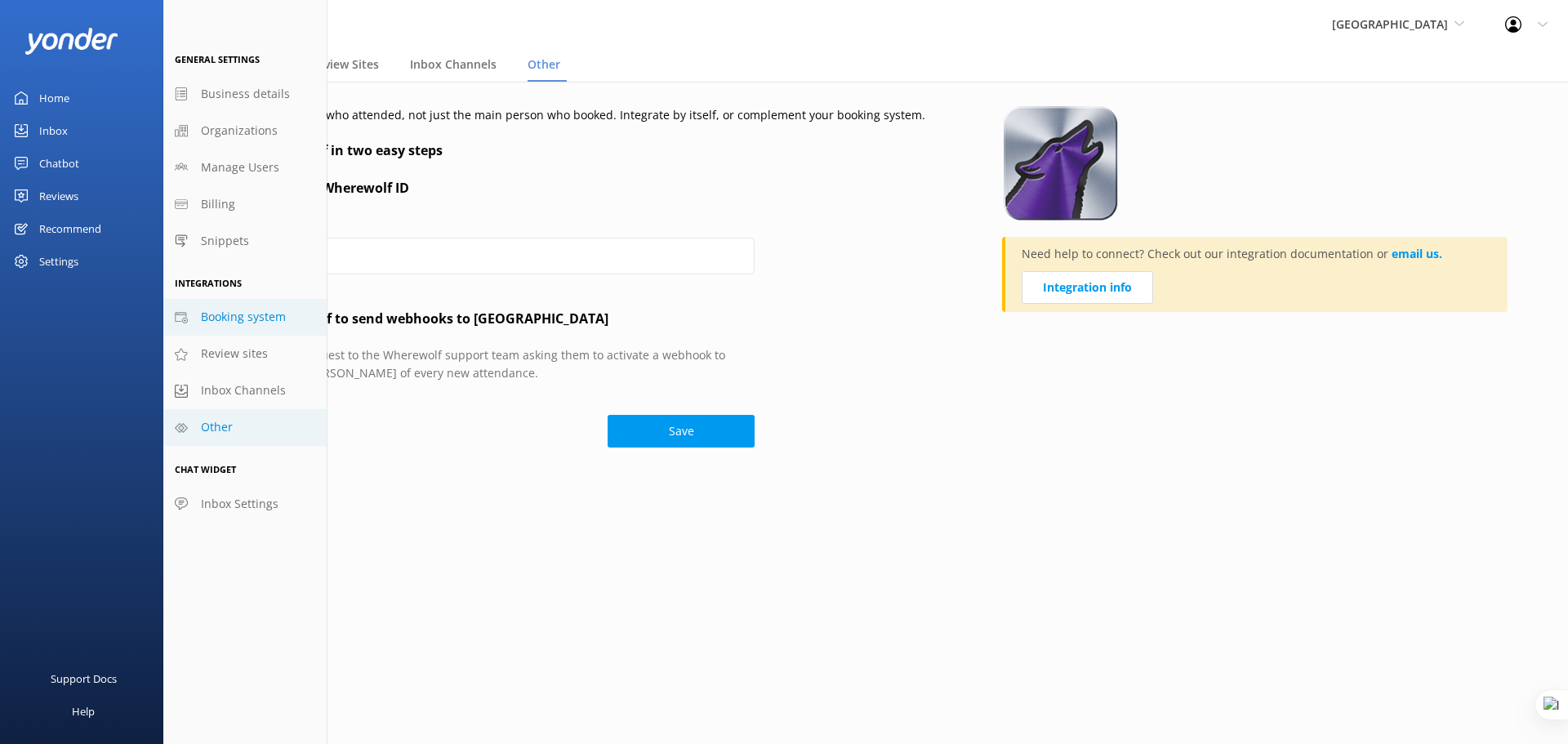
click at [271, 311] on span "Booking system" at bounding box center [243, 317] width 85 height 18
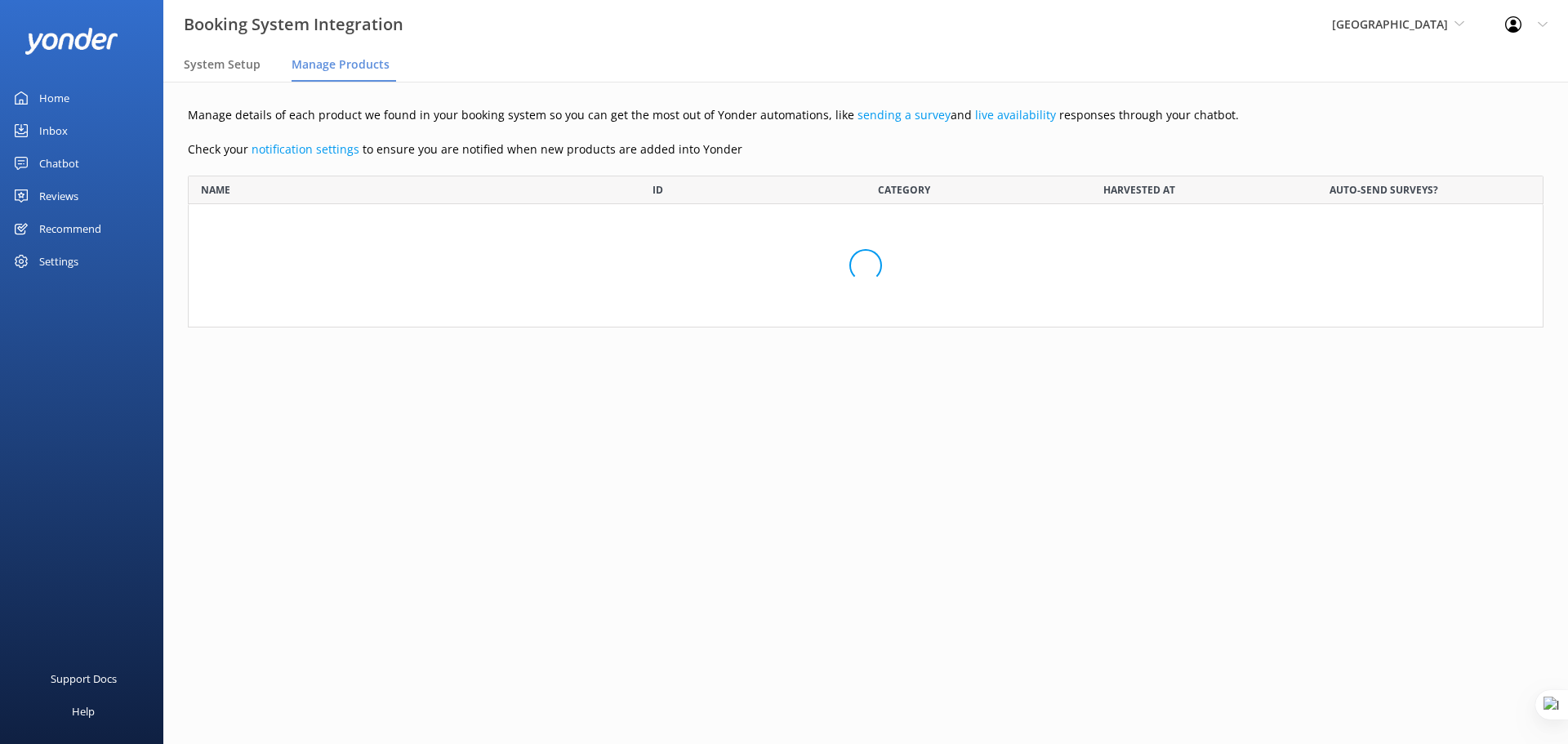
scroll to position [344, 1343]
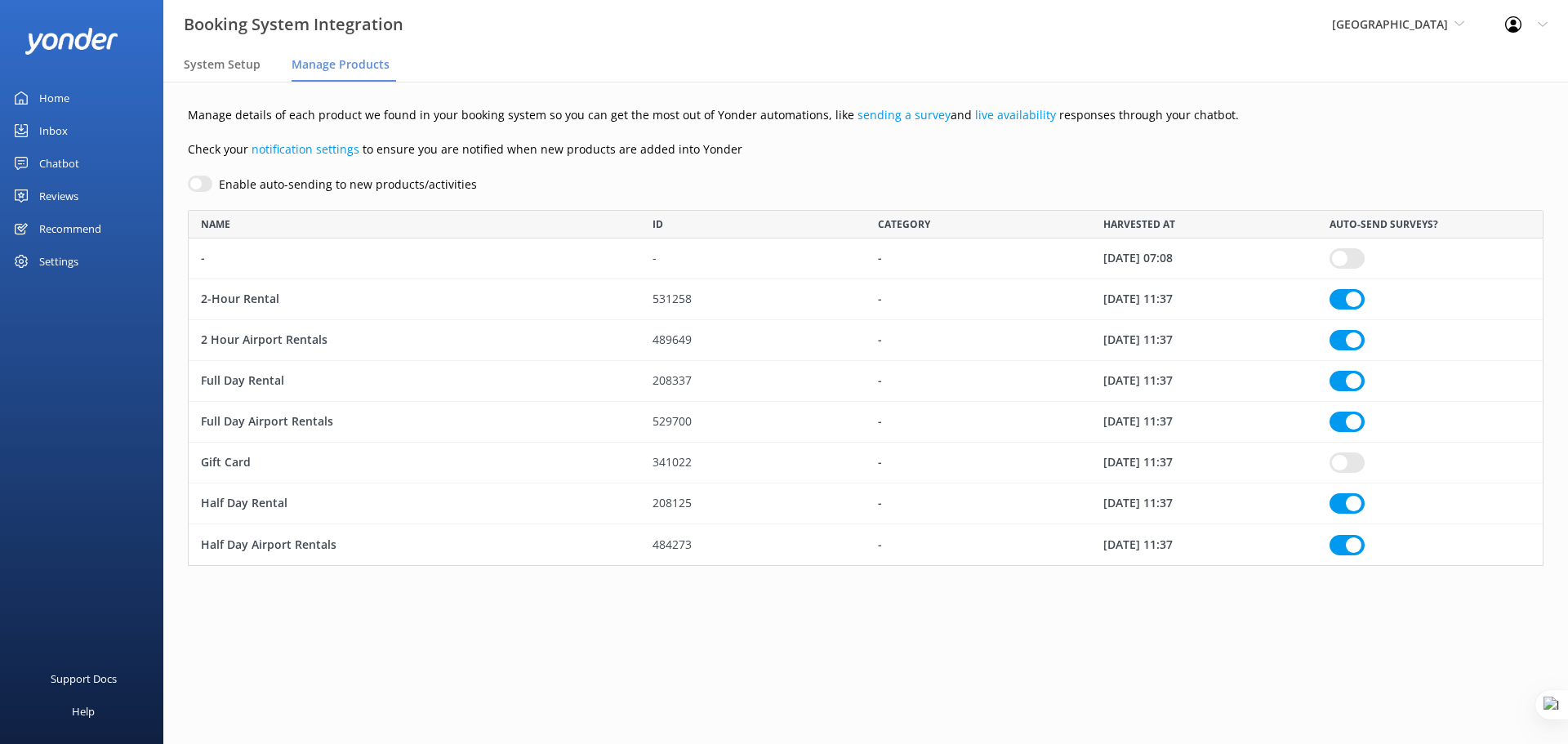
click at [62, 256] on div "Settings" at bounding box center [58, 261] width 39 height 33
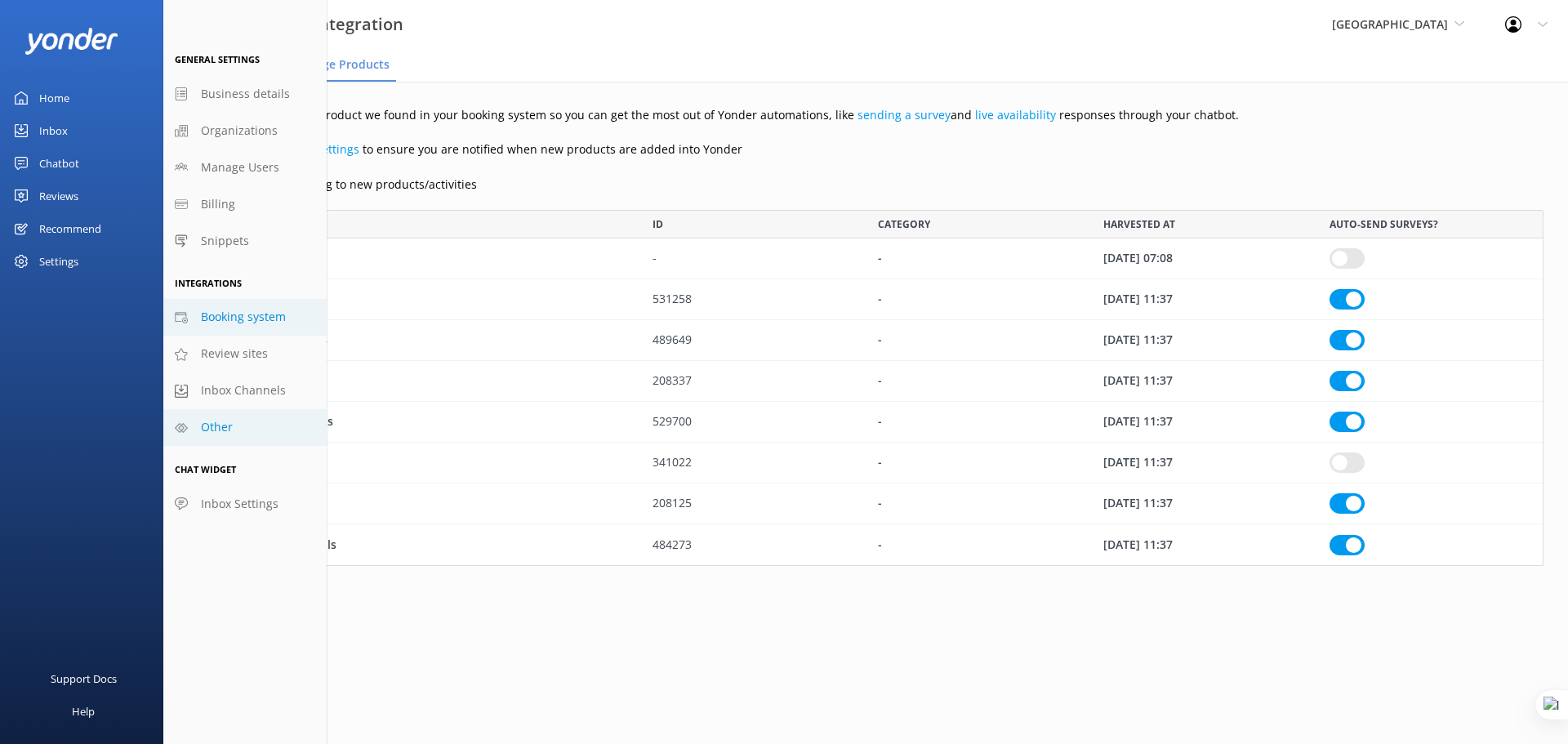
click at [246, 436] on link "Other" at bounding box center [245, 427] width 163 height 37
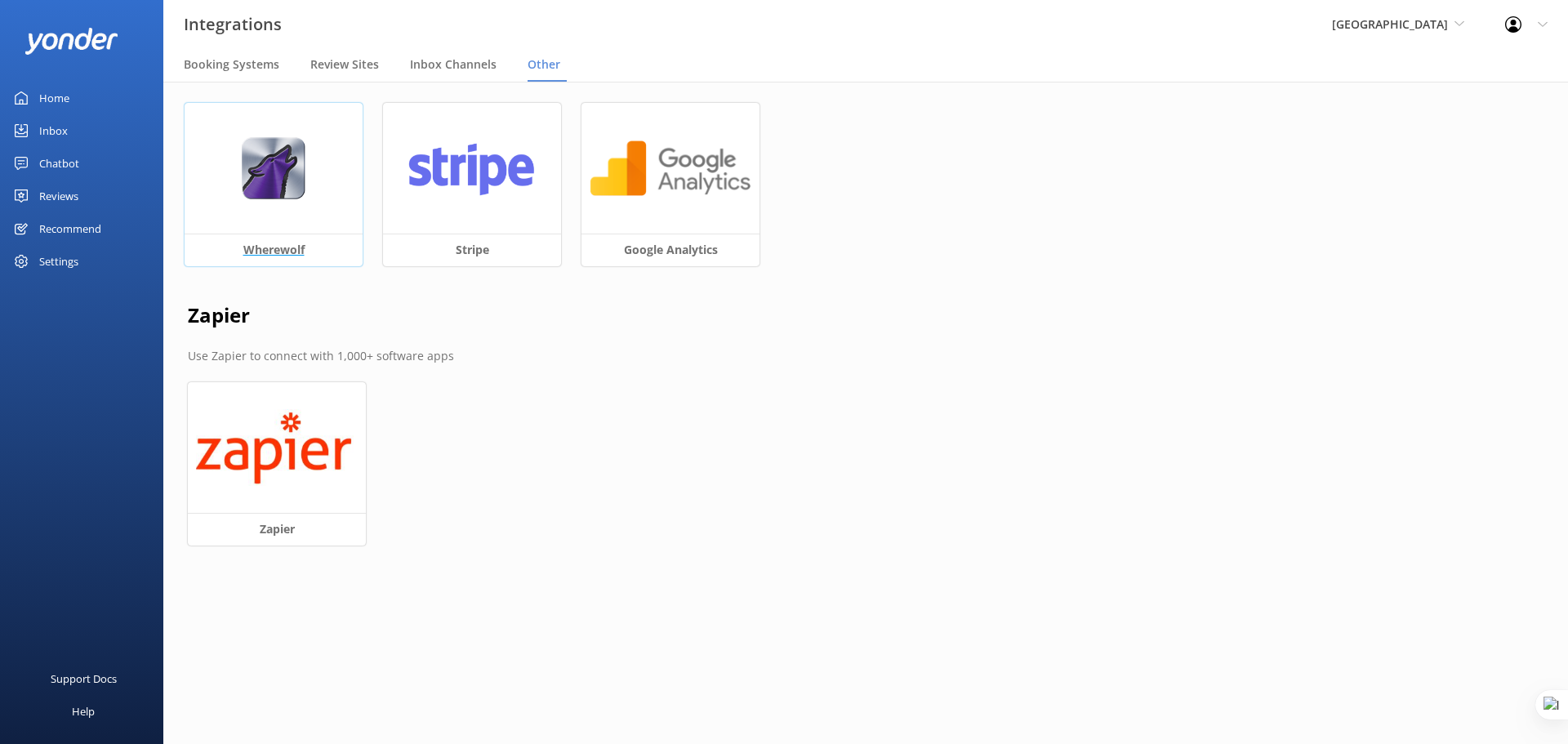
click at [275, 200] on div at bounding box center [273, 167] width 178 height 130
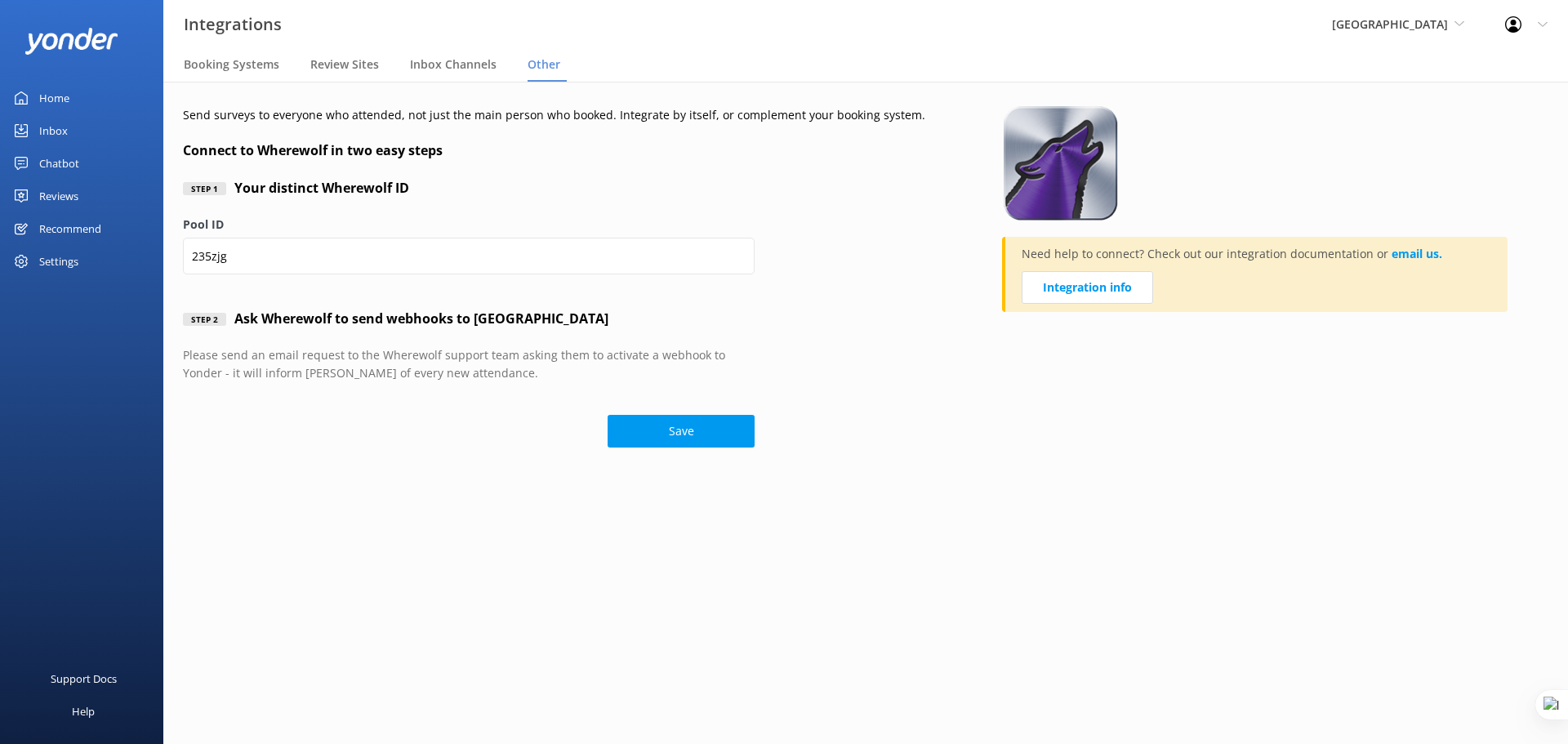
click at [63, 193] on div "Reviews" at bounding box center [58, 195] width 39 height 33
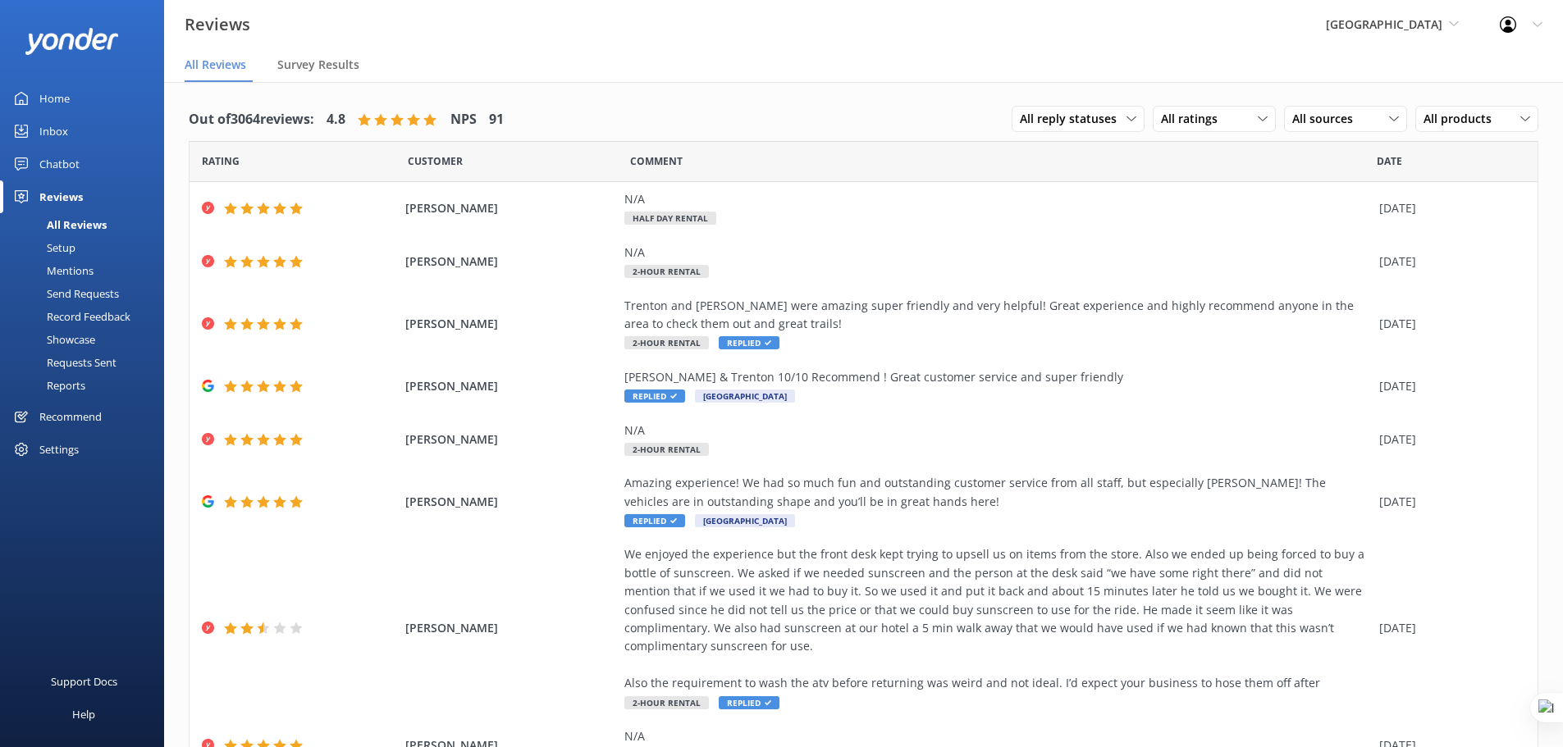
click at [75, 249] on div "Setup" at bounding box center [43, 247] width 66 height 23
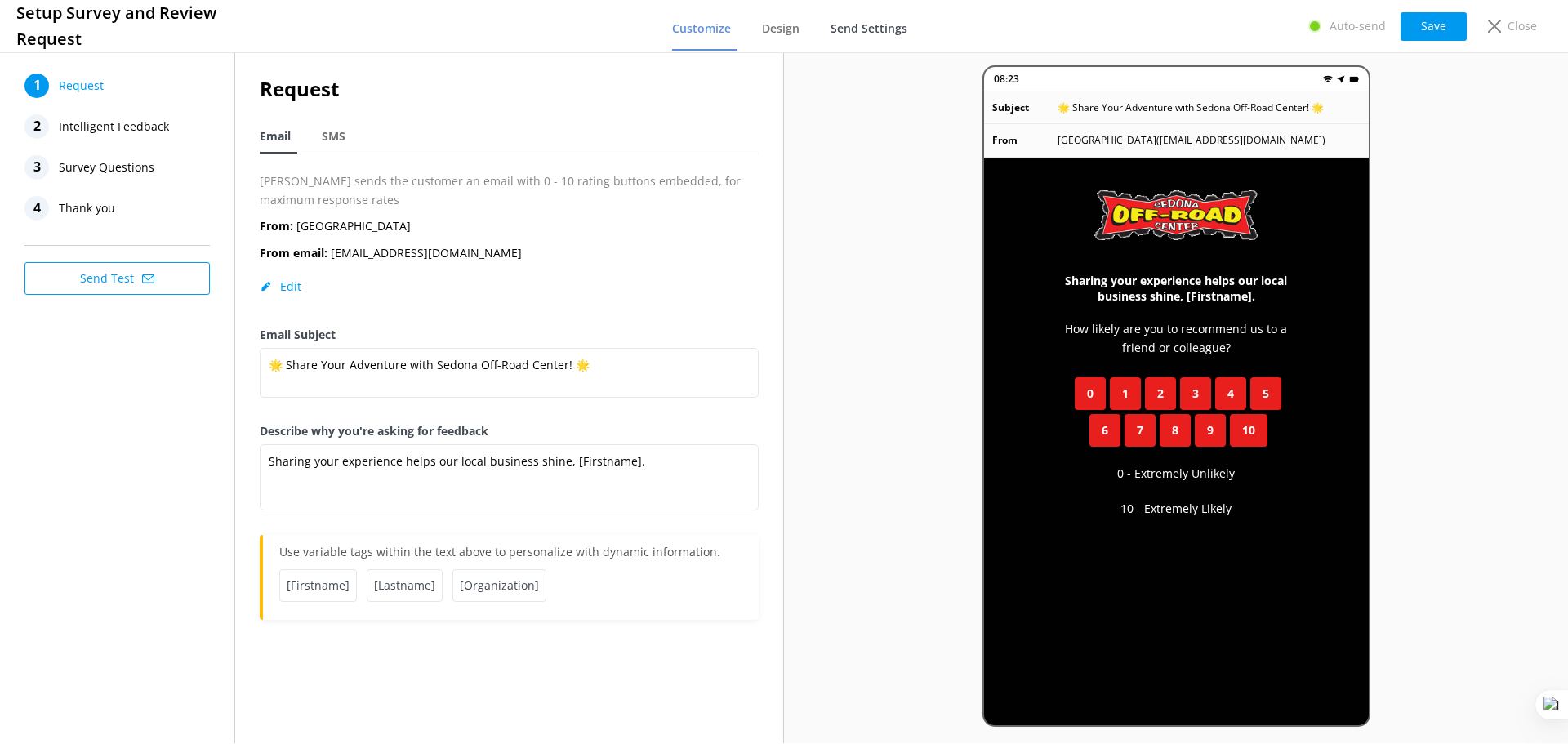
click at [854, 30] on span "Send Settings" at bounding box center [868, 29] width 77 height 16
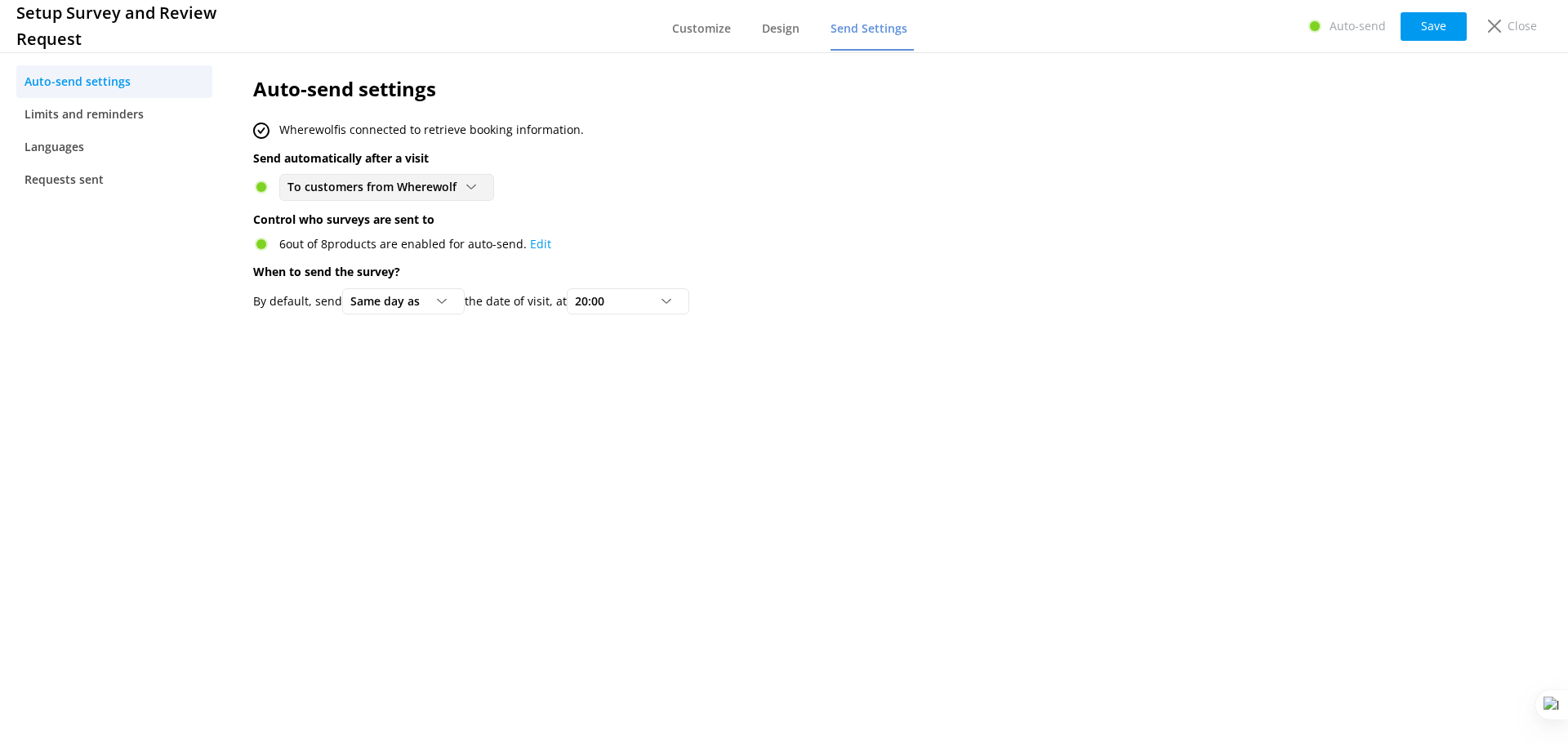
click at [429, 188] on span "To customers from Wherewolf" at bounding box center [377, 187] width 179 height 18
click at [572, 193] on div "To customers from Wherewolf Disabled To customers from Wherewolf" at bounding box center [777, 187] width 1048 height 26
